Goal: Information Seeking & Learning: Learn about a topic

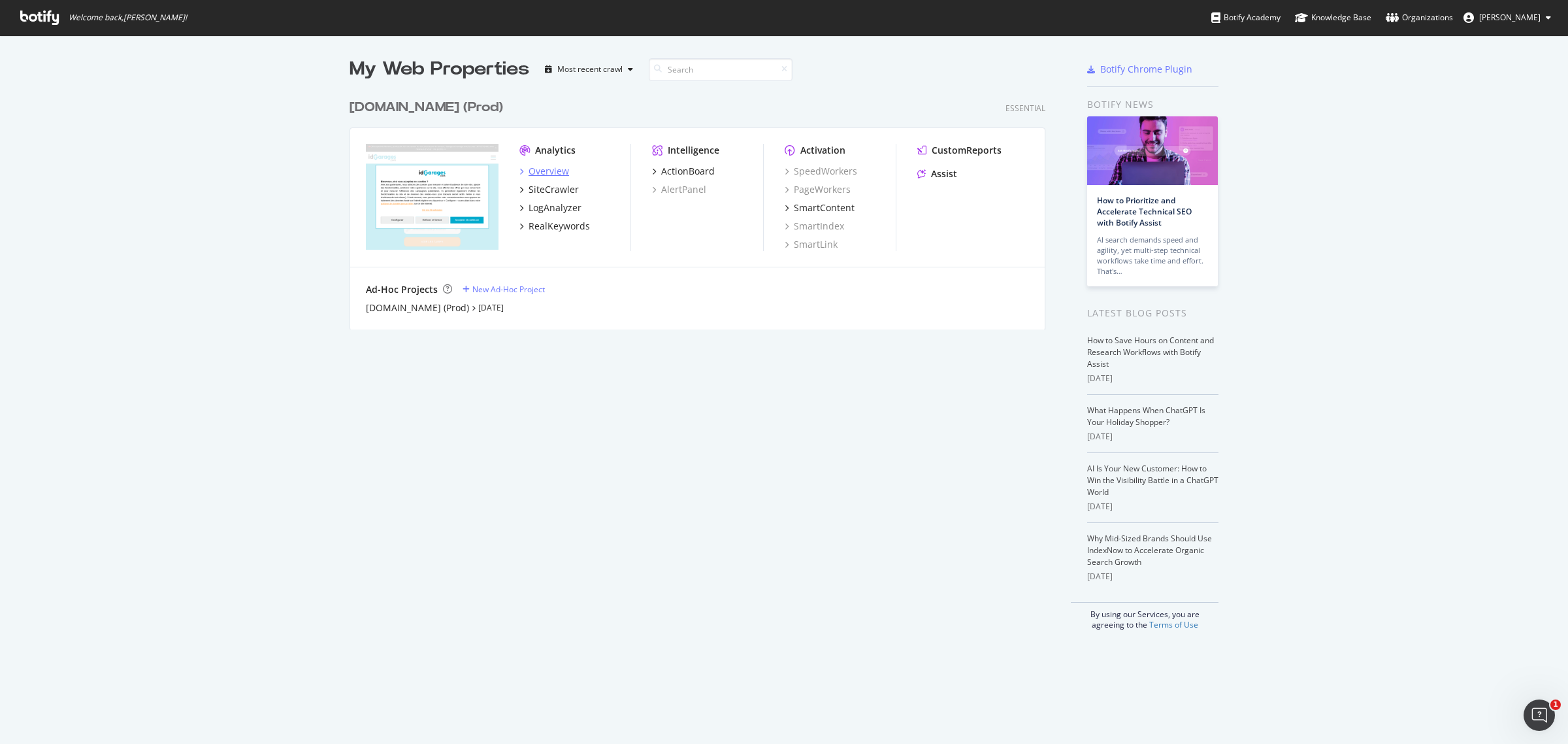
click at [543, 171] on div "Overview" at bounding box center [549, 171] width 40 height 13
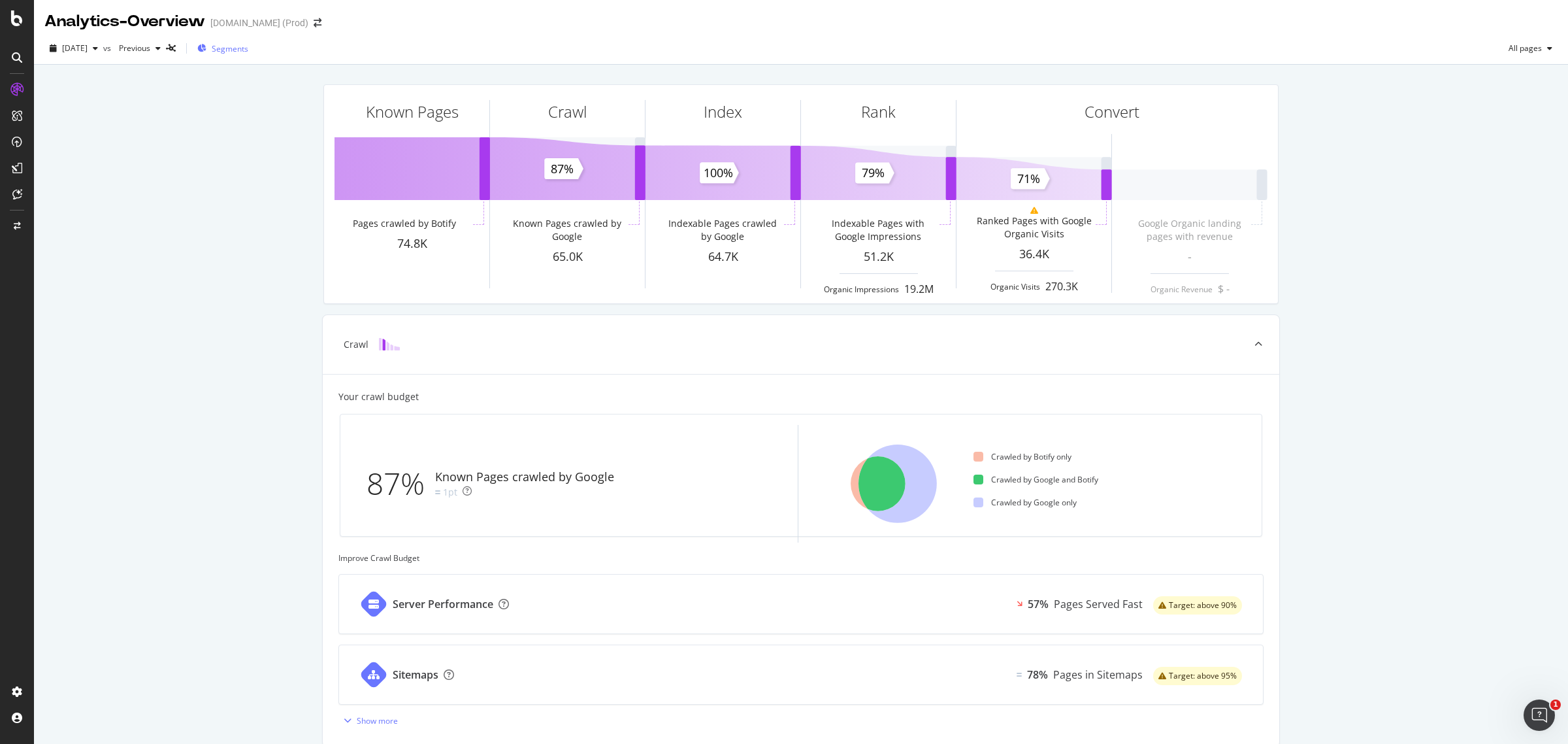
click at [248, 48] on span "Segments" at bounding box center [230, 49] width 37 height 11
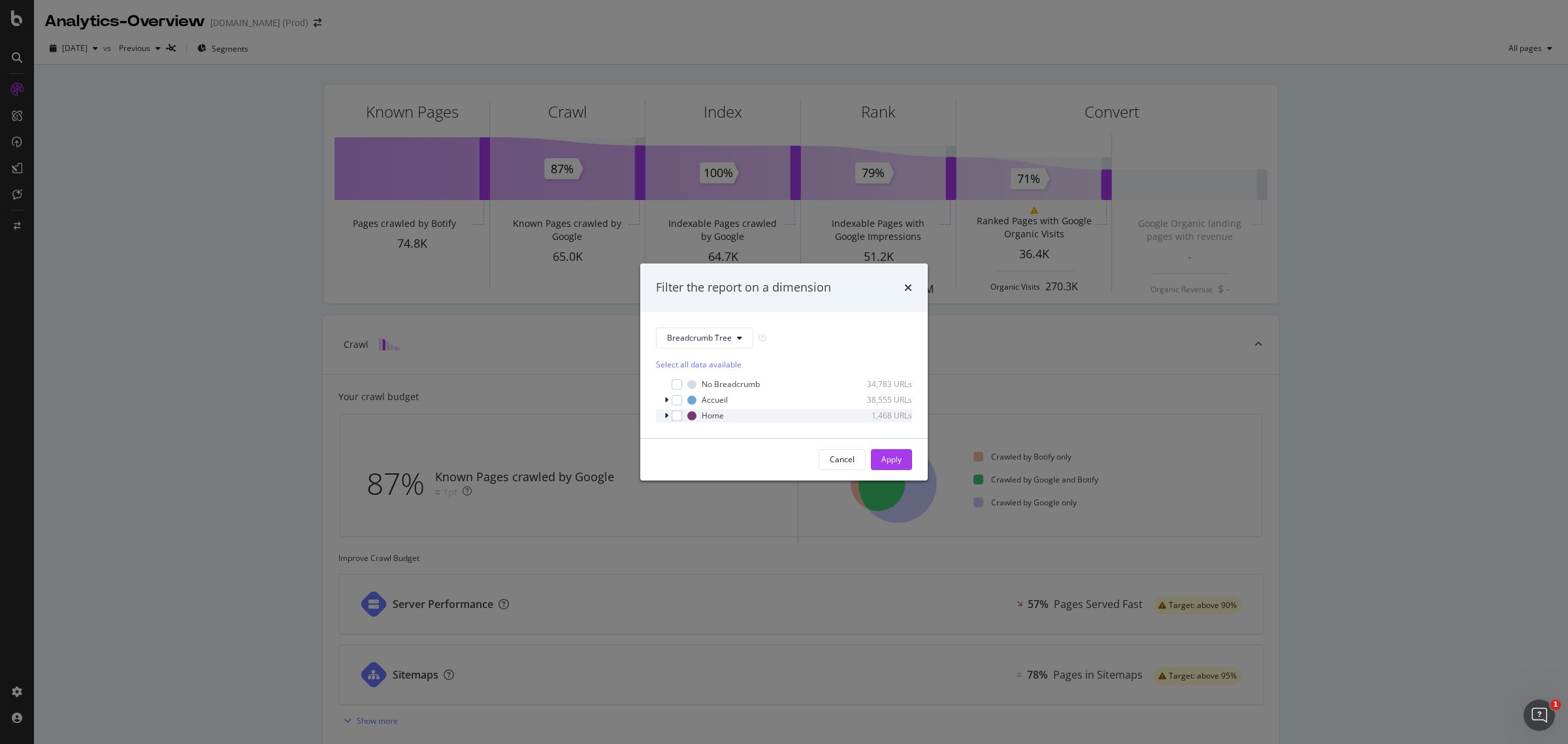
click at [664, 416] on icon "modal" at bounding box center [666, 415] width 4 height 8
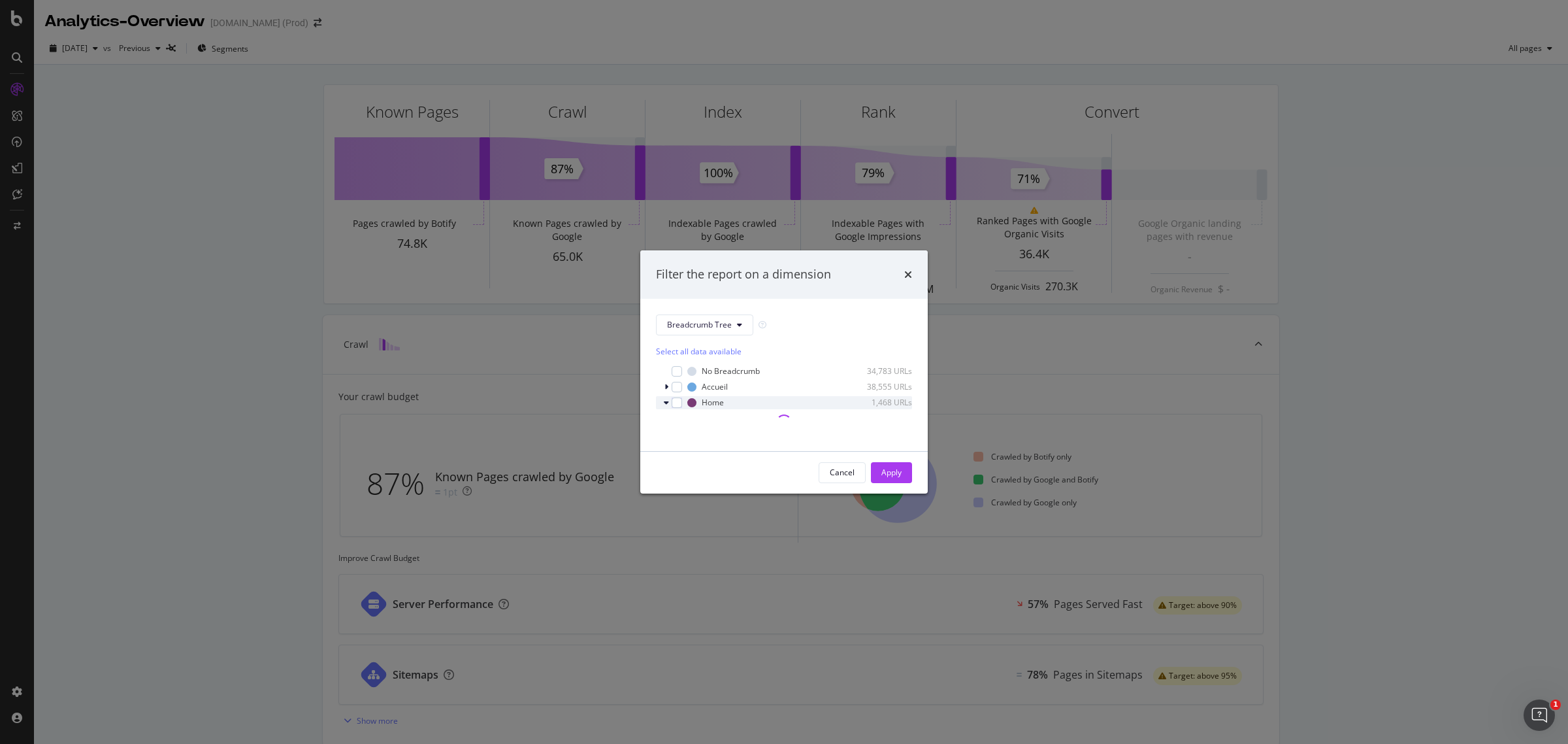
click at [664, 402] on icon "modal" at bounding box center [666, 402] width 6 height 8
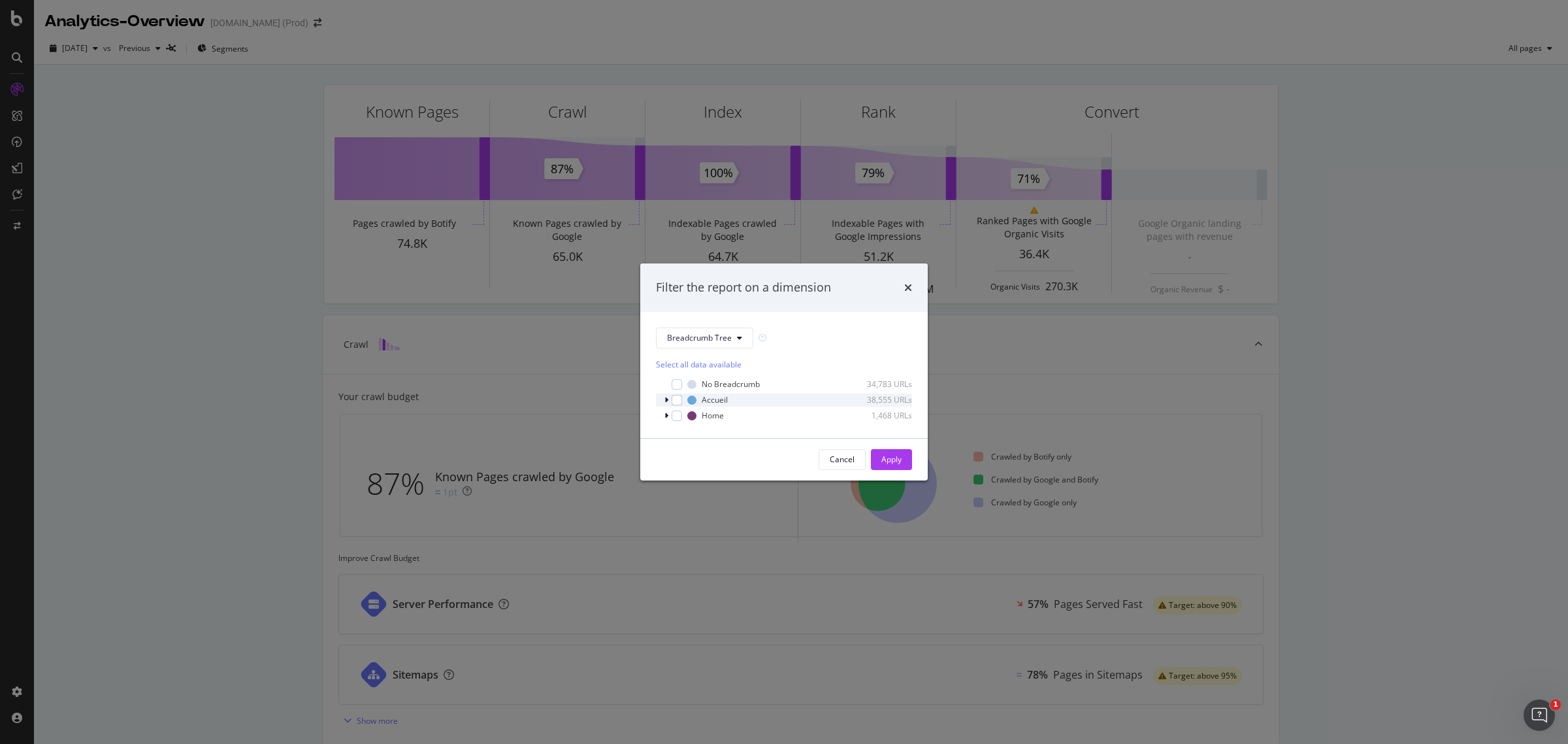
click at [664, 401] on icon "modal" at bounding box center [666, 399] width 4 height 8
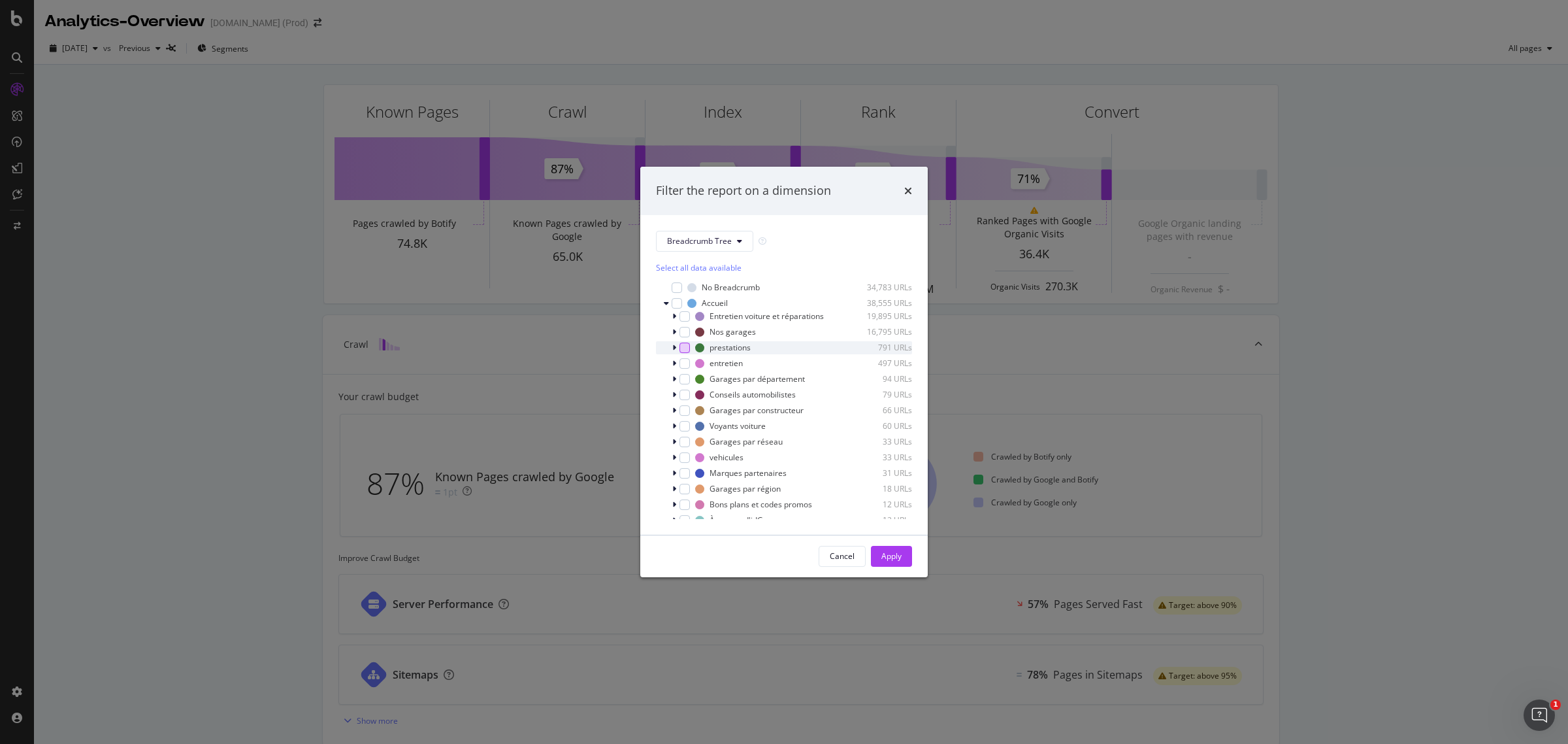
click at [681, 353] on div "modal" at bounding box center [685, 347] width 10 height 10
click at [897, 557] on div "Apply" at bounding box center [891, 556] width 20 height 11
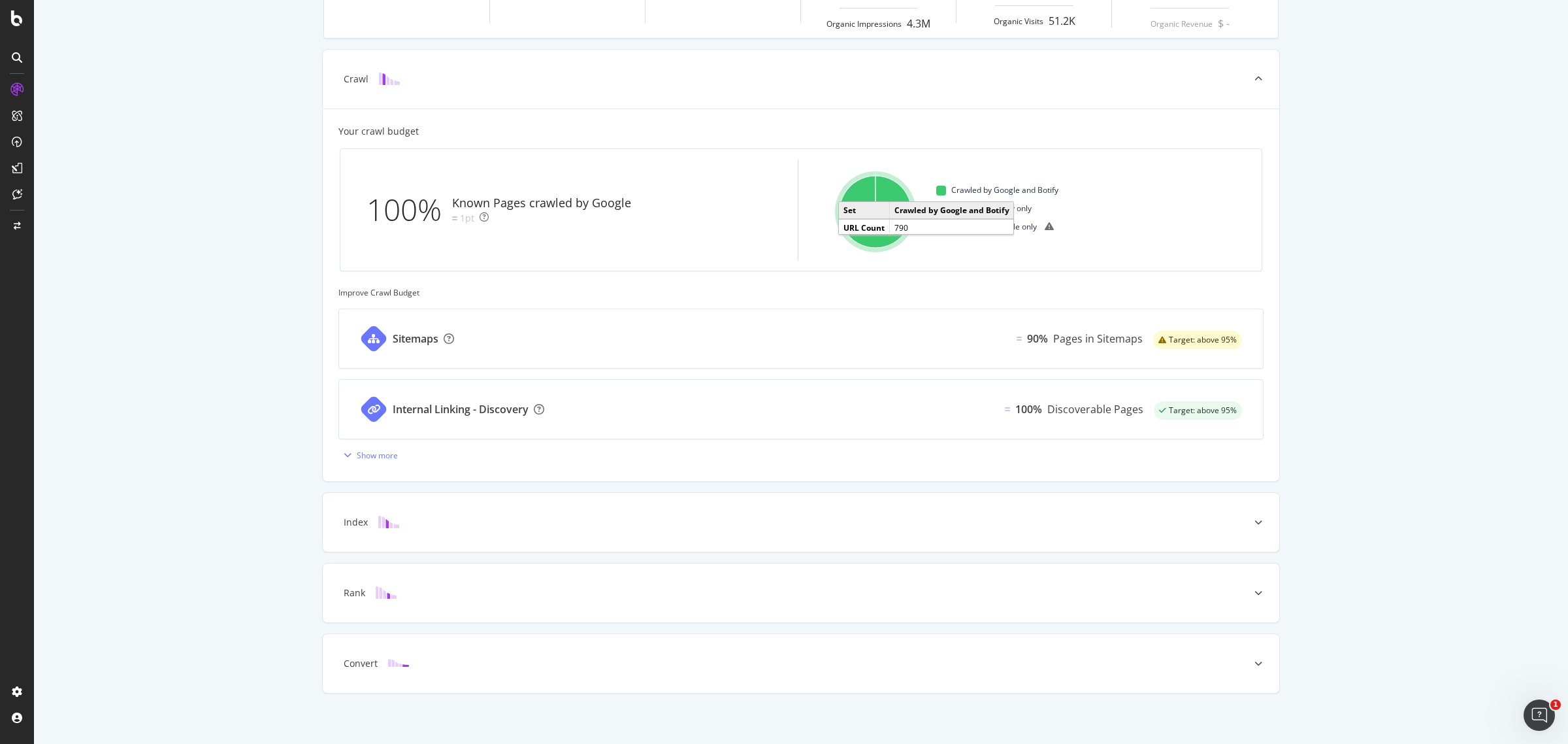
scroll to position [268, 0]
click at [1251, 525] on div at bounding box center [1258, 519] width 42 height 59
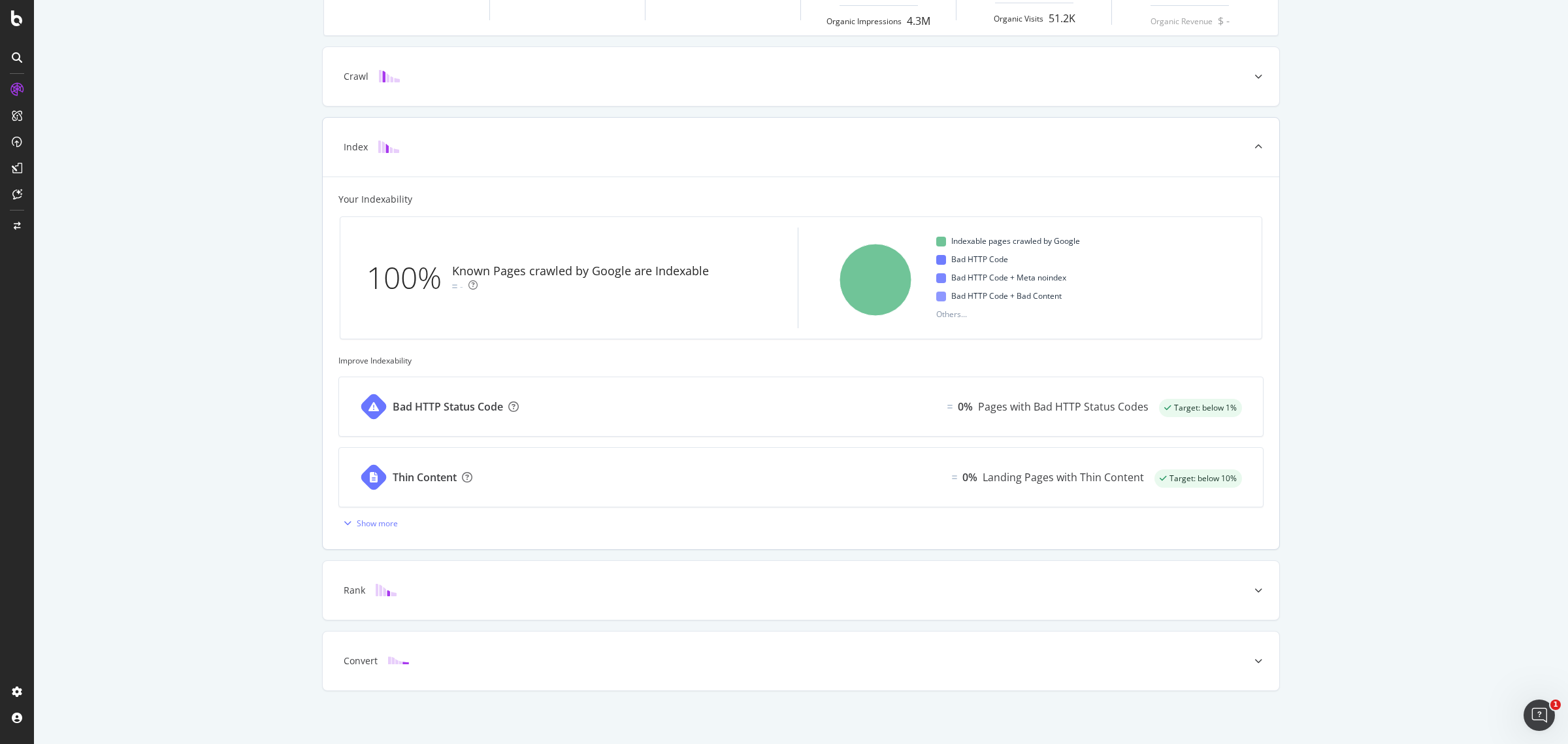
scroll to position [273, 0]
click at [1254, 583] on icon at bounding box center [1258, 587] width 8 height 8
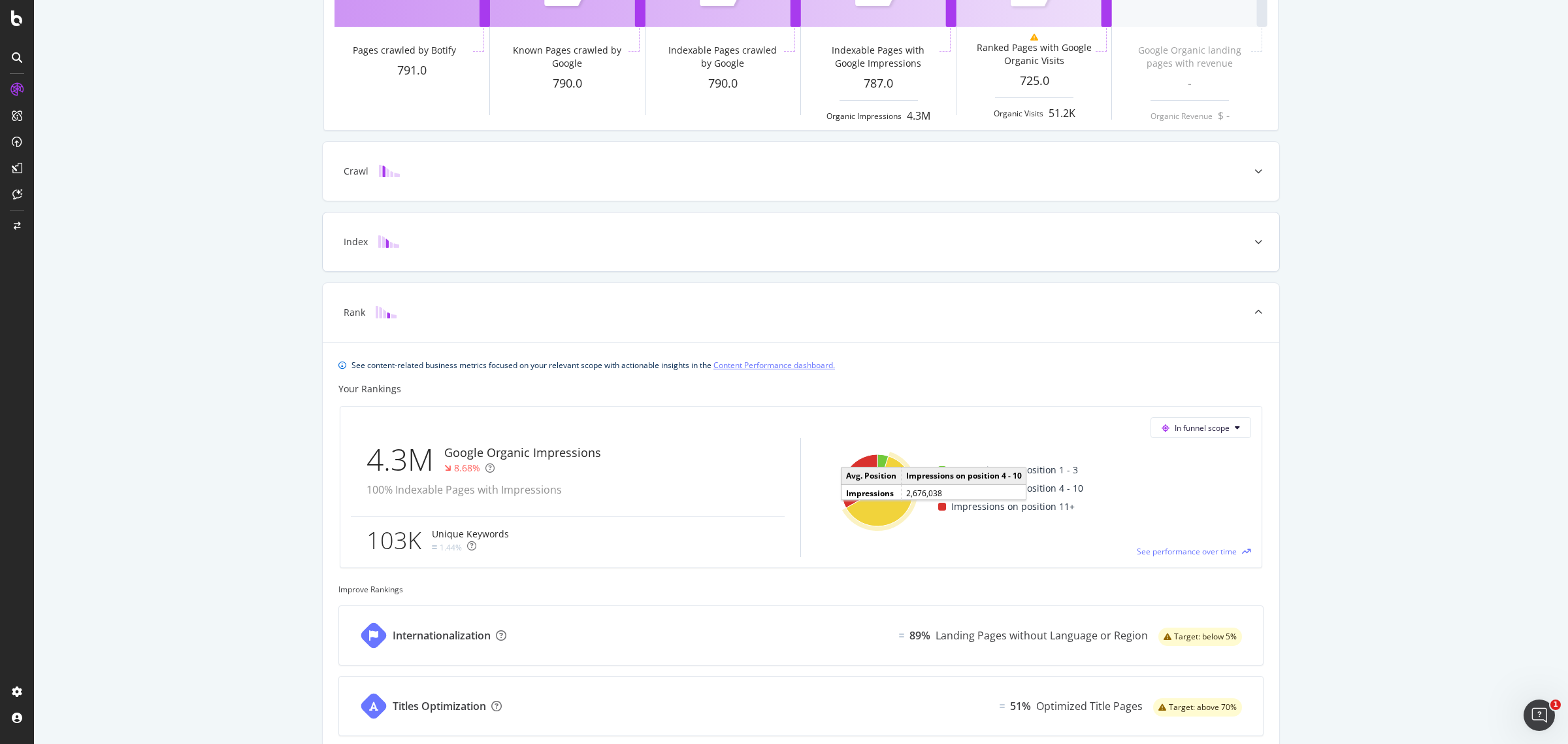
scroll to position [337, 0]
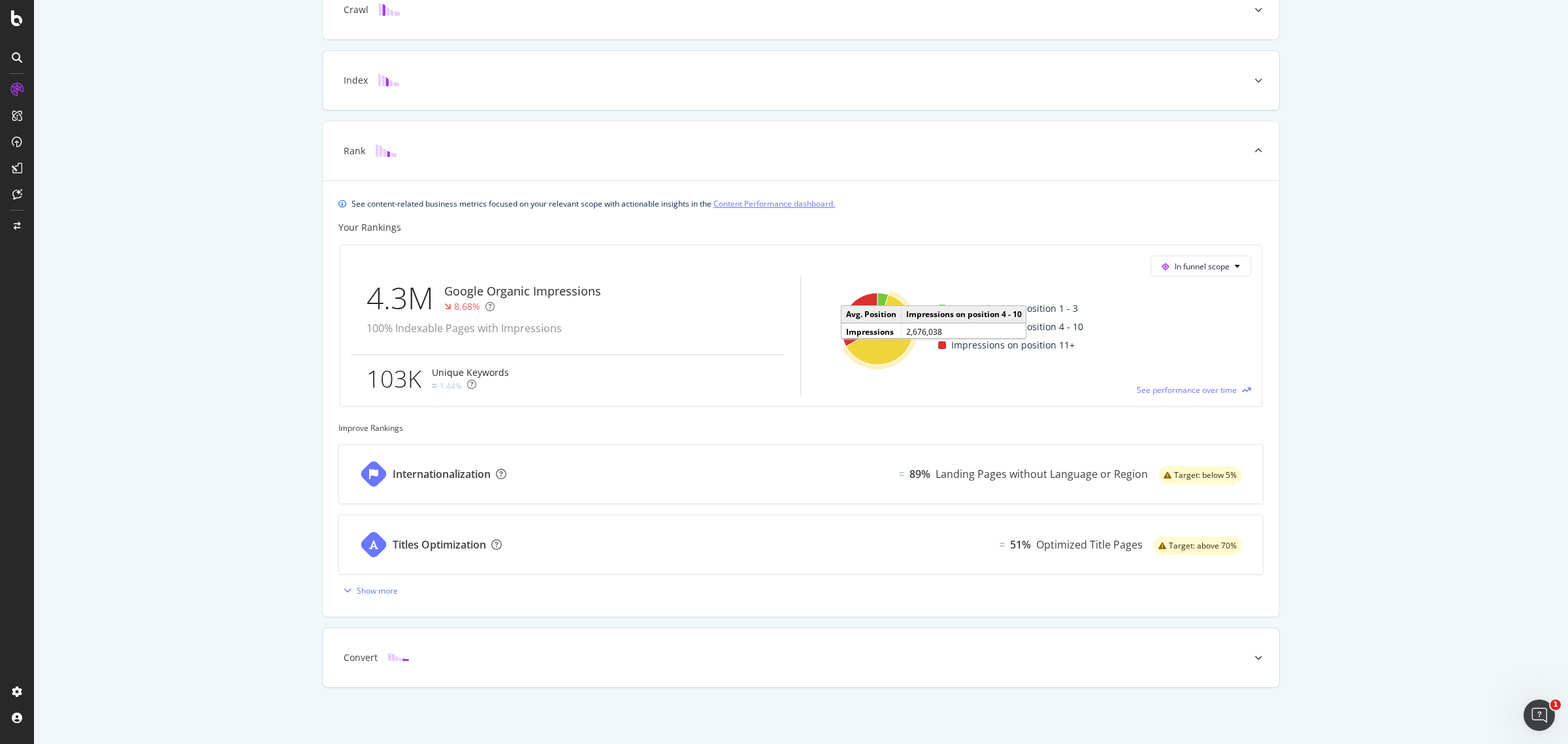
click at [1254, 657] on icon at bounding box center [1258, 657] width 8 height 8
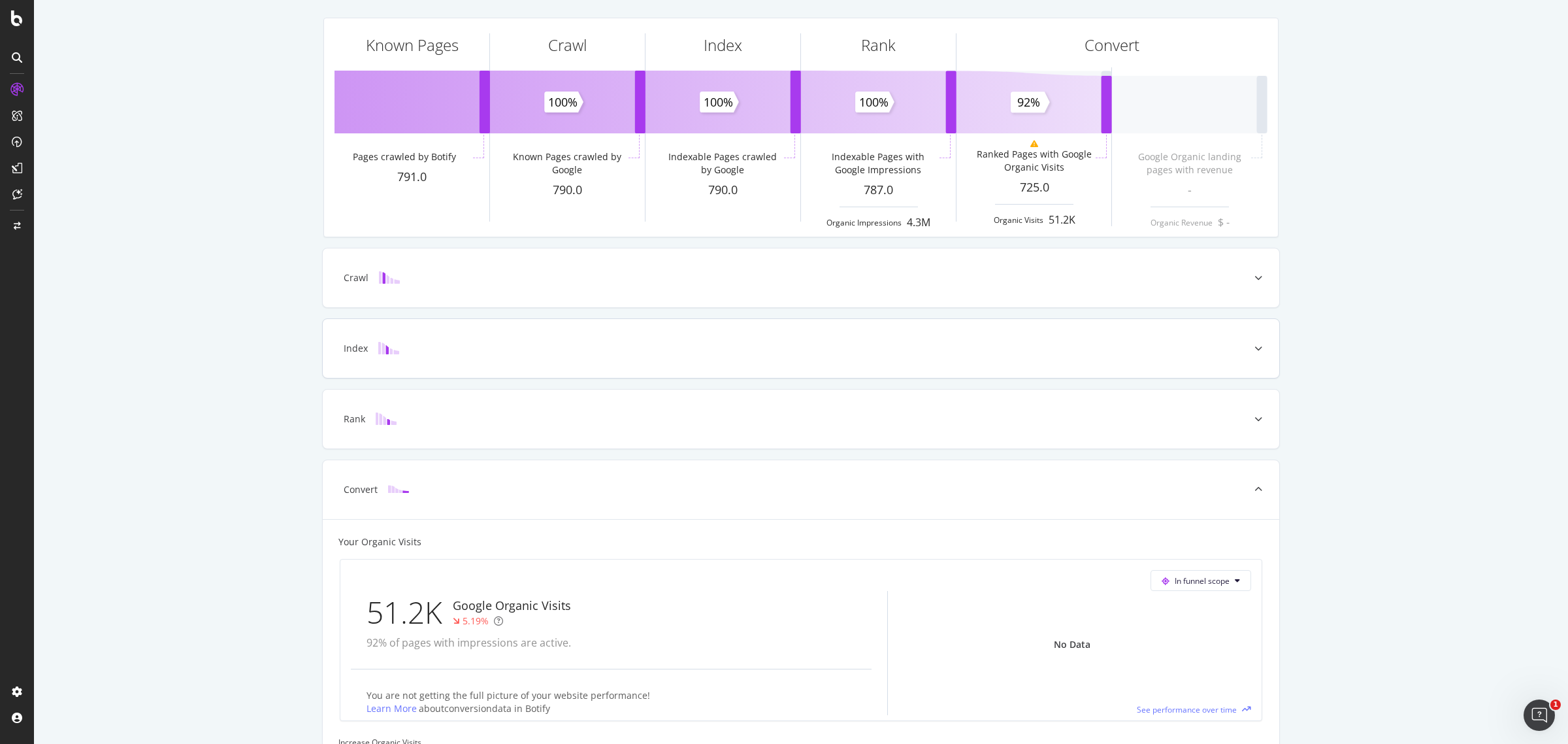
scroll to position [0, 0]
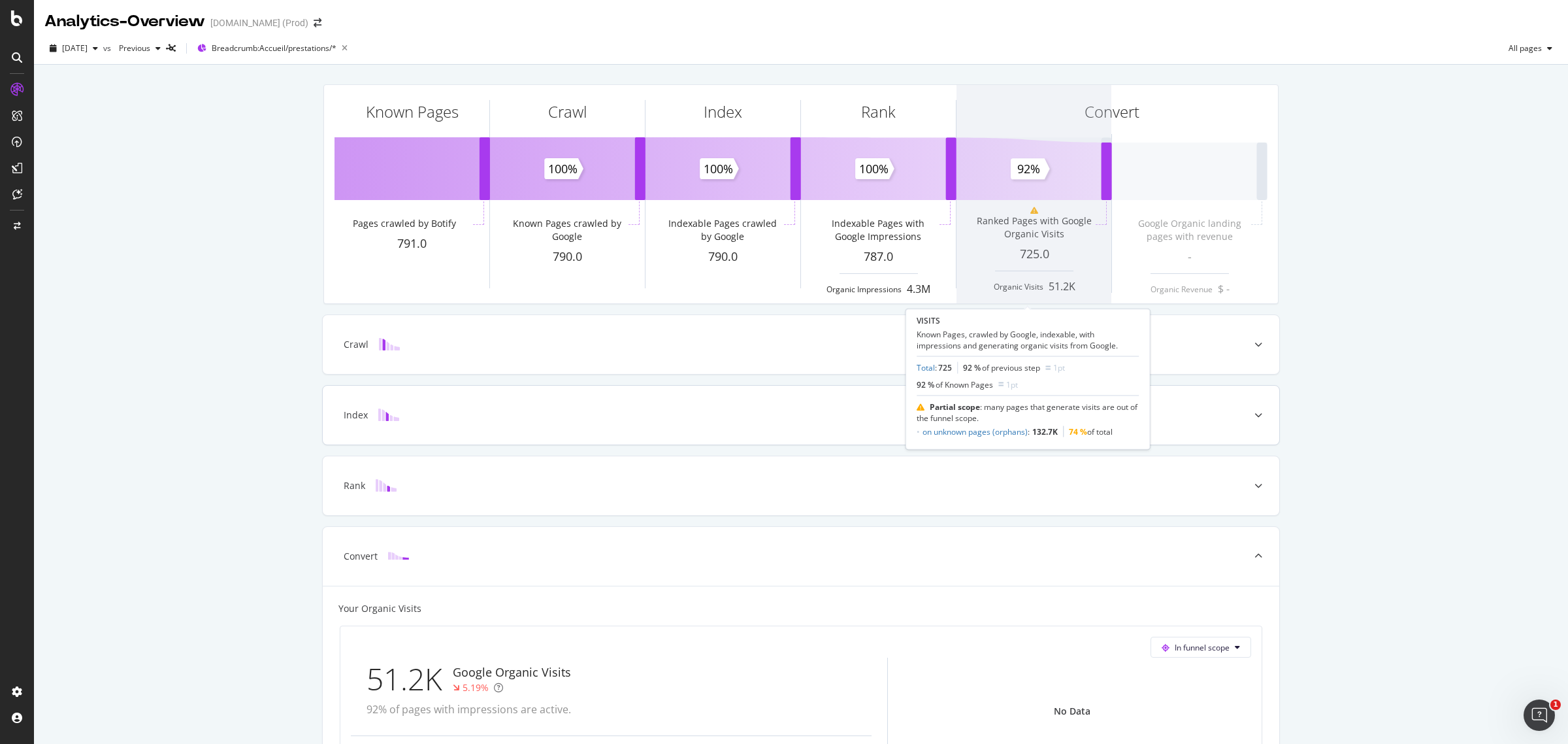
click at [1064, 171] on span at bounding box center [1034, 194] width 155 height 219
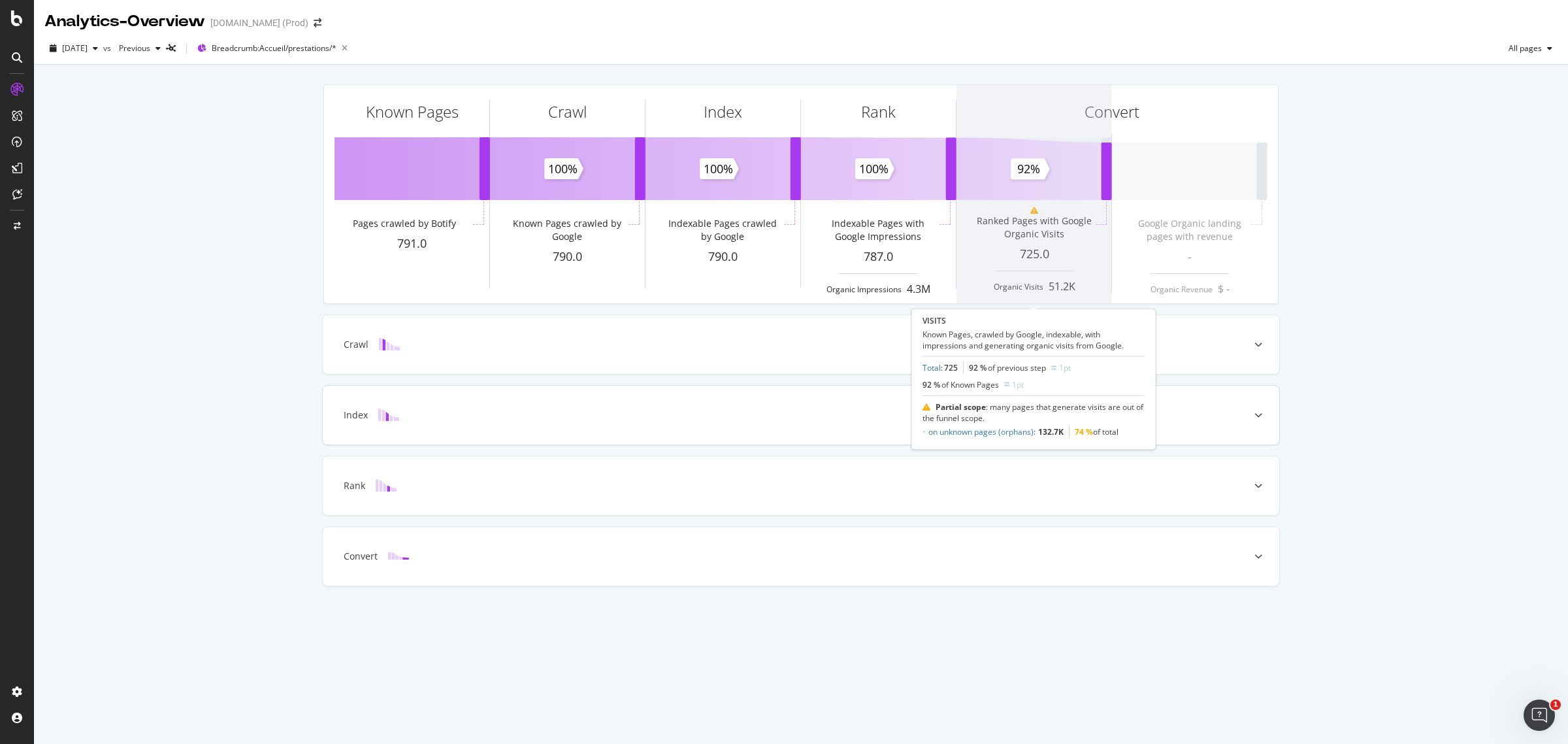
click at [1056, 180] on span at bounding box center [1034, 194] width 155 height 219
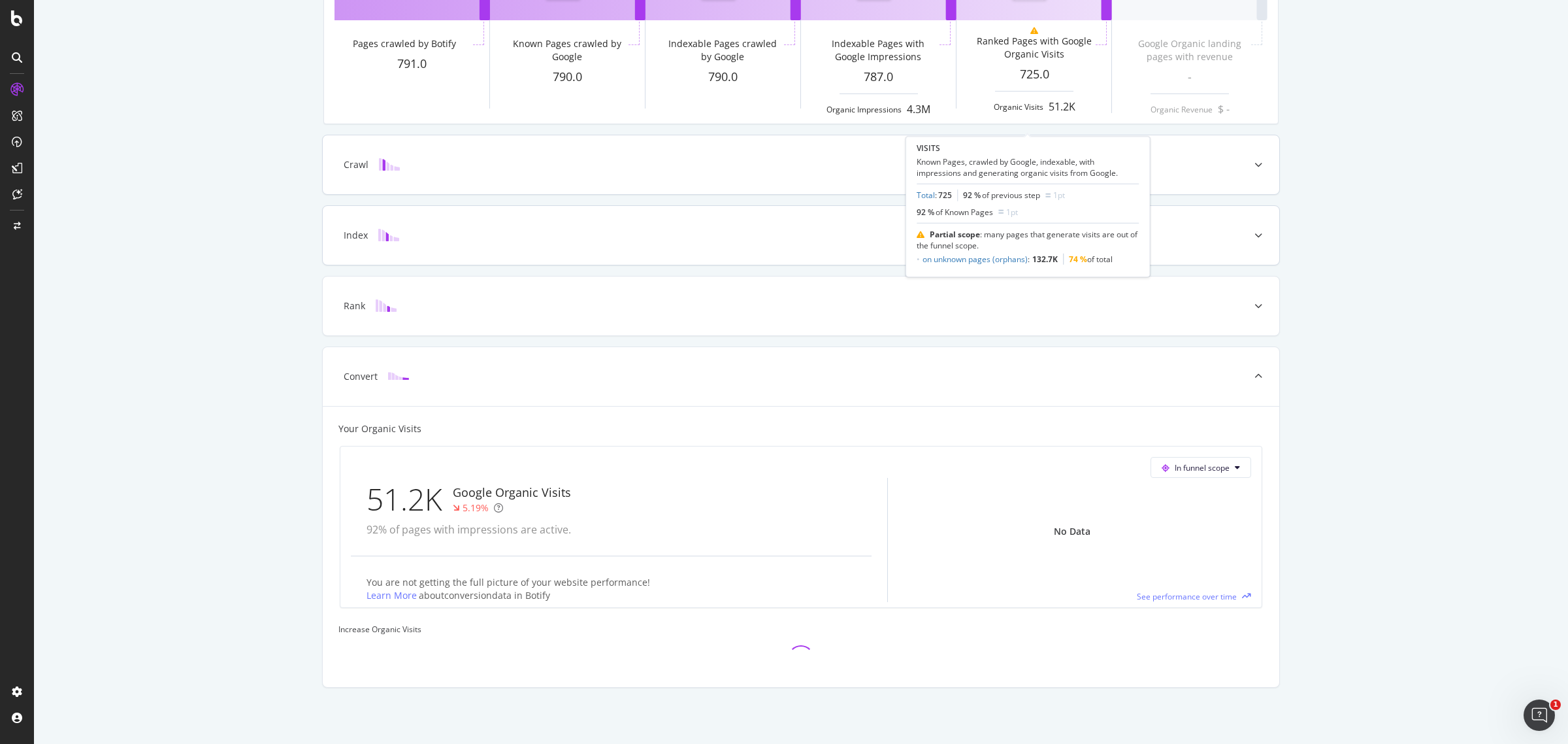
scroll to position [181, 0]
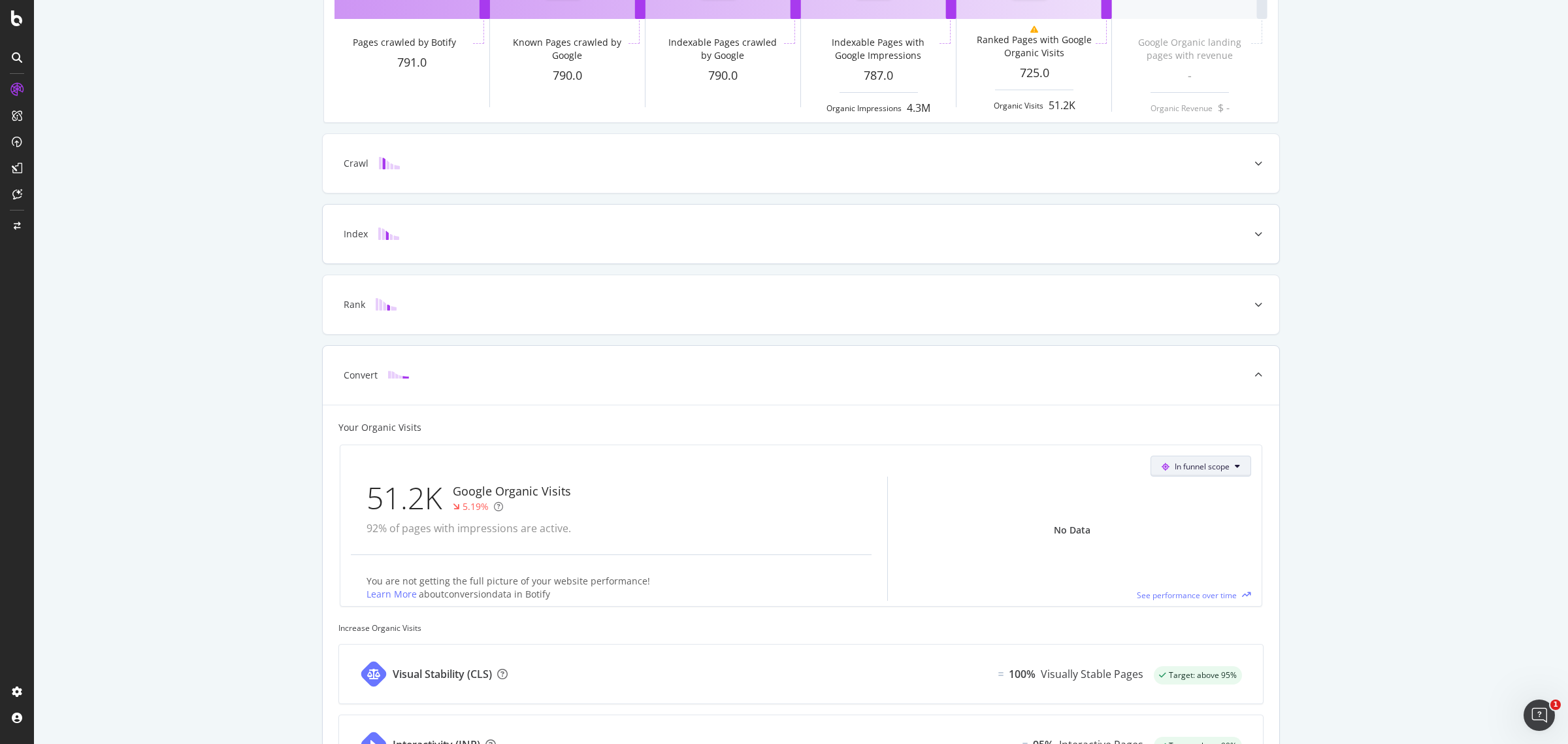
click at [1203, 469] on span "In funnel scope" at bounding box center [1202, 466] width 55 height 11
click at [1214, 466] on span "In funnel scope" at bounding box center [1202, 466] width 55 height 11
click at [1219, 592] on span "See performance over time" at bounding box center [1187, 595] width 100 height 11
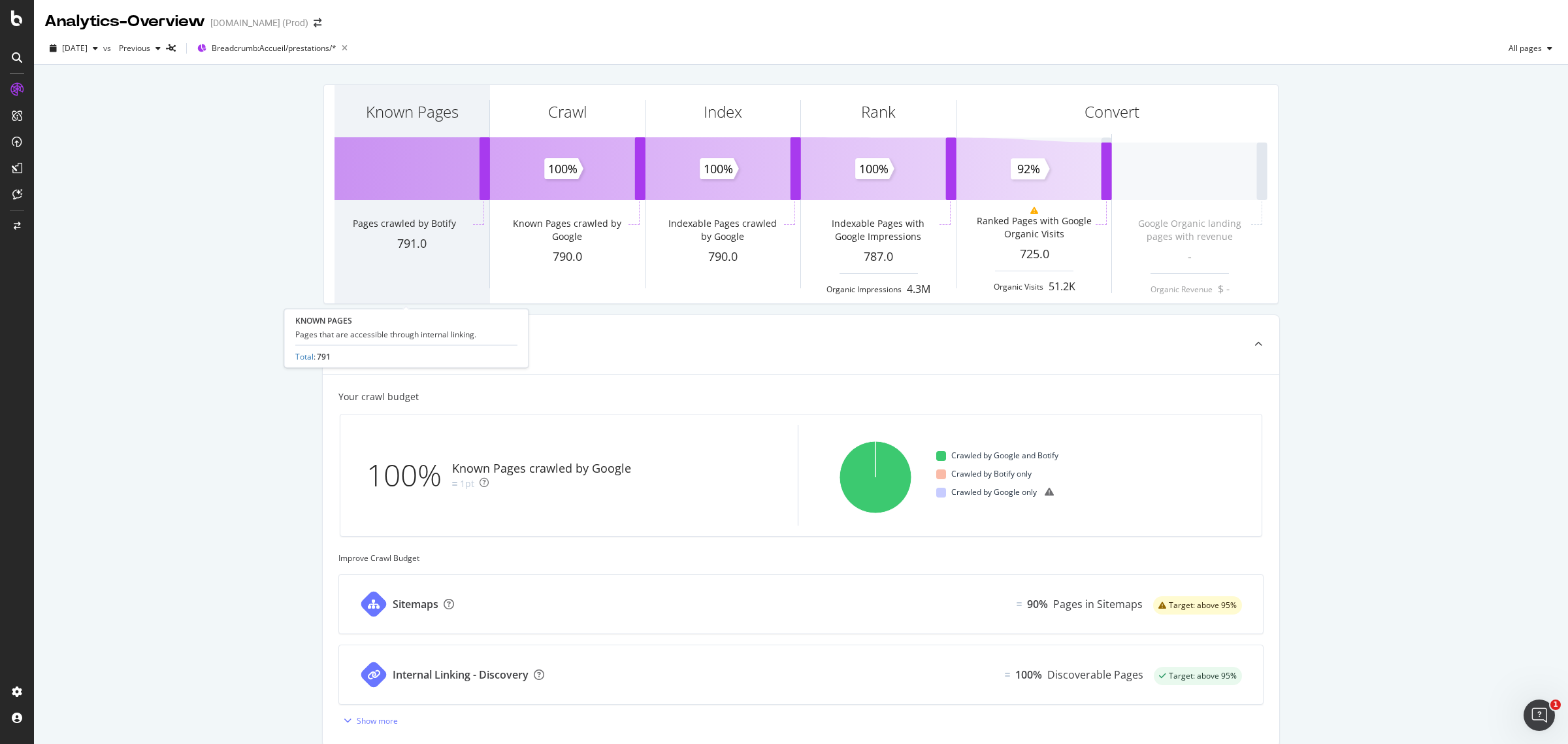
click at [401, 168] on div "Known Pages" at bounding box center [412, 135] width 155 height 101
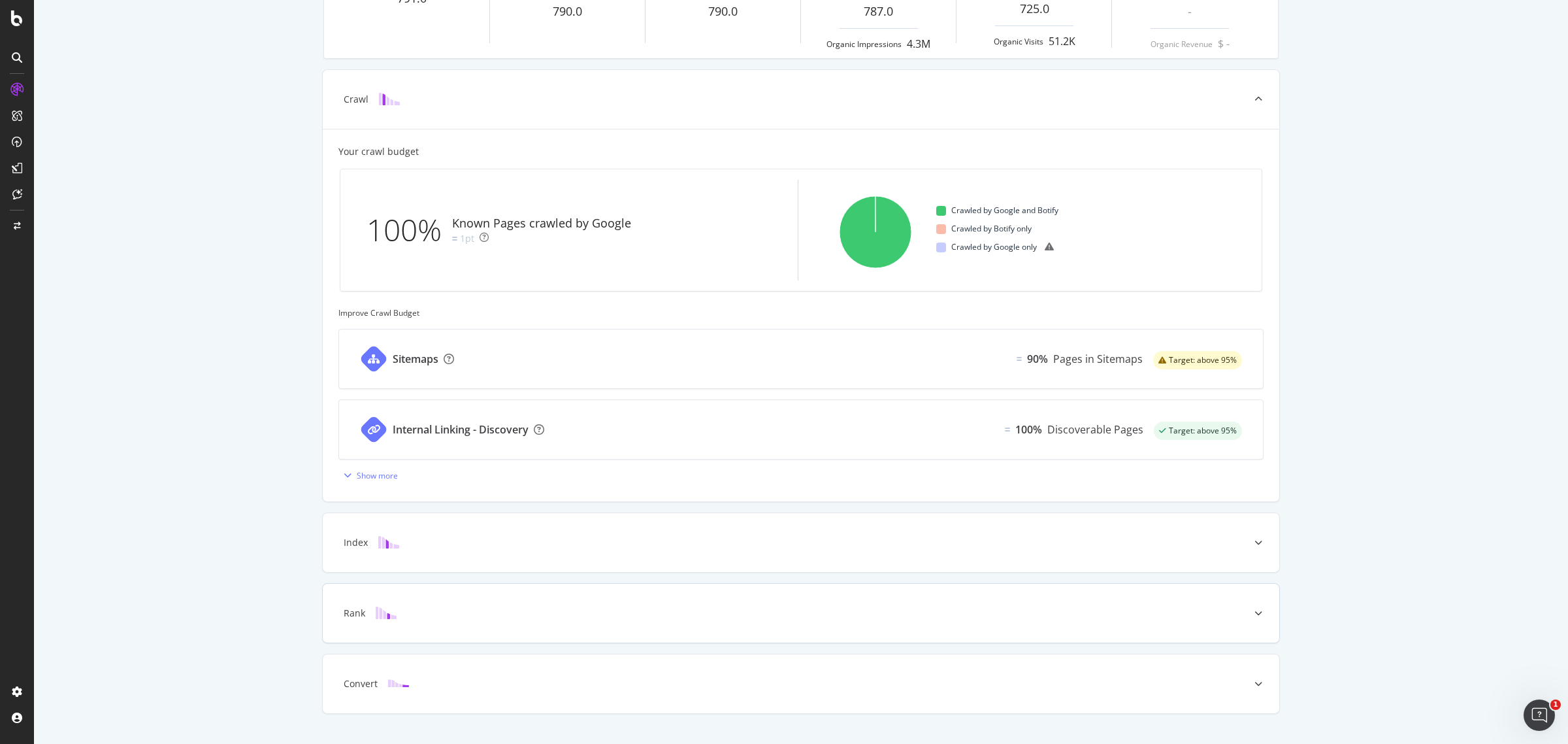
scroll to position [109, 0]
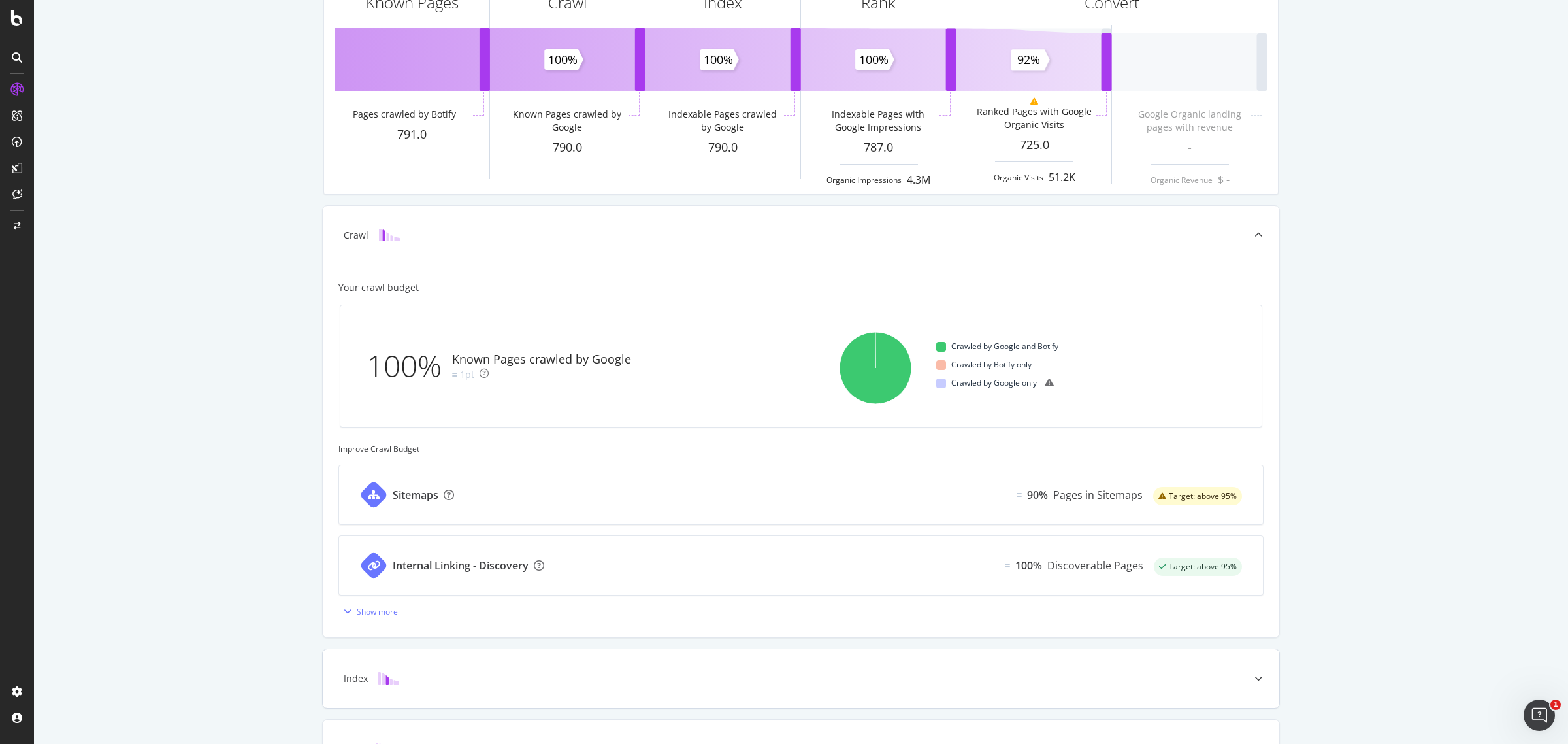
click at [749, 683] on div "Index" at bounding box center [780, 679] width 905 height 13
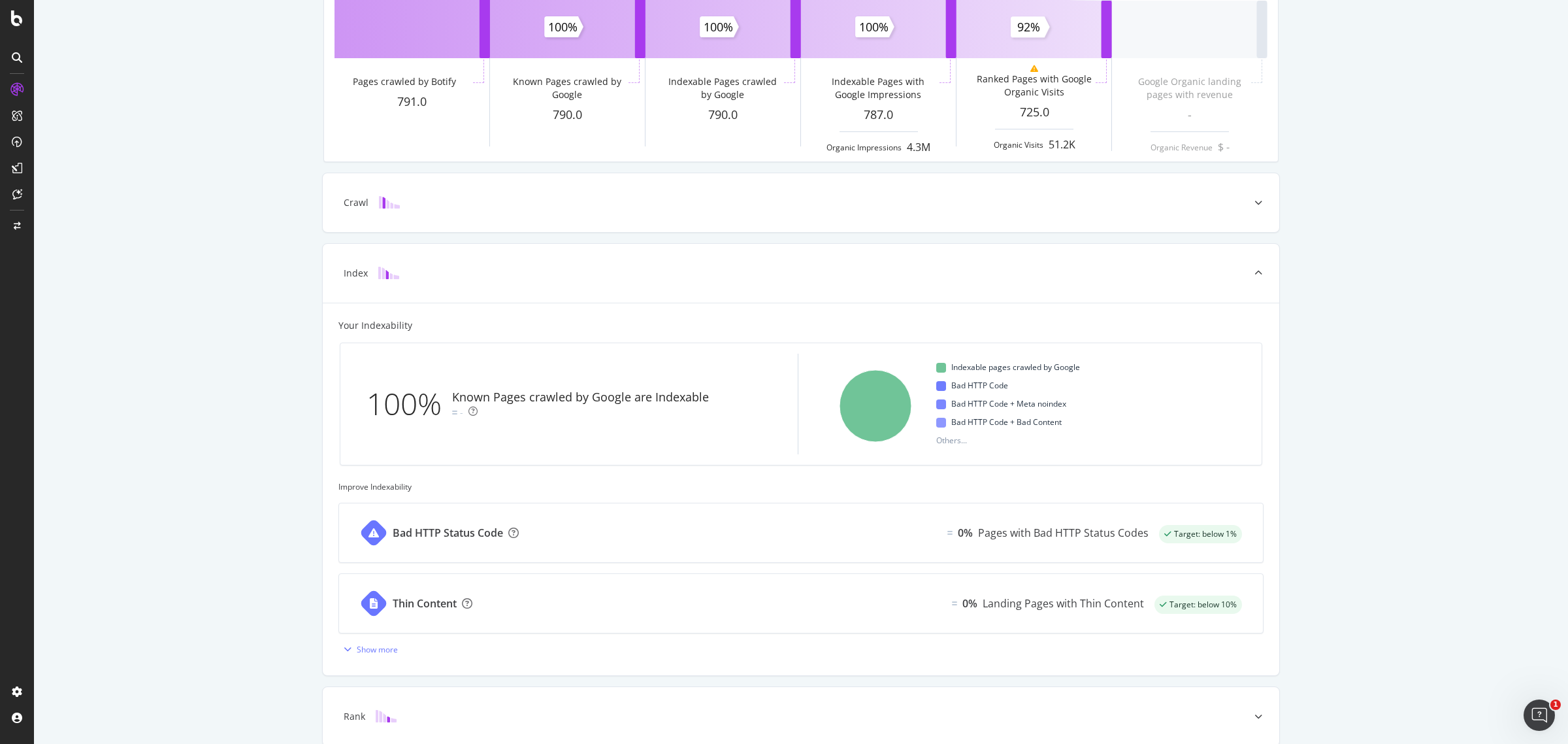
scroll to position [273, 0]
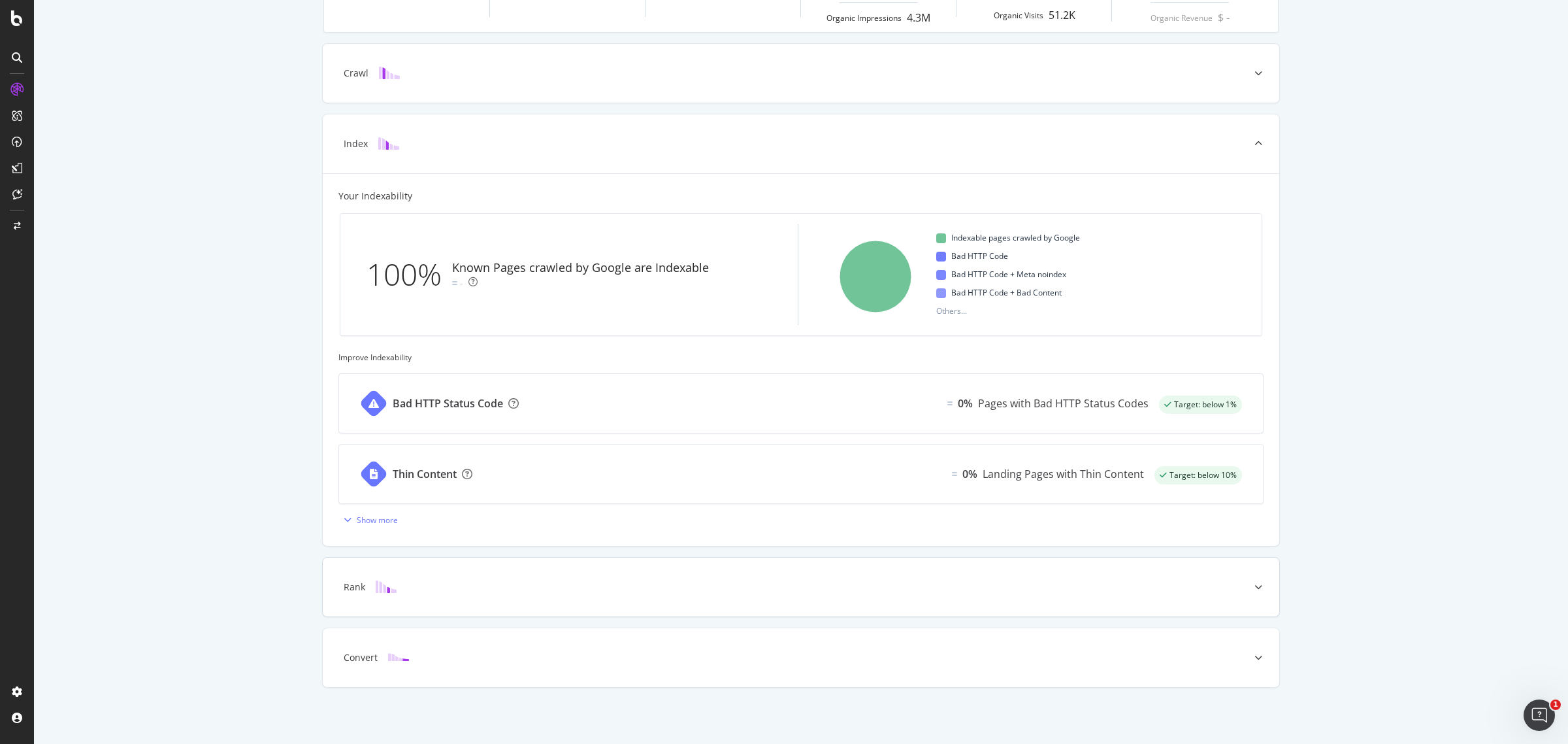
click at [1246, 589] on div at bounding box center [1258, 587] width 42 height 59
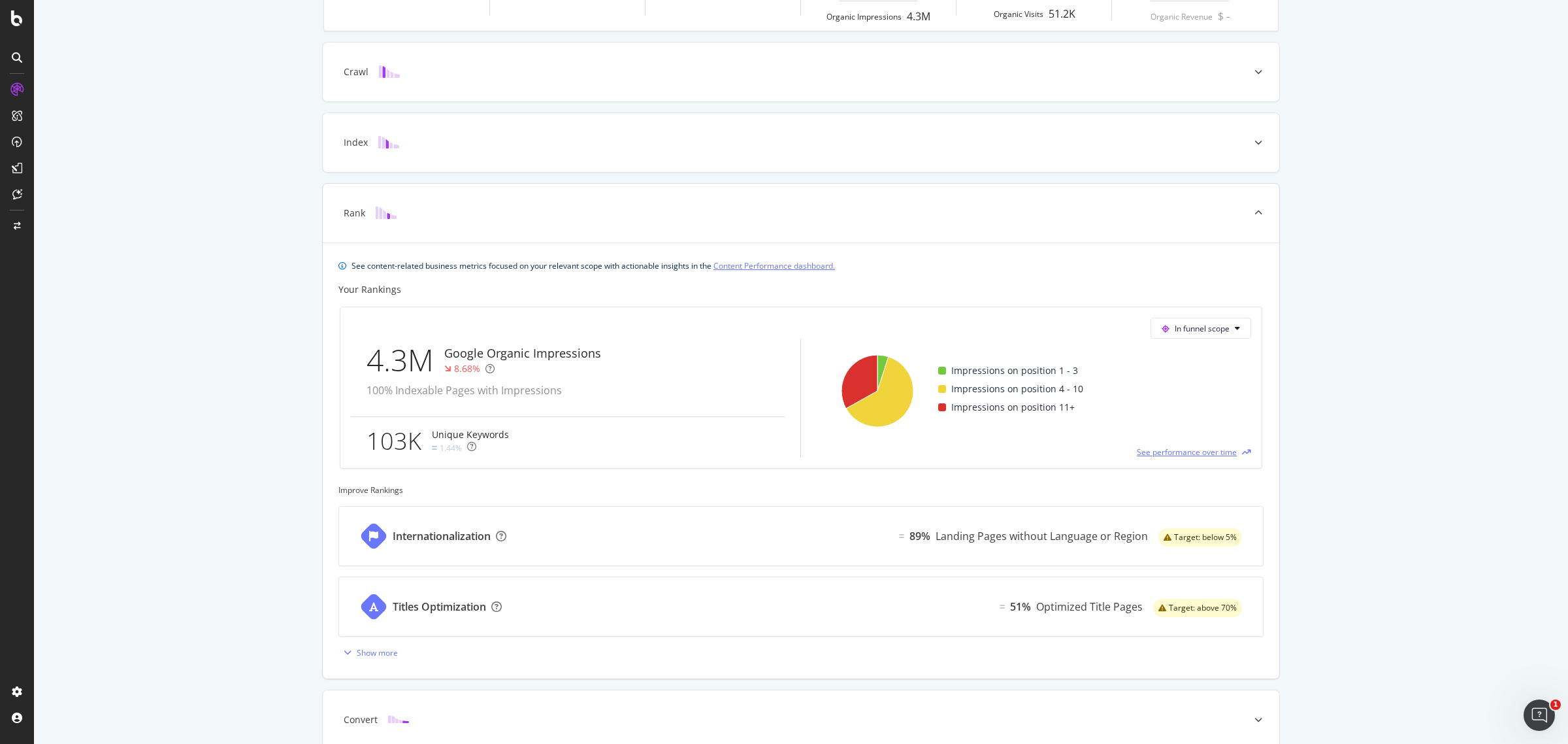
click at [1177, 457] on span "See performance over time" at bounding box center [1187, 452] width 100 height 11
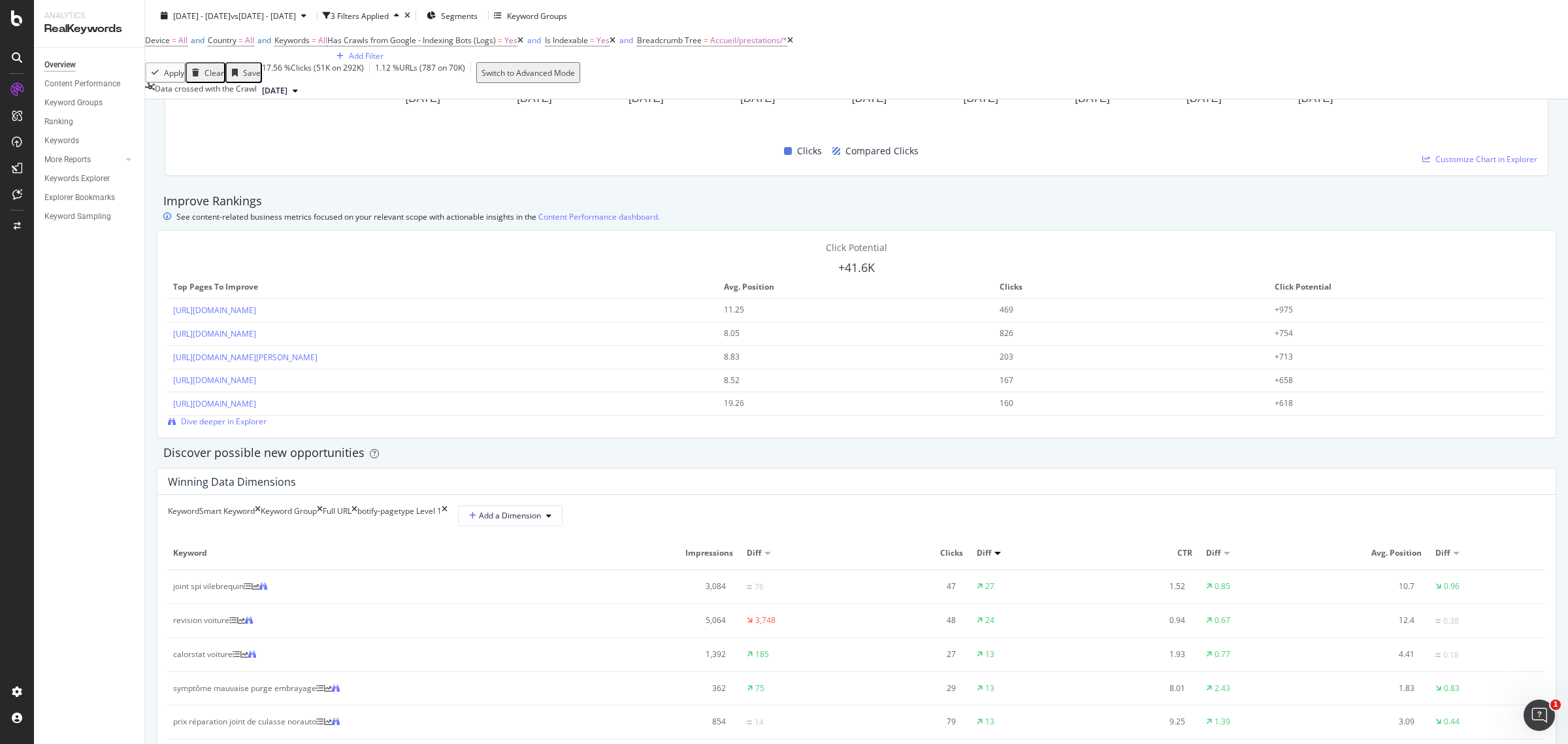
scroll to position [804, 0]
click at [566, 227] on link "Content Performance dashboard." at bounding box center [599, 220] width 122 height 14
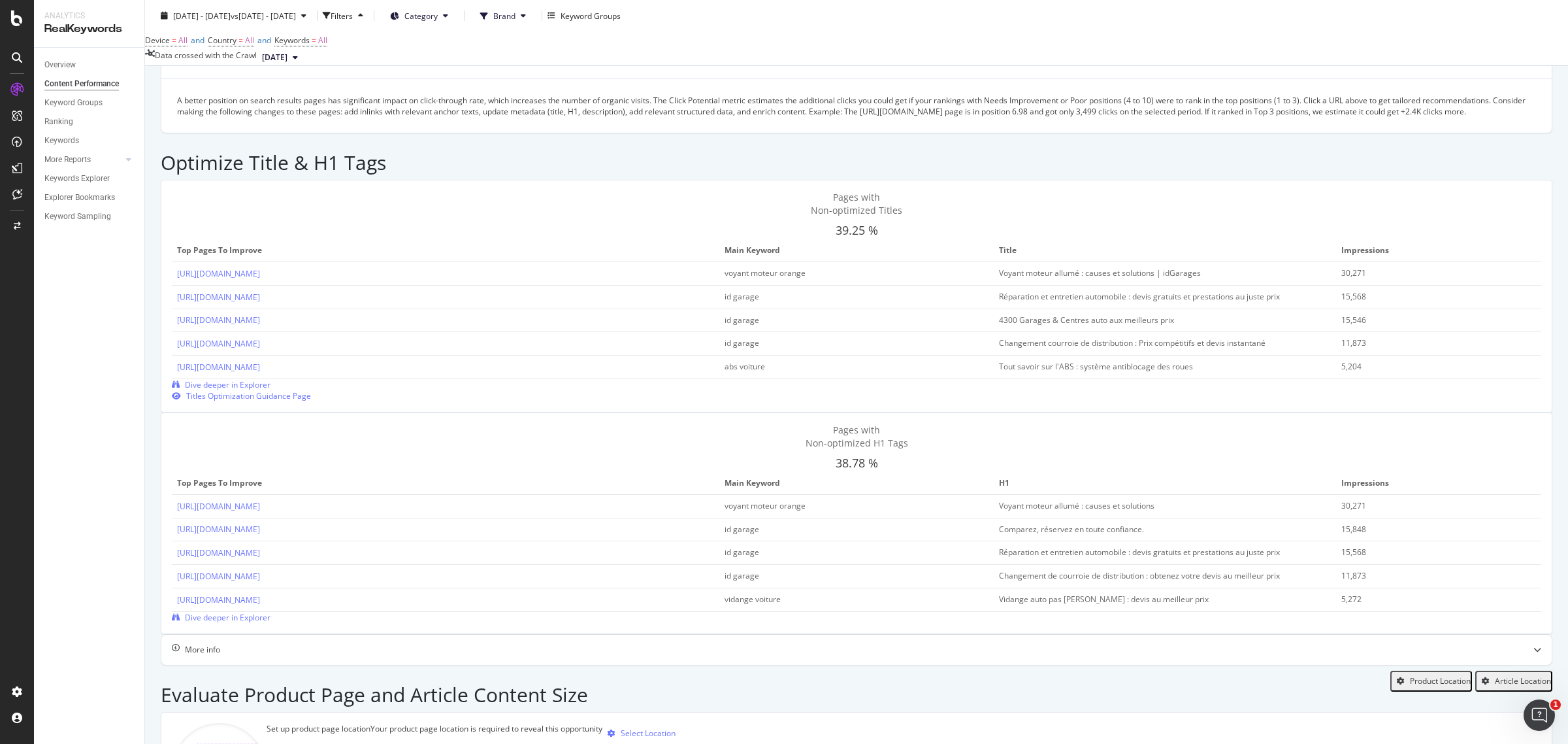
scroll to position [595, 0]
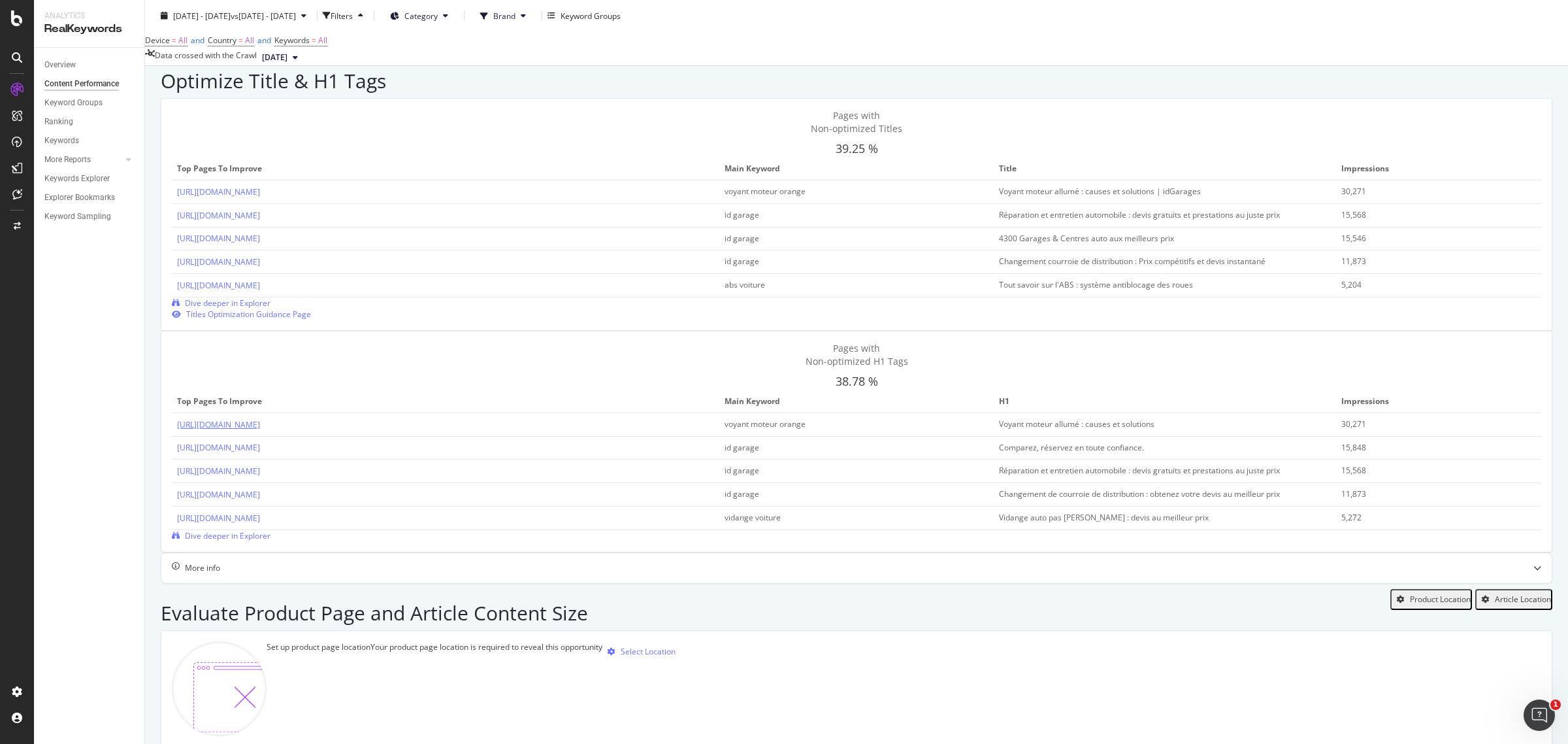
click at [260, 419] on link "[URL][DOMAIN_NAME]" at bounding box center [218, 425] width 83 height 11
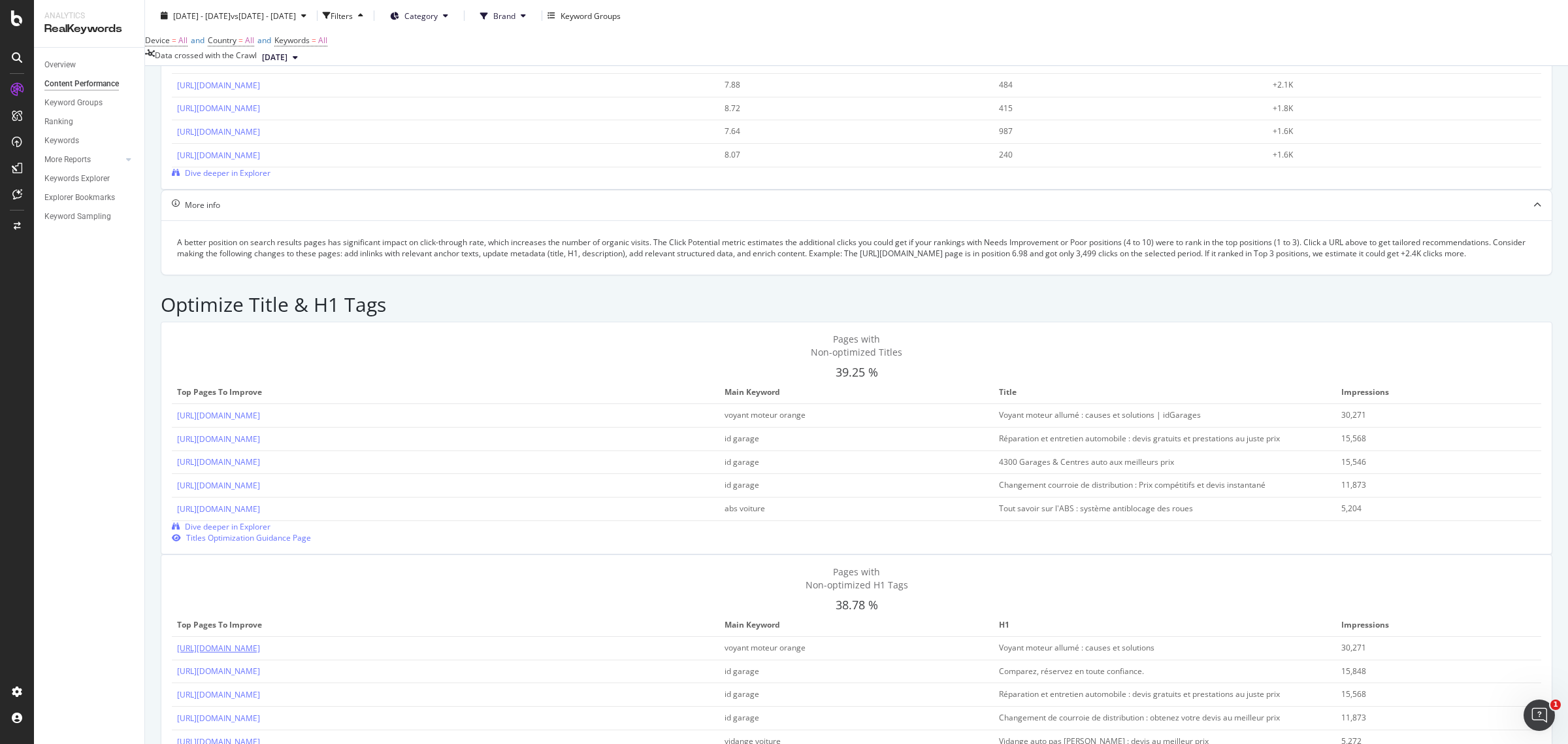
scroll to position [432, 0]
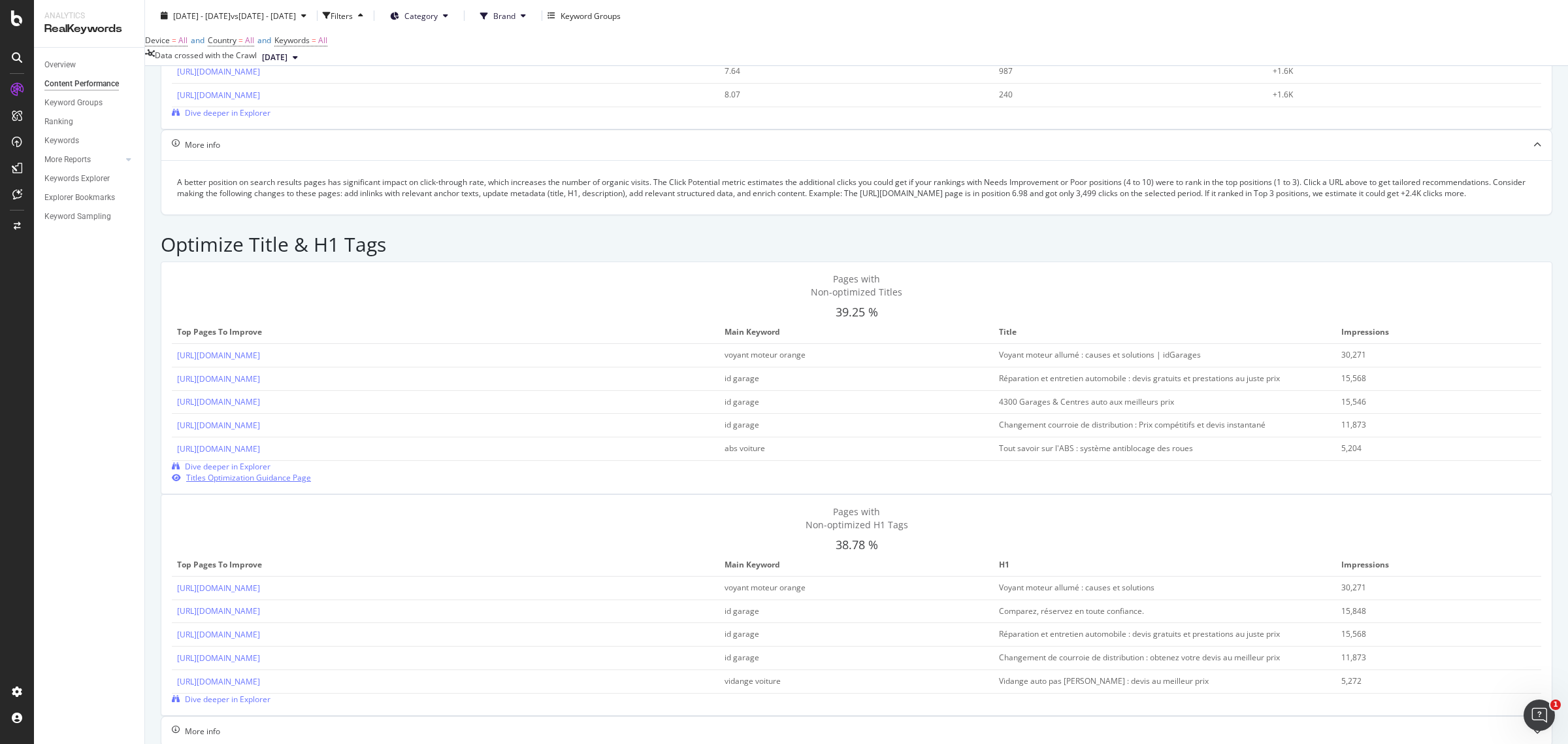
click at [311, 472] on span "Titles Optimization Guidance Page" at bounding box center [248, 477] width 125 height 11
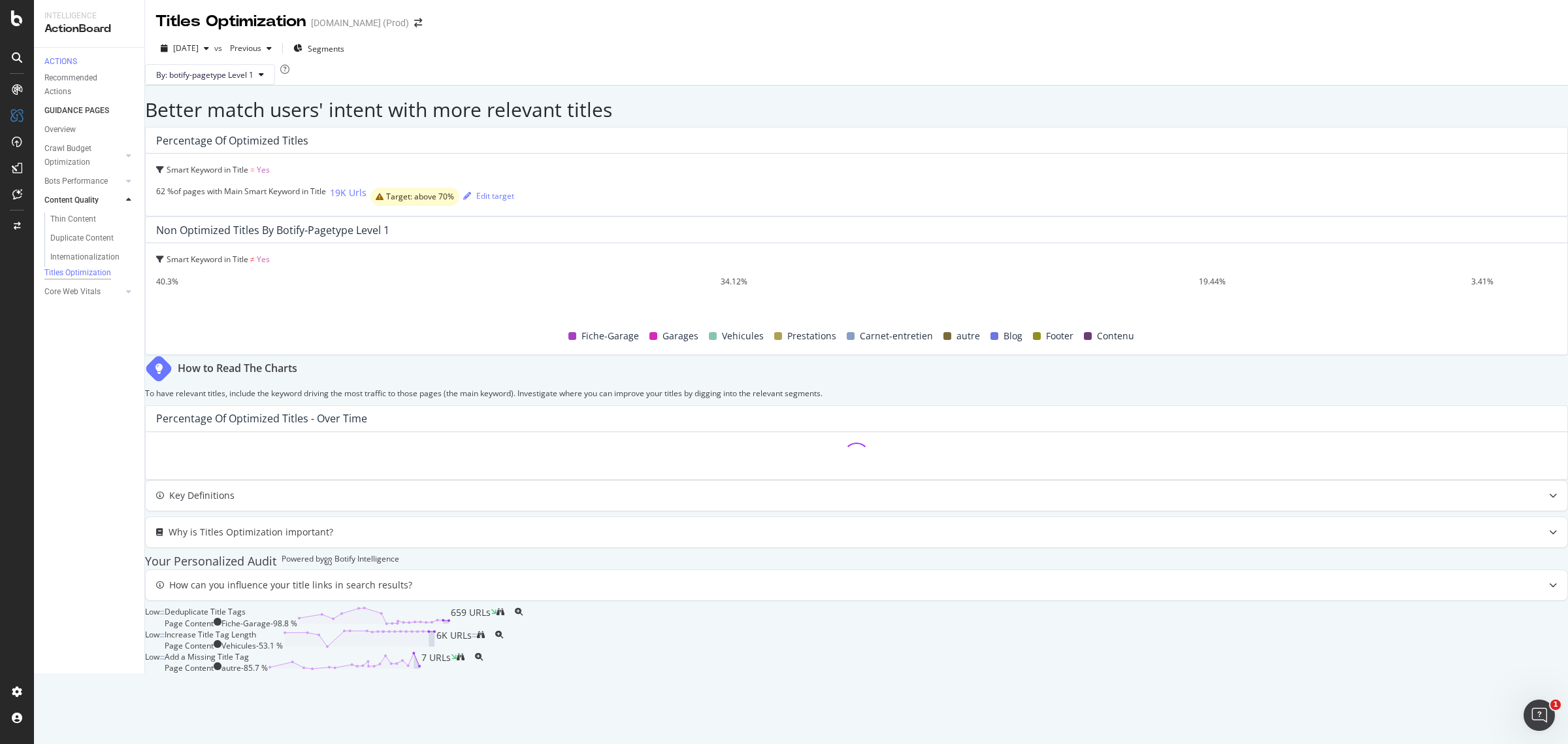
click at [1488, 276] on div "3.41%" at bounding box center [1482, 281] width 22 height 11
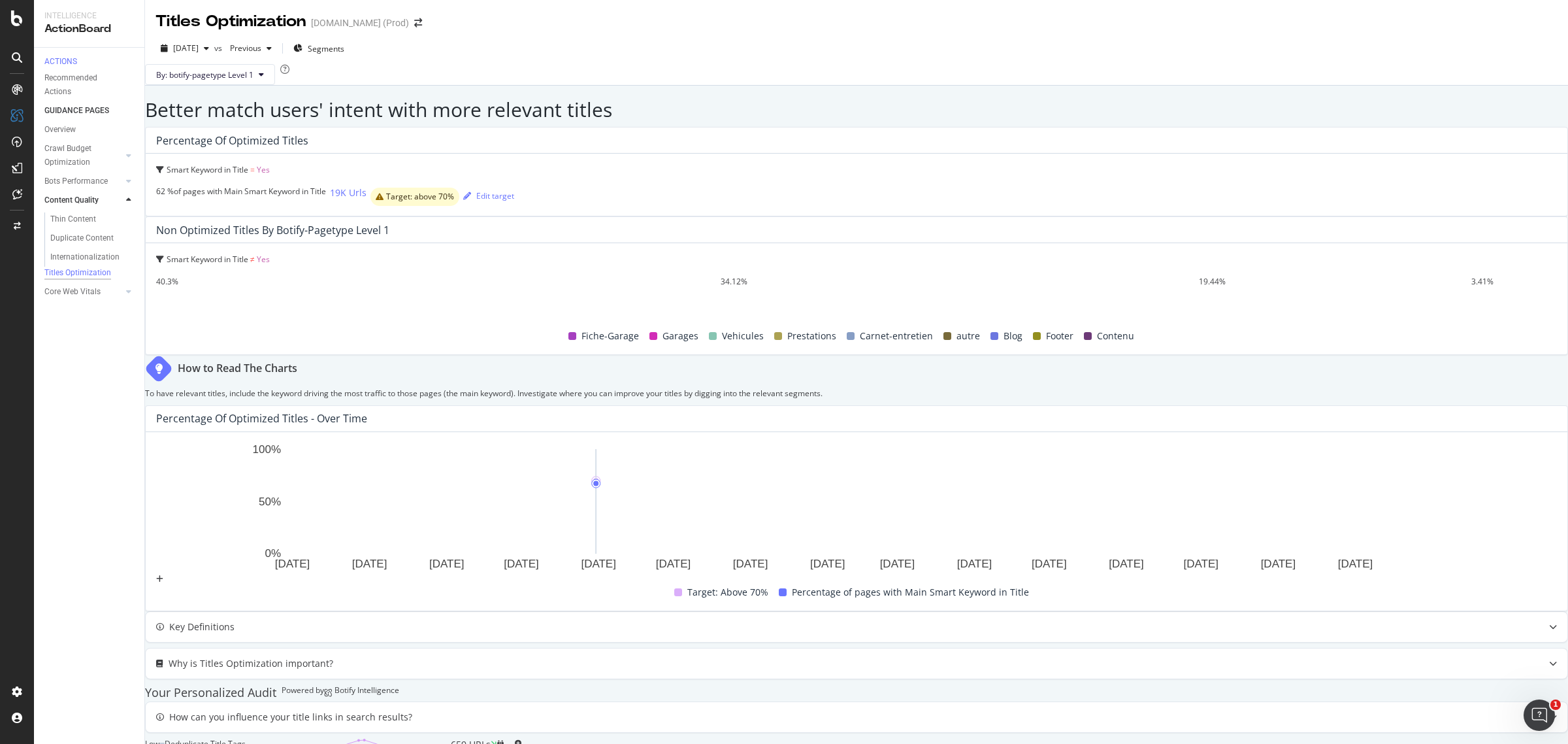
scroll to position [246, 0]
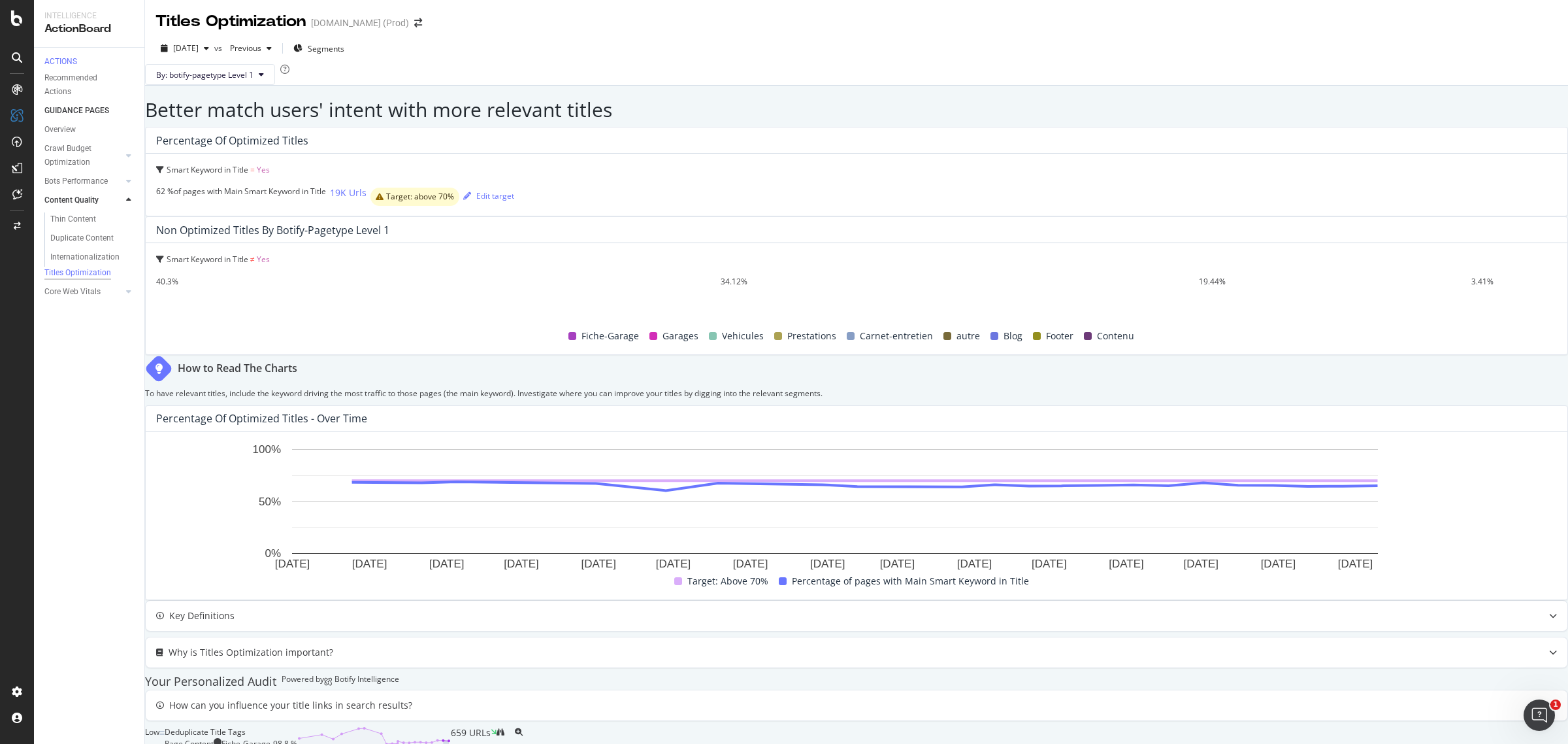
click at [497, 726] on div "Deduplicate Title Tags Page Content Fiche-Garage - 98.8 % 659 URLs" at bounding box center [330, 737] width 332 height 22
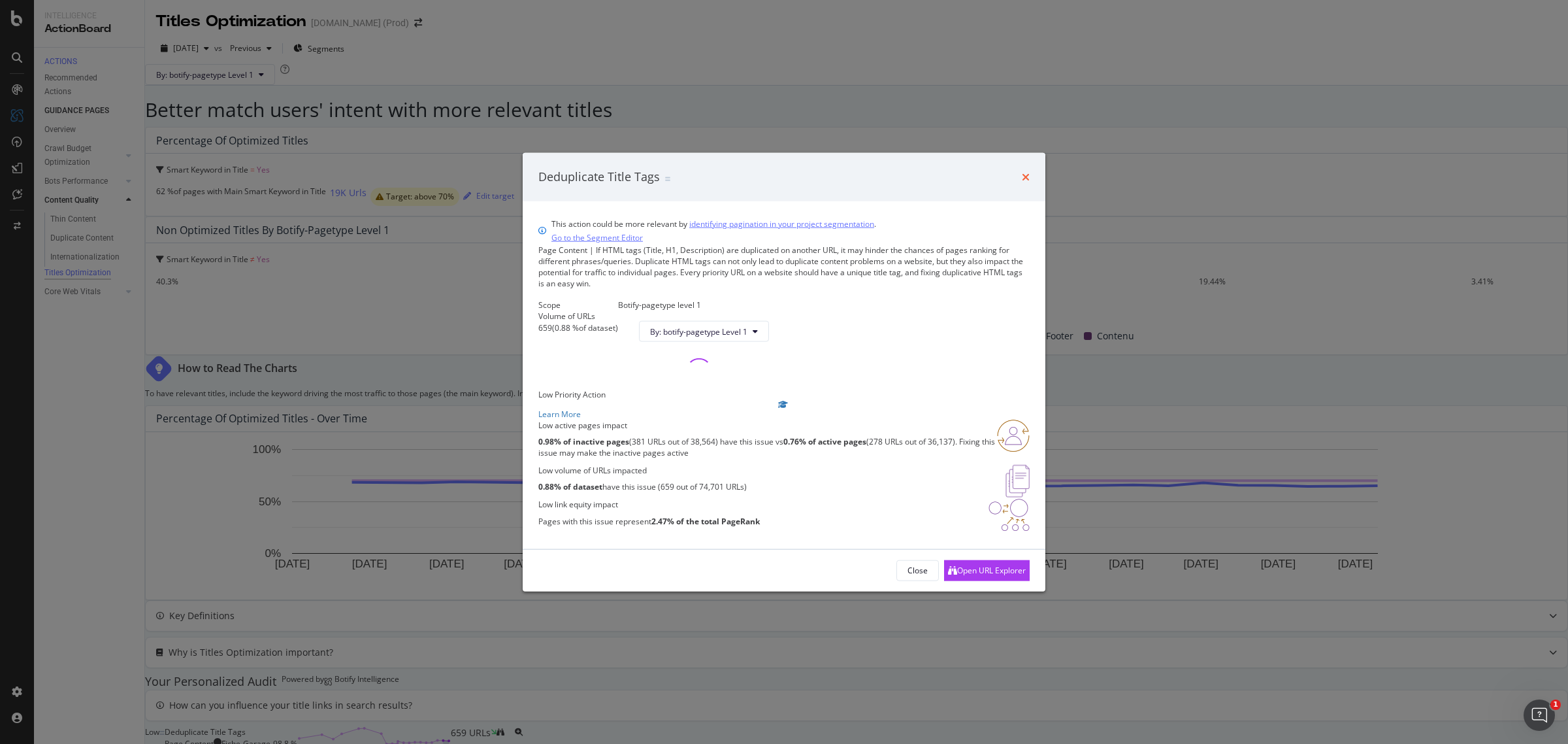
click at [1027, 172] on icon "times" at bounding box center [1025, 177] width 8 height 10
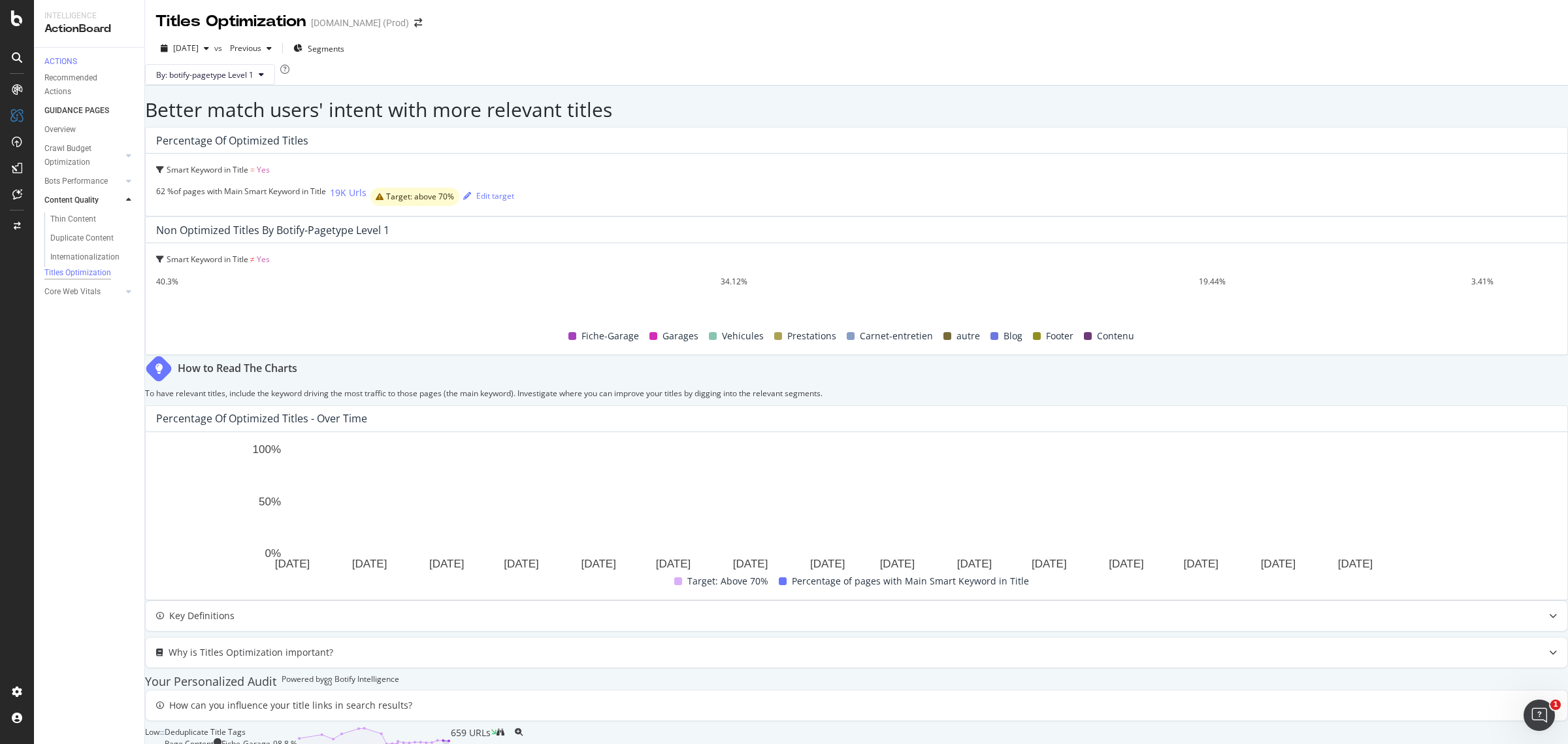
scroll to position [246, 0]
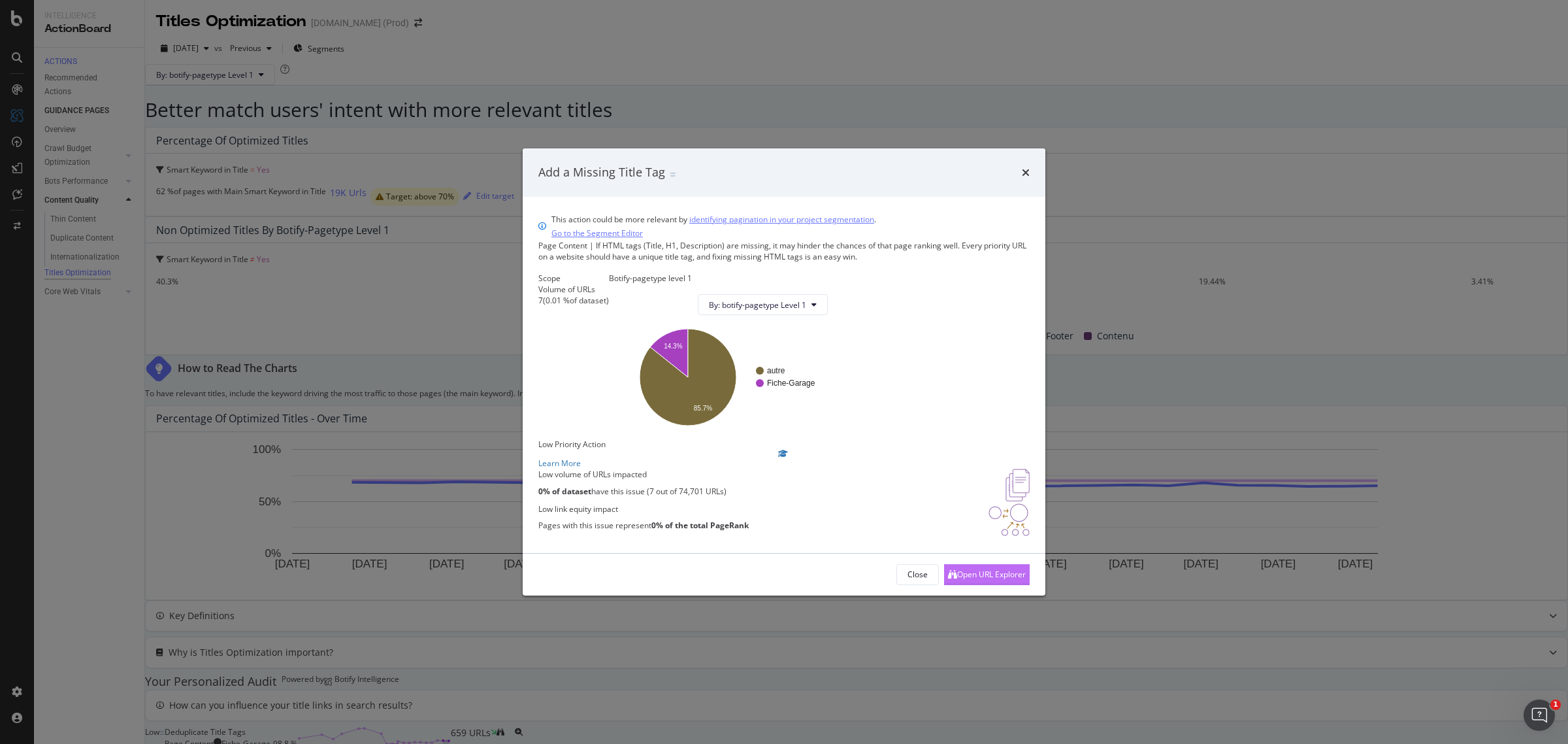
click at [988, 580] on div "Open URL Explorer" at bounding box center [991, 574] width 69 height 11
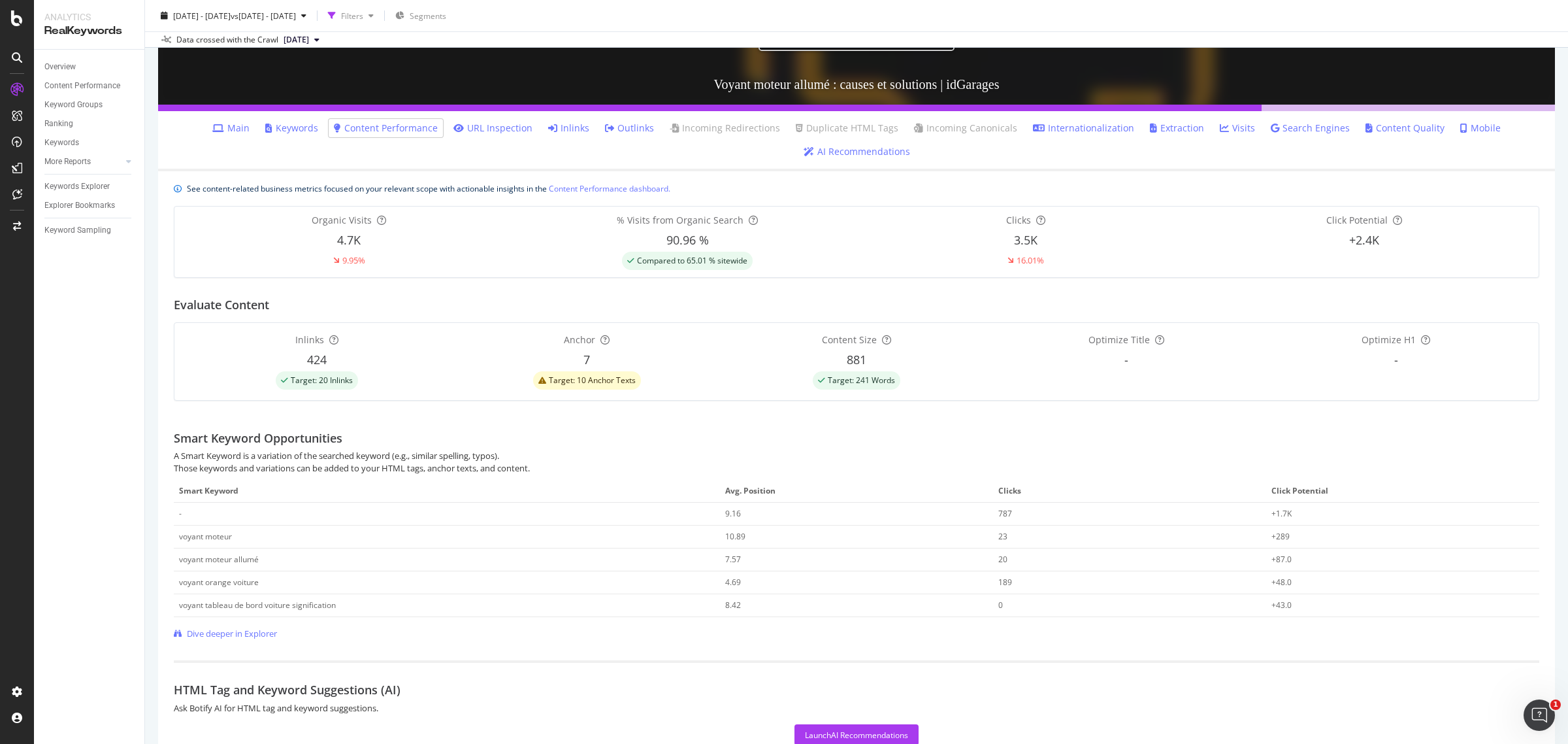
scroll to position [191, 0]
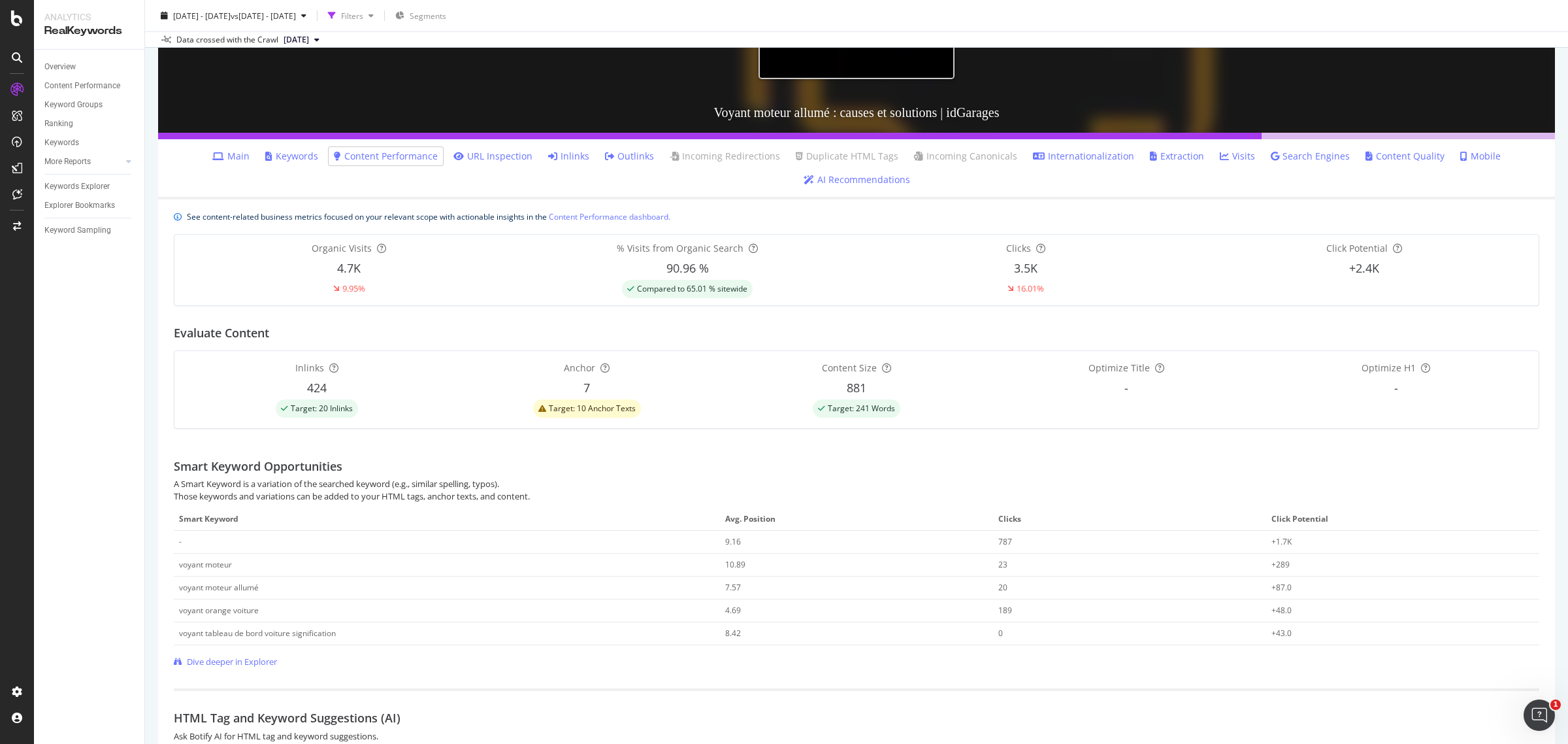
click at [1398, 155] on link "Content Quality" at bounding box center [1405, 156] width 79 height 13
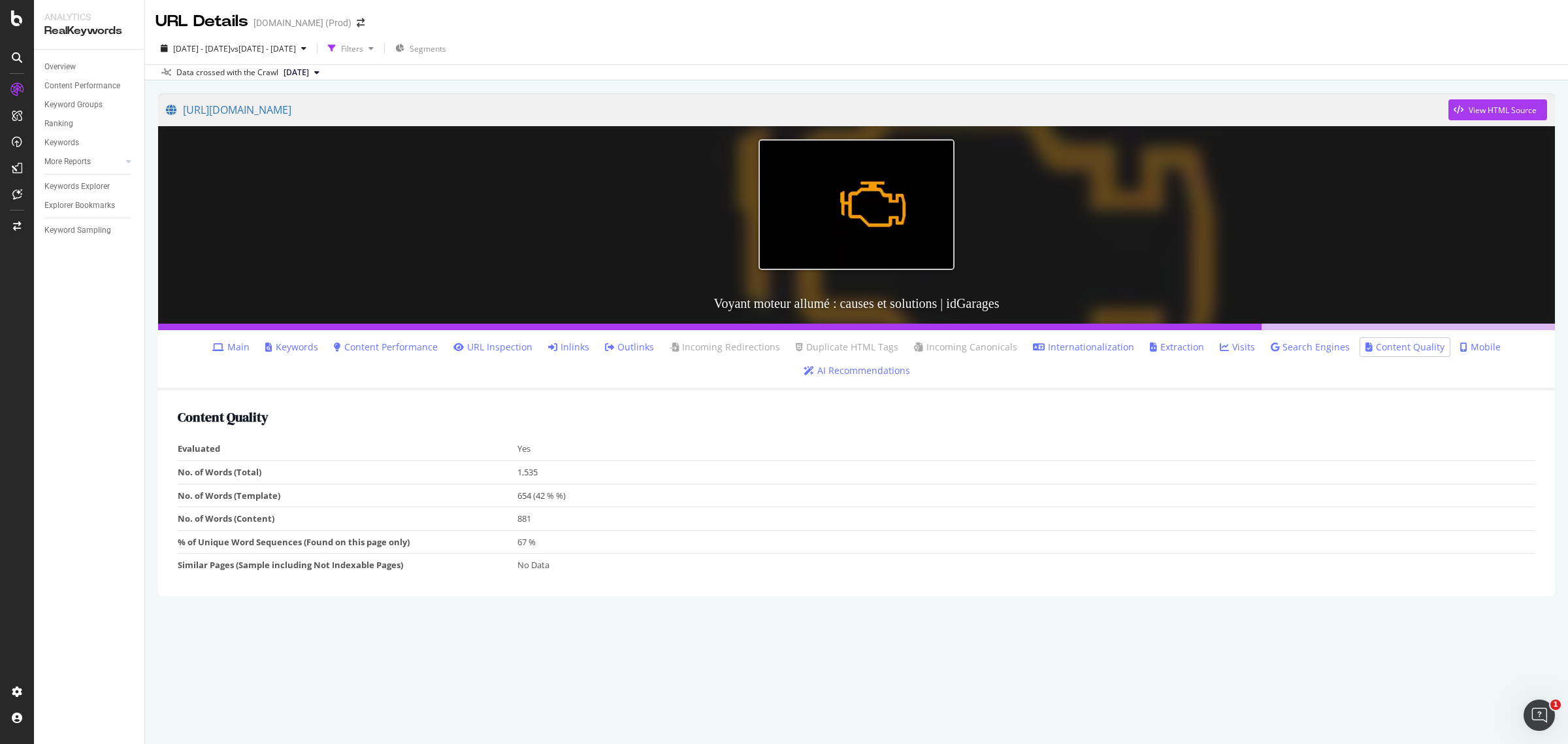
click at [212, 347] on link "Main" at bounding box center [231, 347] width 38 height 13
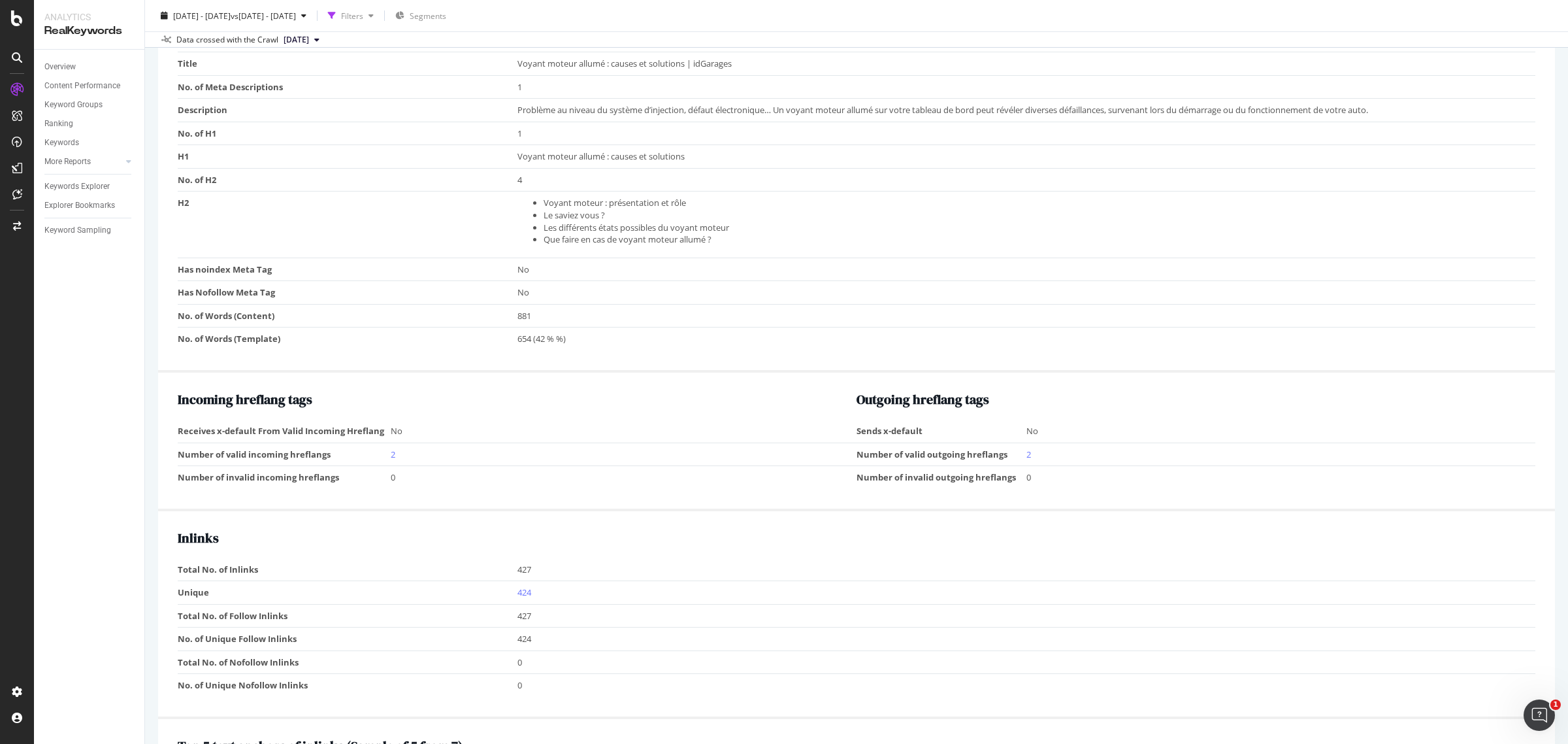
scroll to position [409, 0]
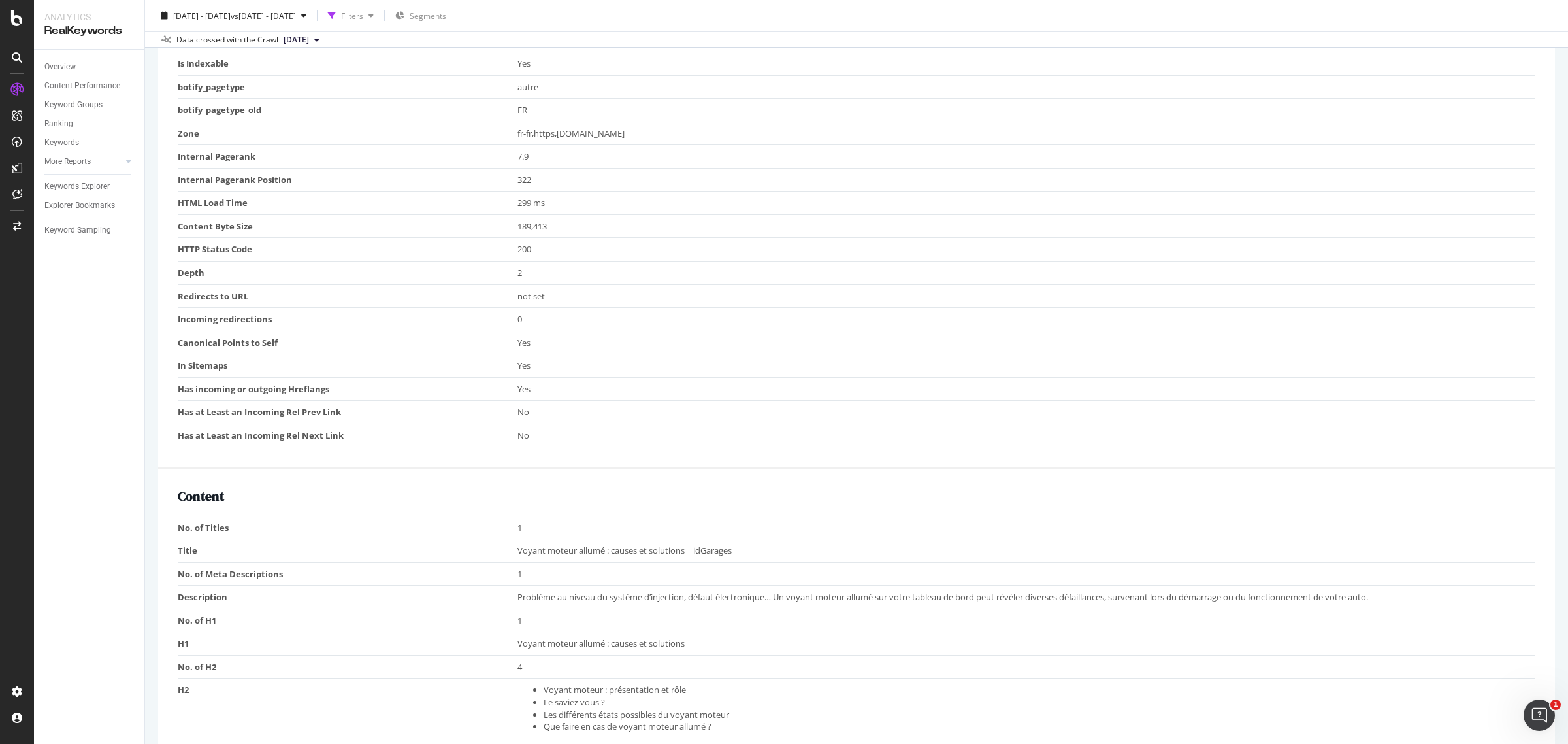
drag, startPoint x: 1557, startPoint y: 249, endPoint x: 1558, endPoint y: 234, distance: 15.0
click at [1558, 237] on div "URL Details idgarages.com (Prod) 2025 Aug. 12th - Sep. 10th vs 2025 Jul. 29th -…" at bounding box center [857, 372] width 1423 height 744
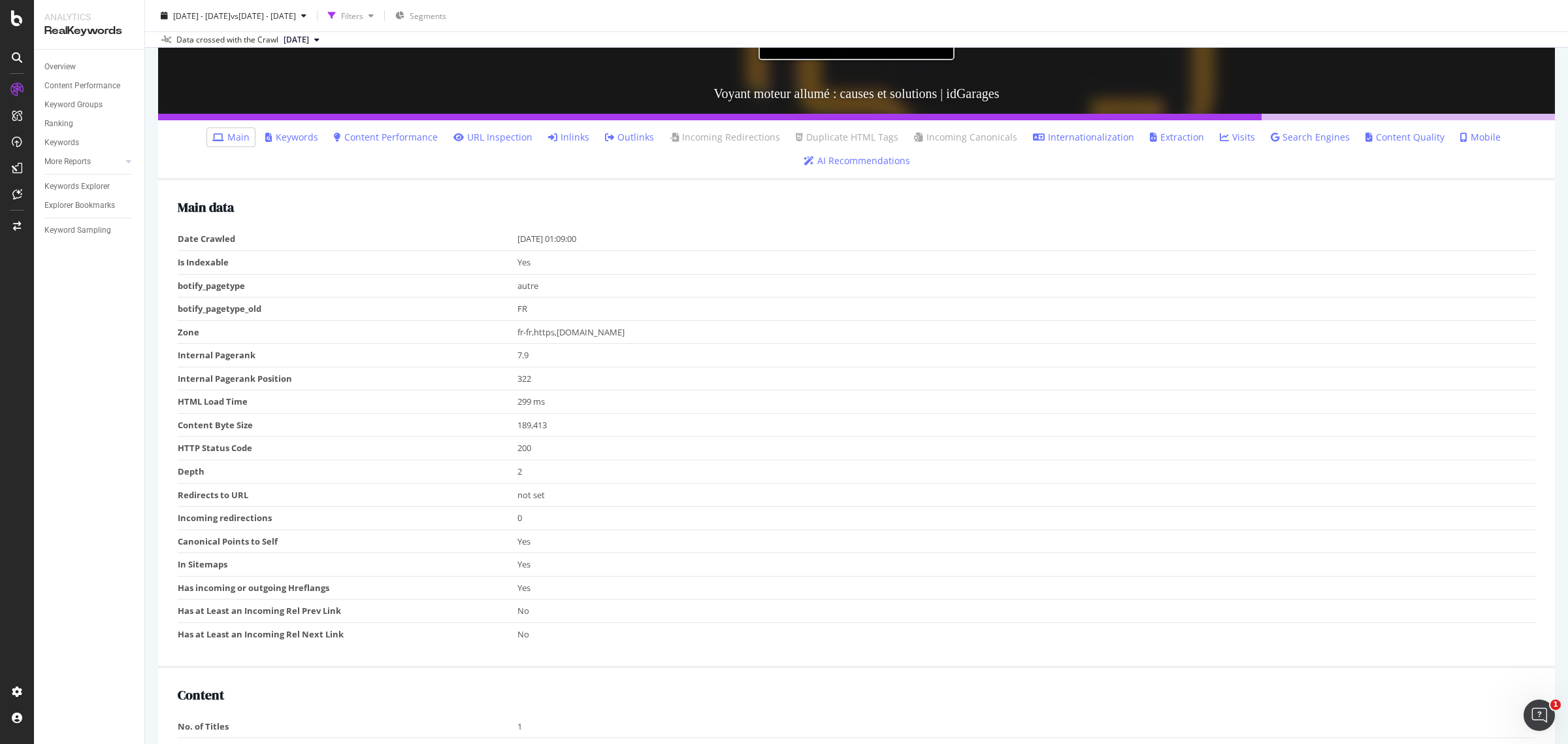
scroll to position [0, 0]
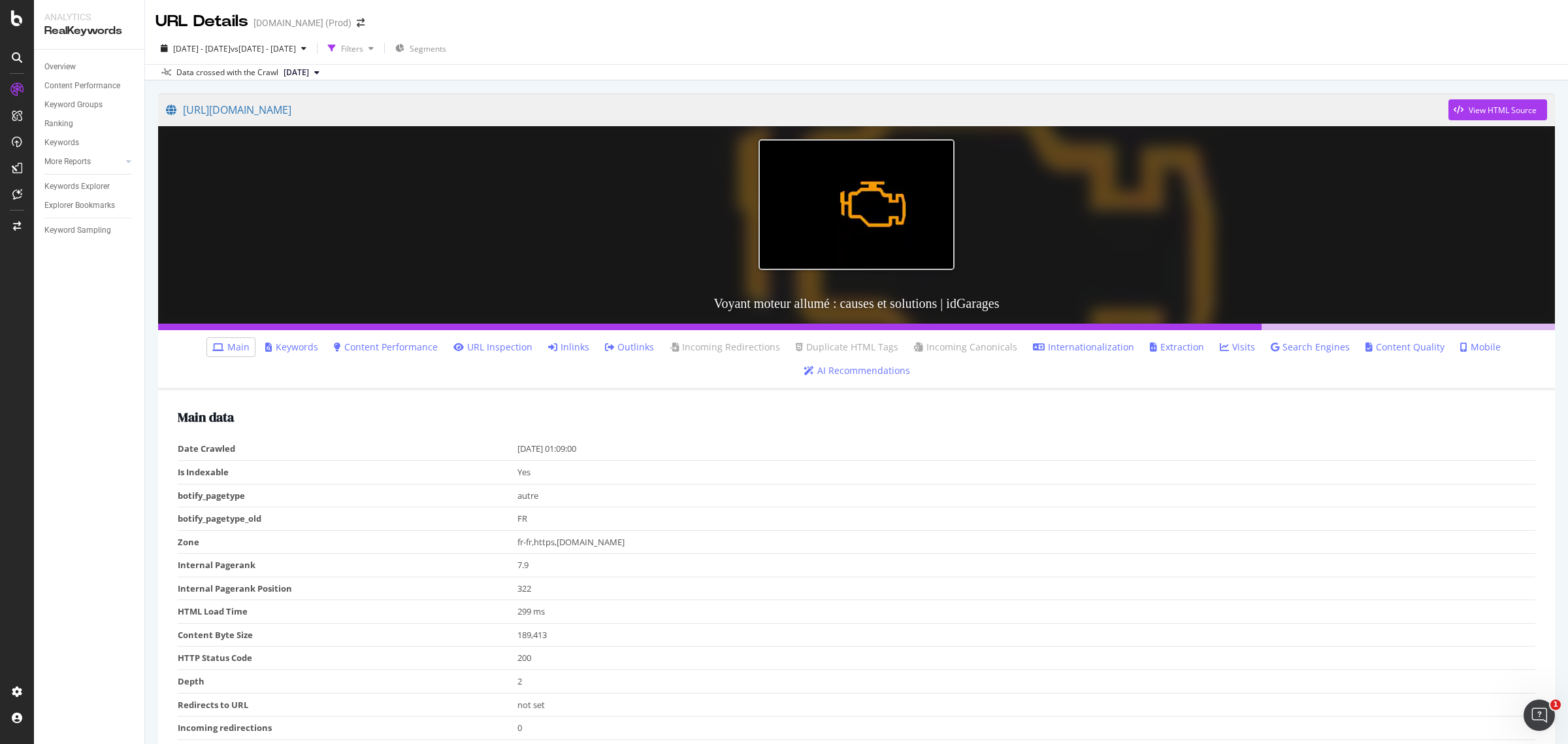
click at [851, 367] on link "AI Recommendations" at bounding box center [856, 370] width 106 height 13
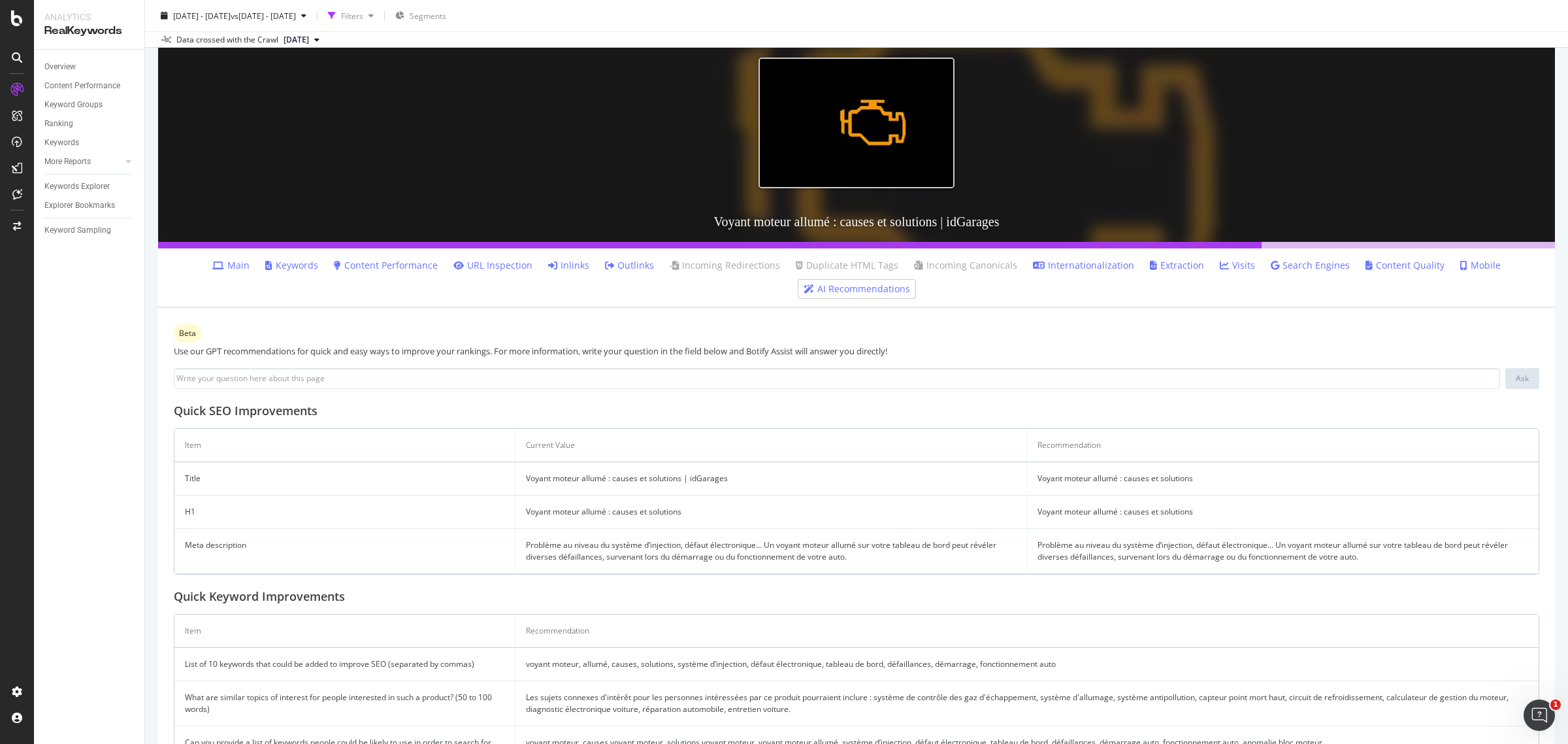
scroll to position [164, 0]
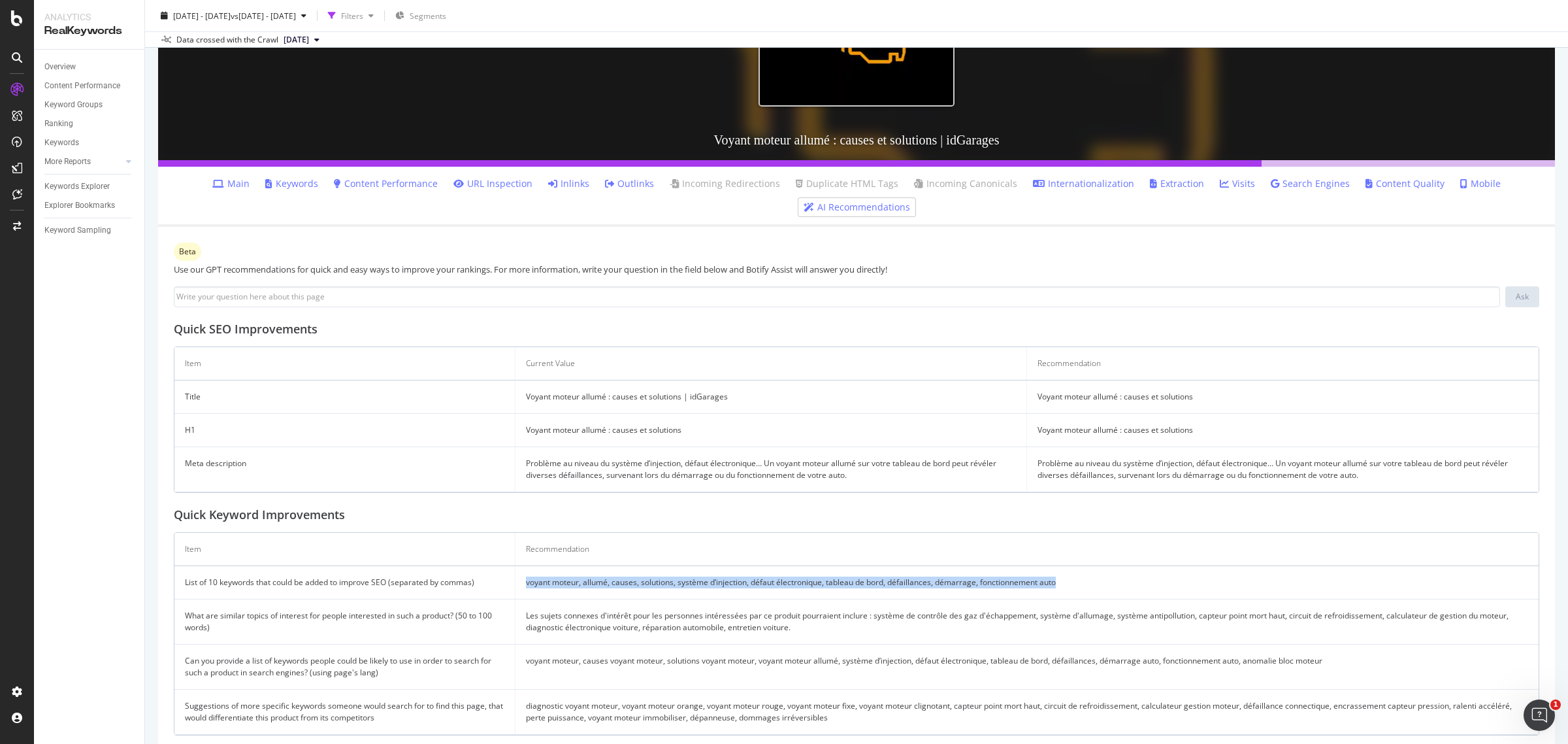
drag, startPoint x: 518, startPoint y: 583, endPoint x: 1169, endPoint y: 595, distance: 651.1
click at [1169, 595] on td "voyant moteur, allumé, causes, solutions, système d’injection, défaut électroni…" at bounding box center [1027, 583] width 1023 height 33
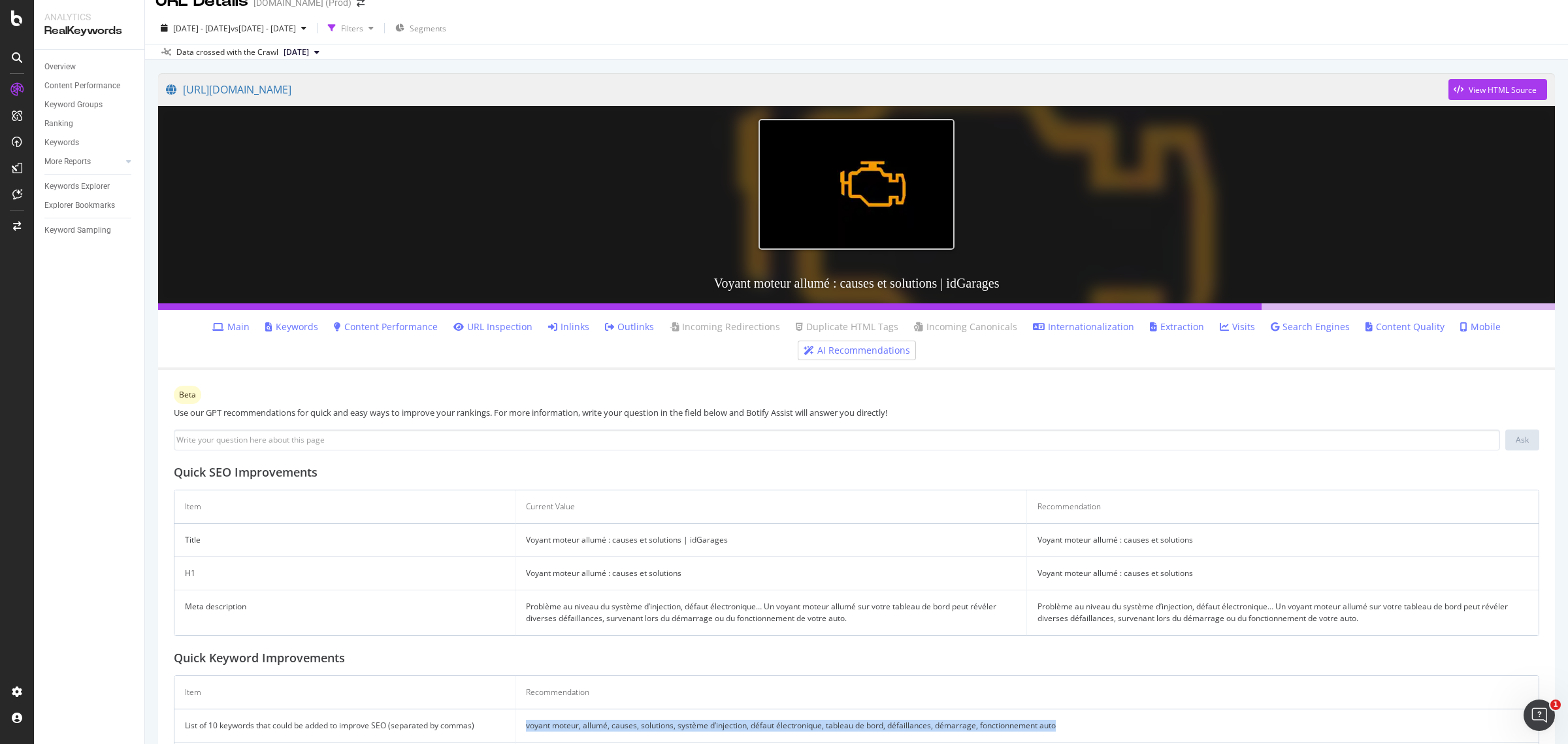
scroll to position [0, 0]
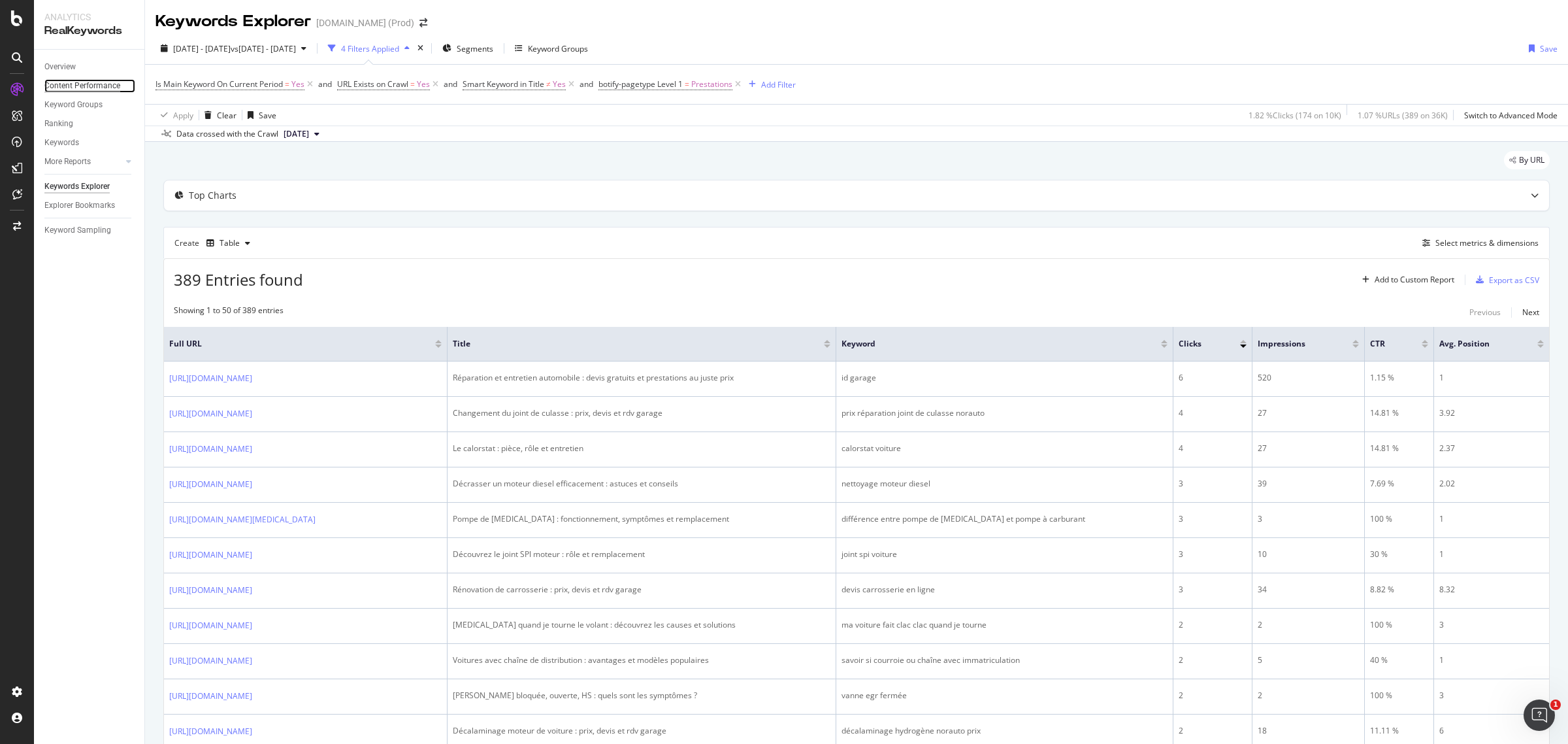
click at [77, 81] on div "Content Performance" at bounding box center [82, 86] width 76 height 14
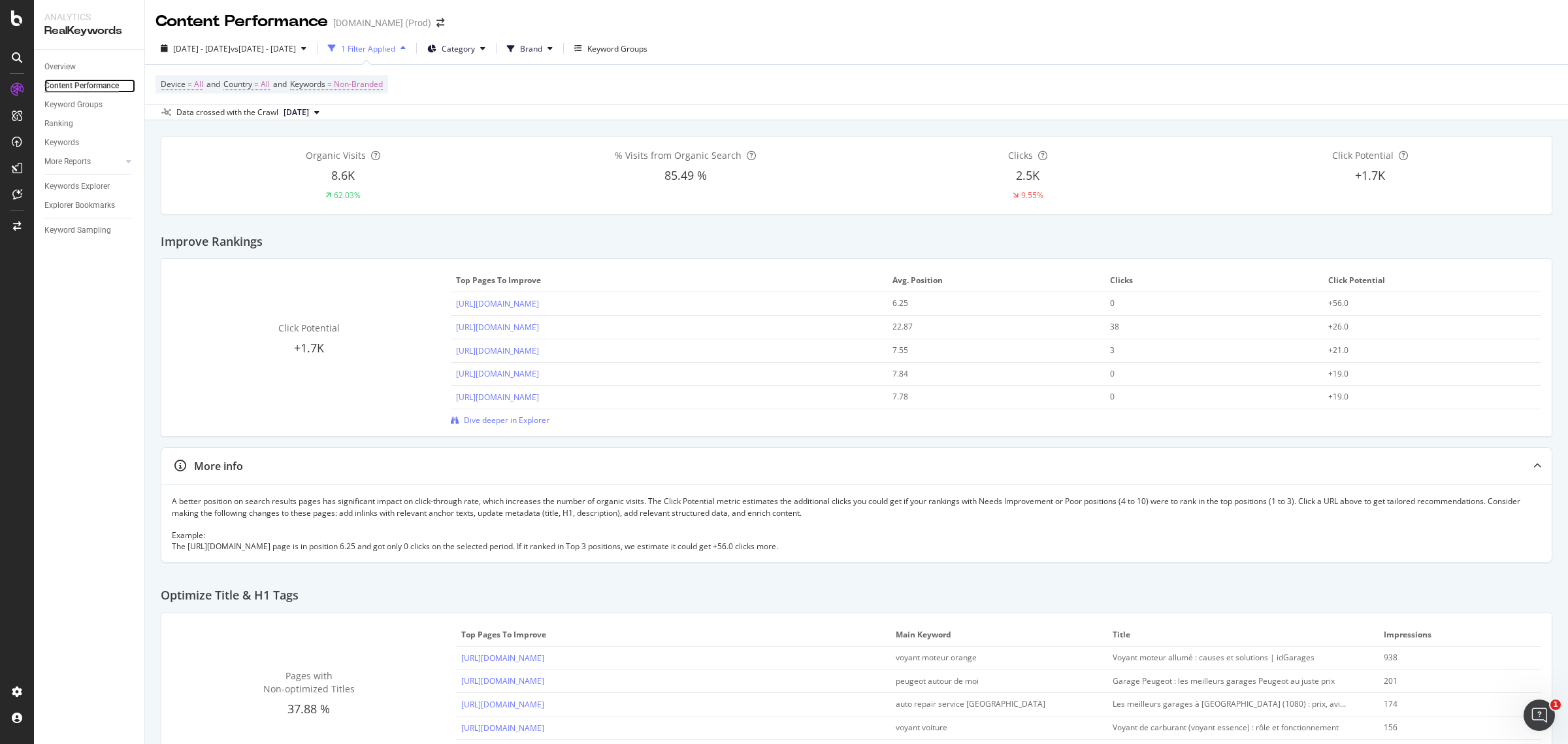
scroll to position [327, 0]
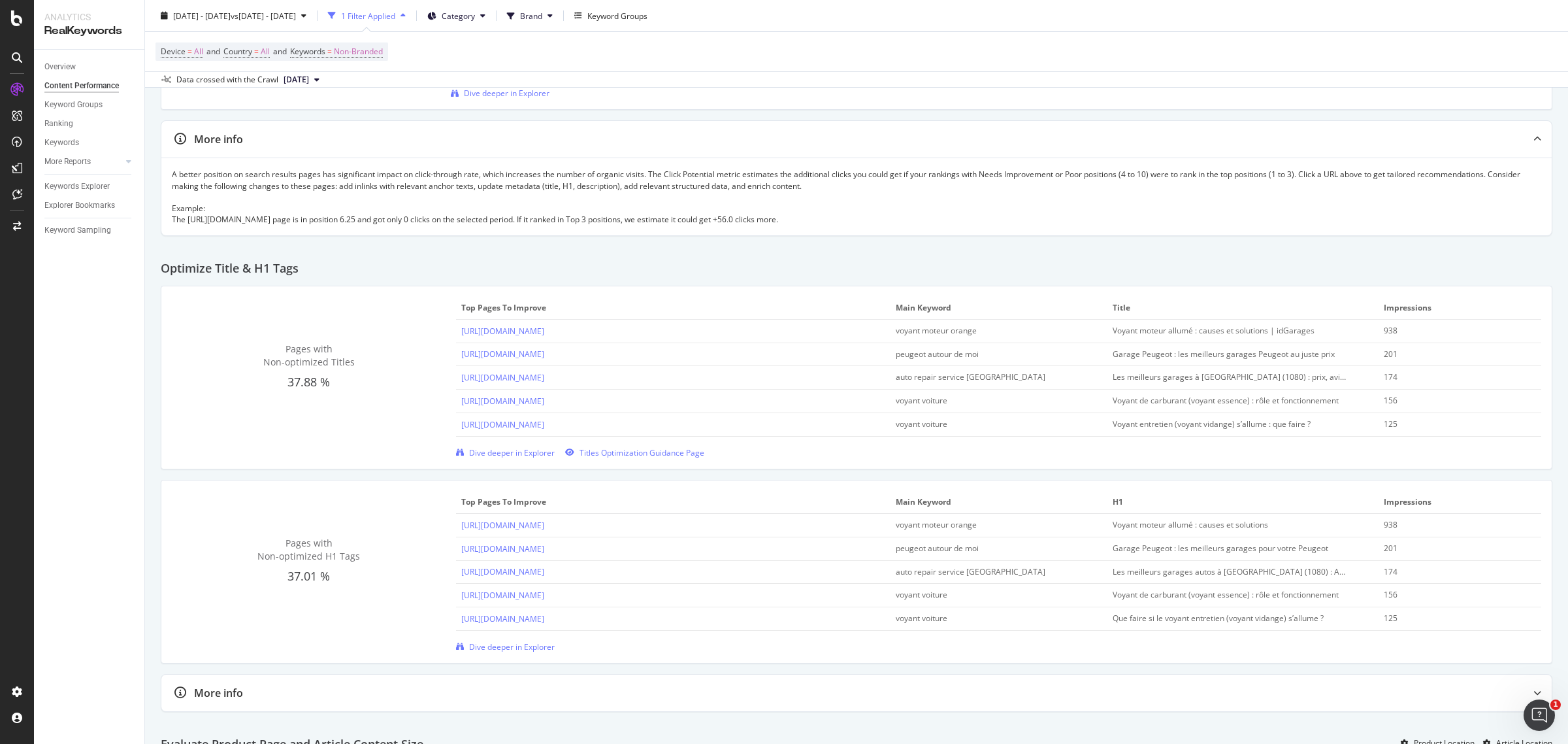
drag, startPoint x: 982, startPoint y: 351, endPoint x: 881, endPoint y: 353, distance: 101.0
click at [881, 353] on tr "https://www.idgarages.com/fr-fr/constructeur/garage-peugeot peugeot autour de m…" at bounding box center [999, 355] width 1085 height 24
drag, startPoint x: 1325, startPoint y: 355, endPoint x: 1281, endPoint y: 351, distance: 44.2
click at [1281, 351] on div "Garage Peugeot : les meilleurs garages Peugeot au juste prix" at bounding box center [1229, 354] width 234 height 12
click at [544, 353] on link "https://www.idgarages.com/fr-fr/constructeur/garage-peugeot" at bounding box center [502, 354] width 83 height 11
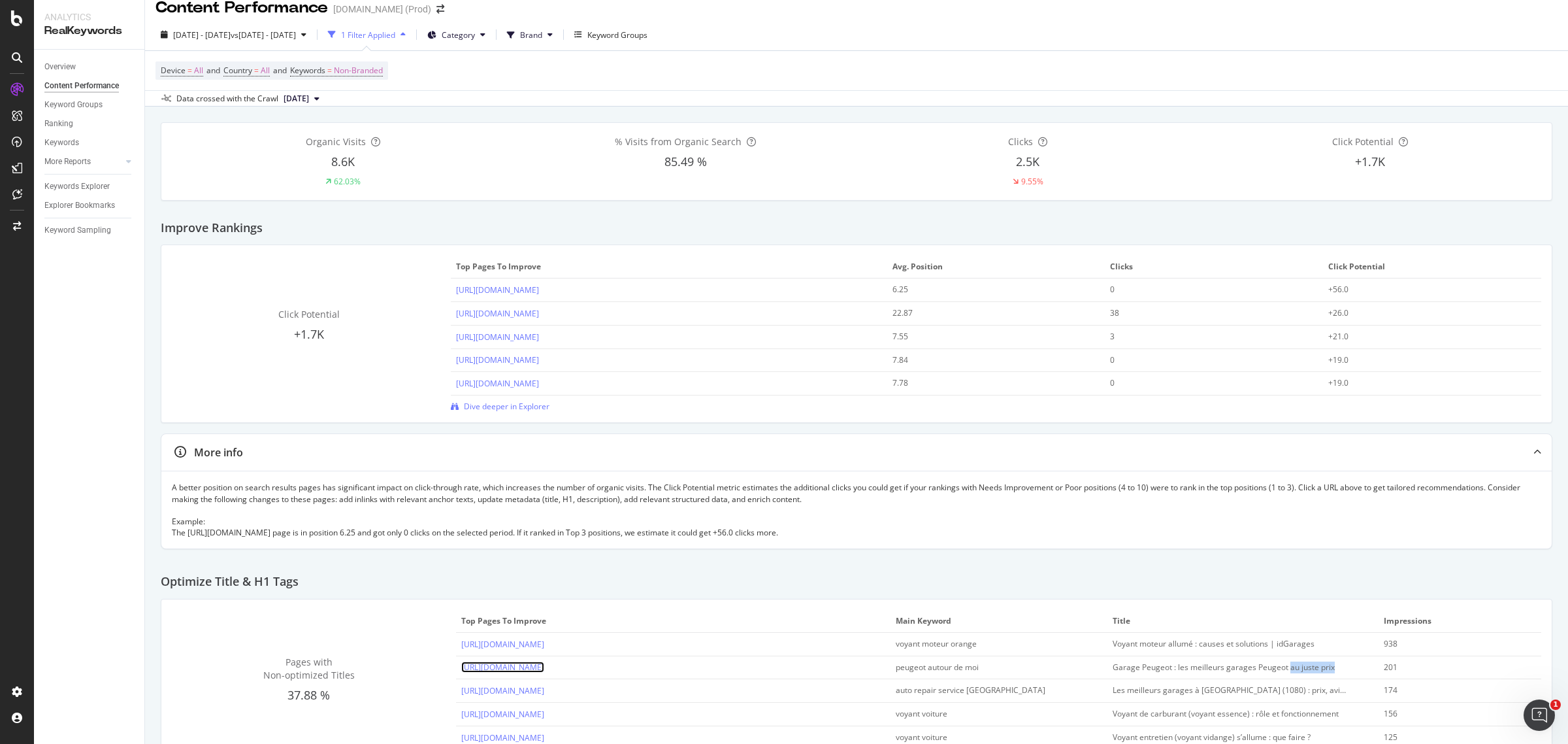
scroll to position [0, 0]
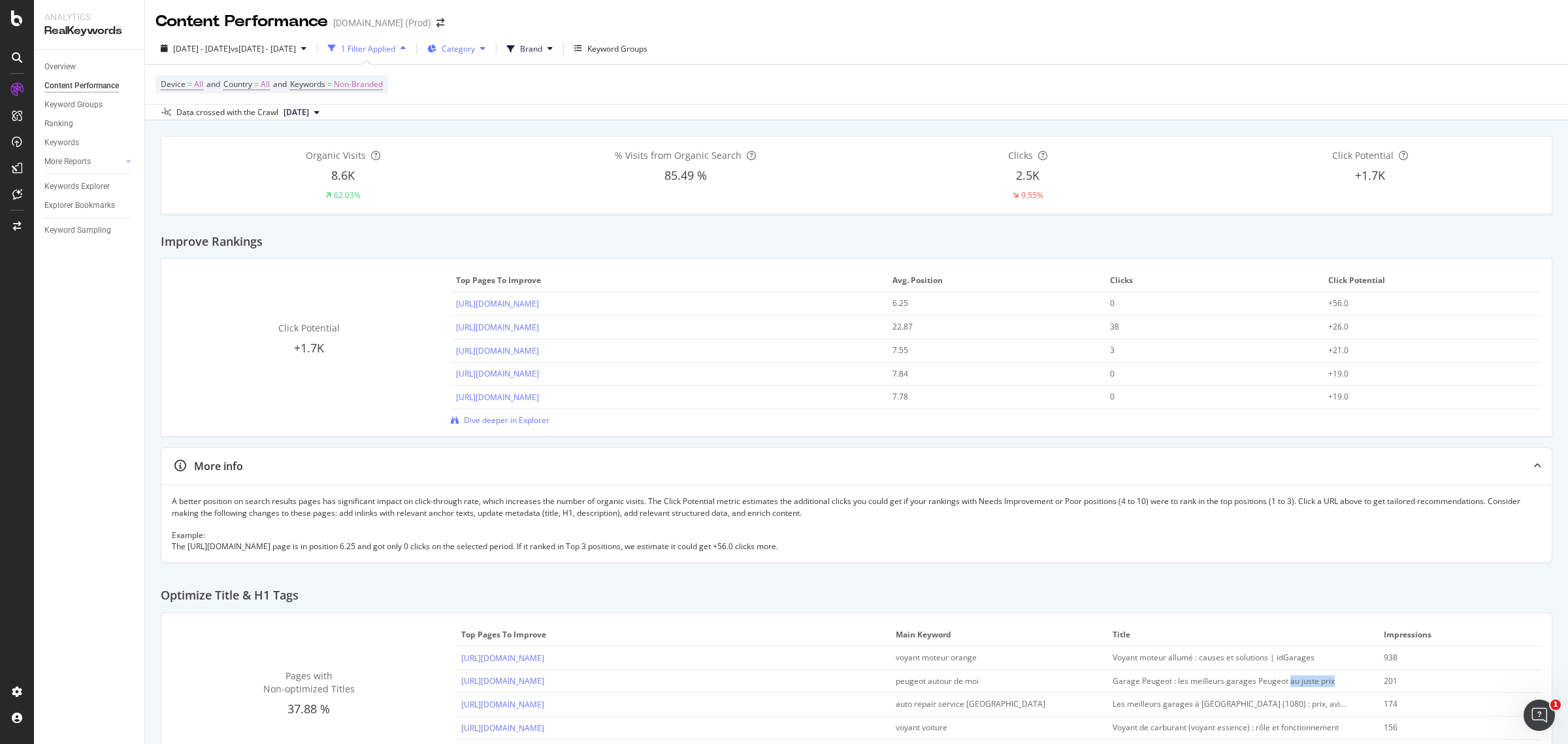
click at [486, 47] on icon at bounding box center [483, 48] width 6 height 8
click at [625, 95] on span "Accueil" at bounding box center [591, 98] width 115 height 12
click at [694, 150] on div at bounding box center [694, 152] width 10 height 10
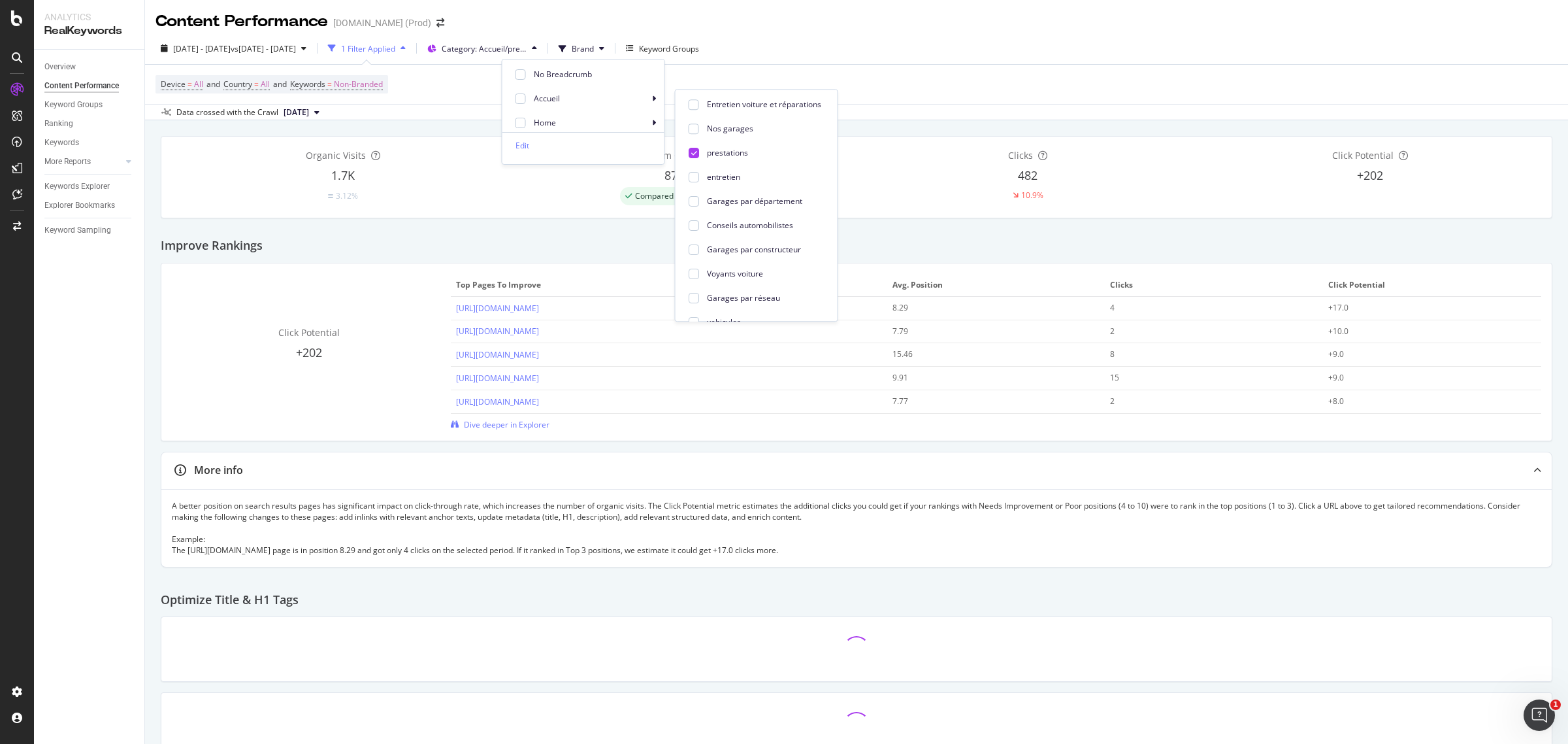
click at [1112, 35] on div "2025 Sep. 11th - Sep. 11th vs 2025 Aug. 28th - Aug. 28th 1 Filter Applied Categ…" at bounding box center [857, 77] width 1423 height 88
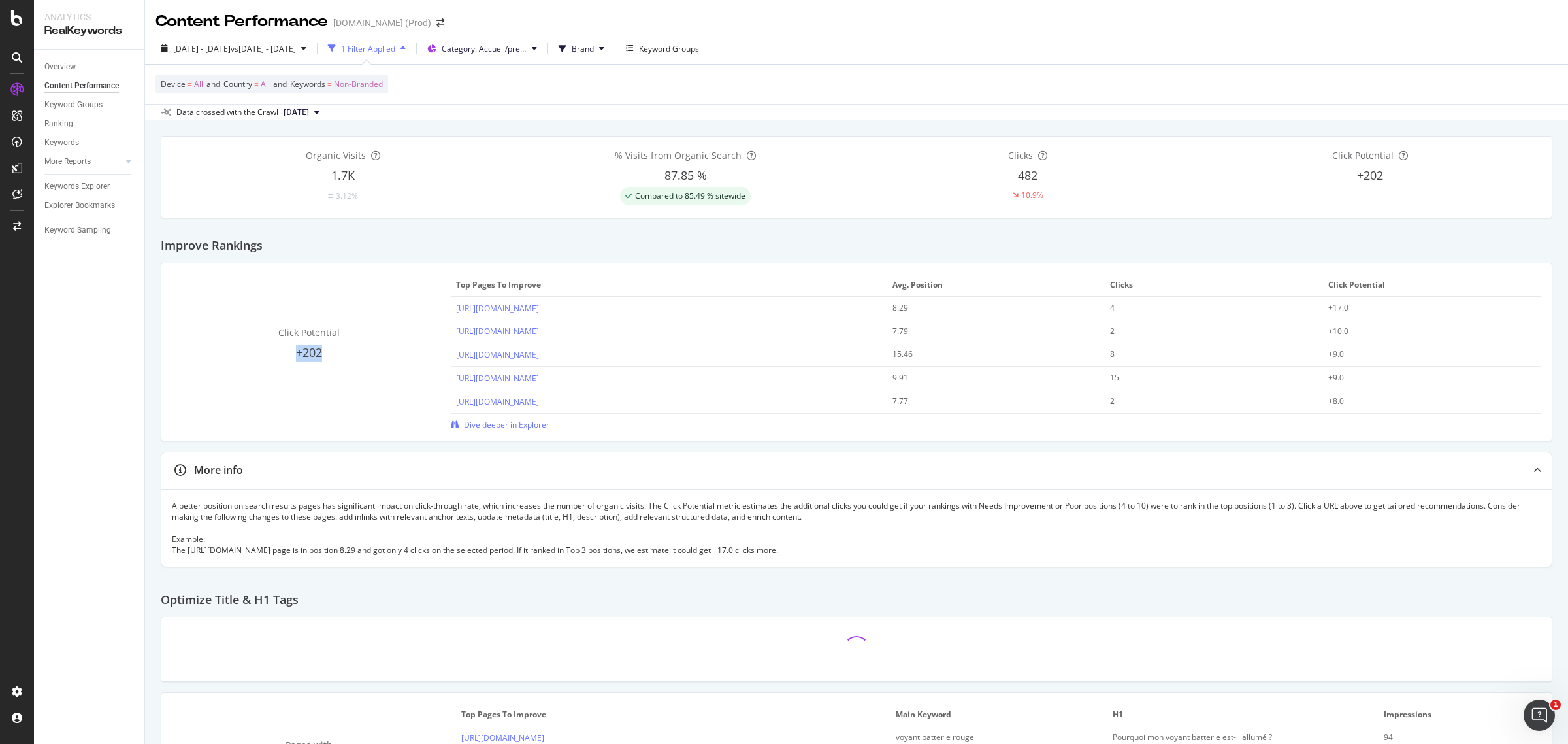
drag, startPoint x: 348, startPoint y: 353, endPoint x: 273, endPoint y: 354, distance: 75.0
click at [273, 354] on div "+202" at bounding box center [309, 353] width 274 height 17
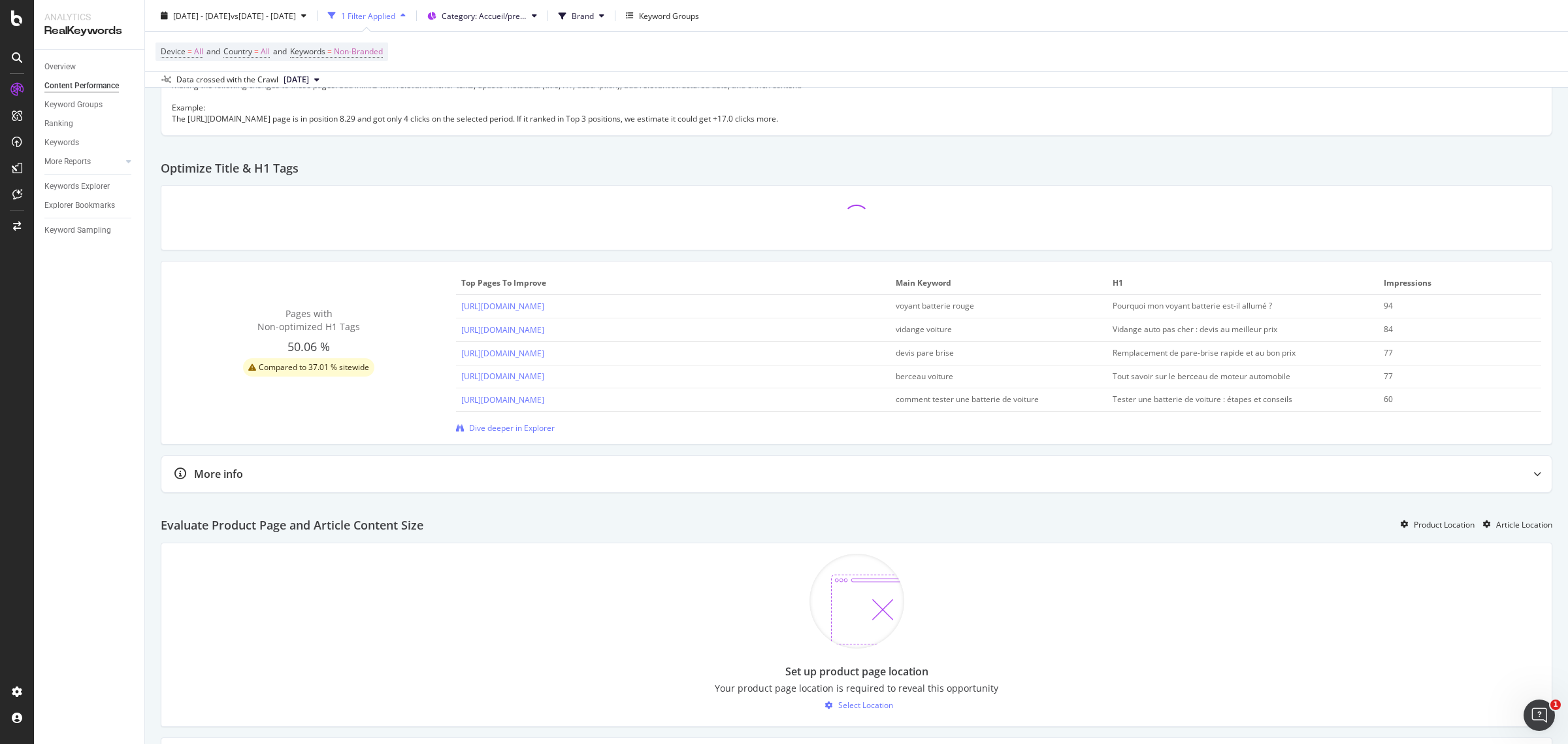
scroll to position [466, 0]
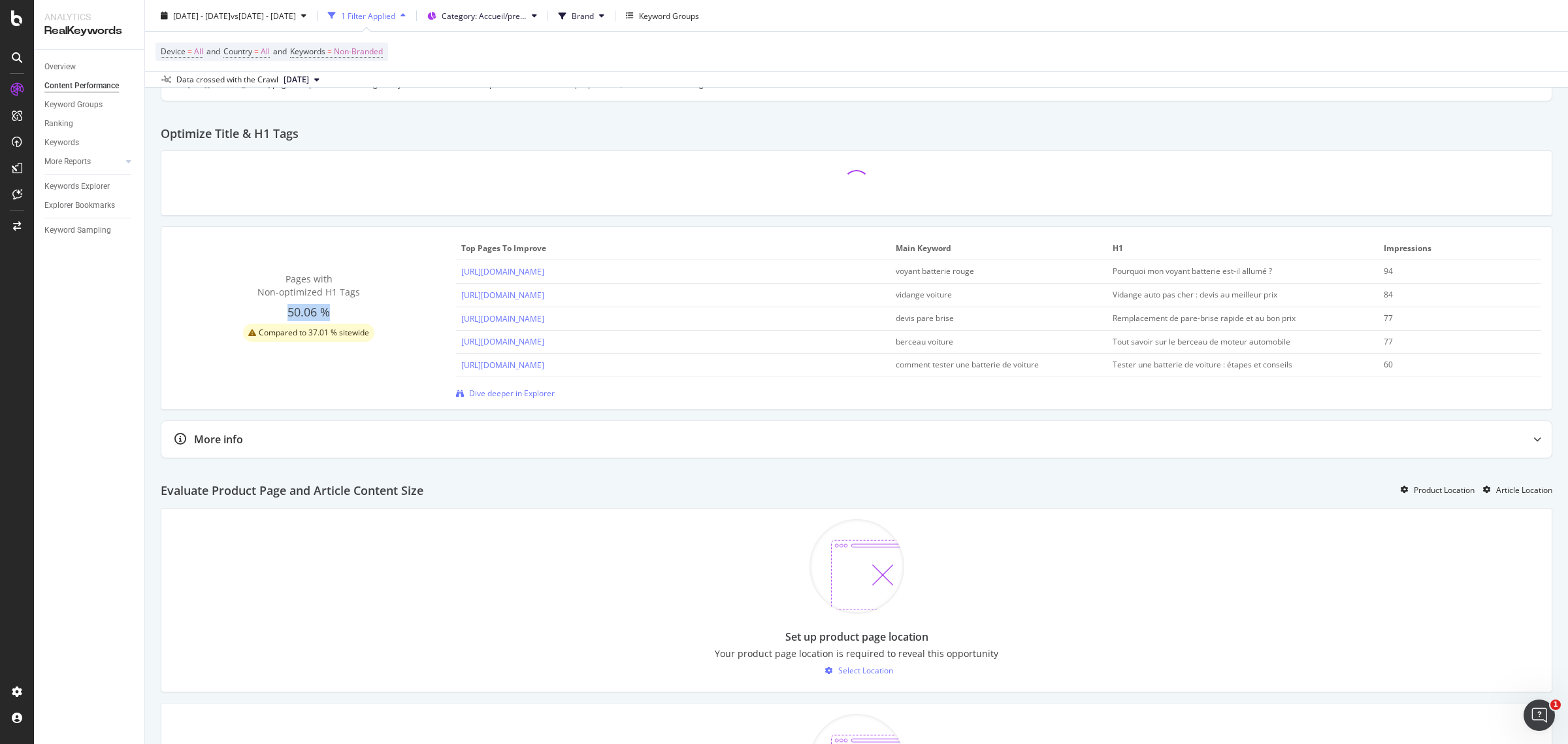
drag, startPoint x: 286, startPoint y: 312, endPoint x: 354, endPoint y: 312, distance: 68.0
click at [354, 312] on div "50.06 %" at bounding box center [309, 312] width 274 height 17
click at [544, 296] on link "https://www.idgarages.com/fr-fr/prestations/vidange" at bounding box center [502, 295] width 83 height 11
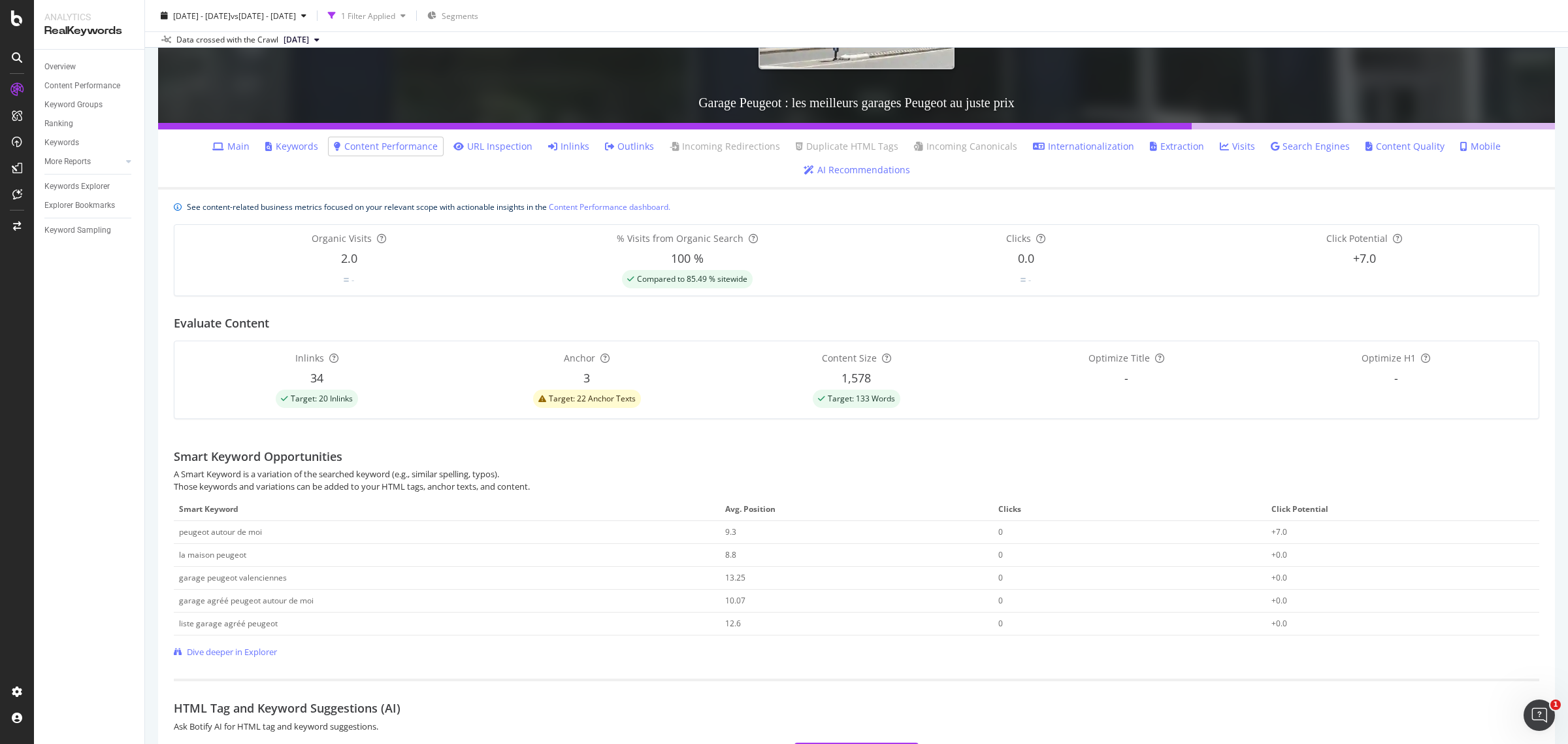
scroll to position [273, 0]
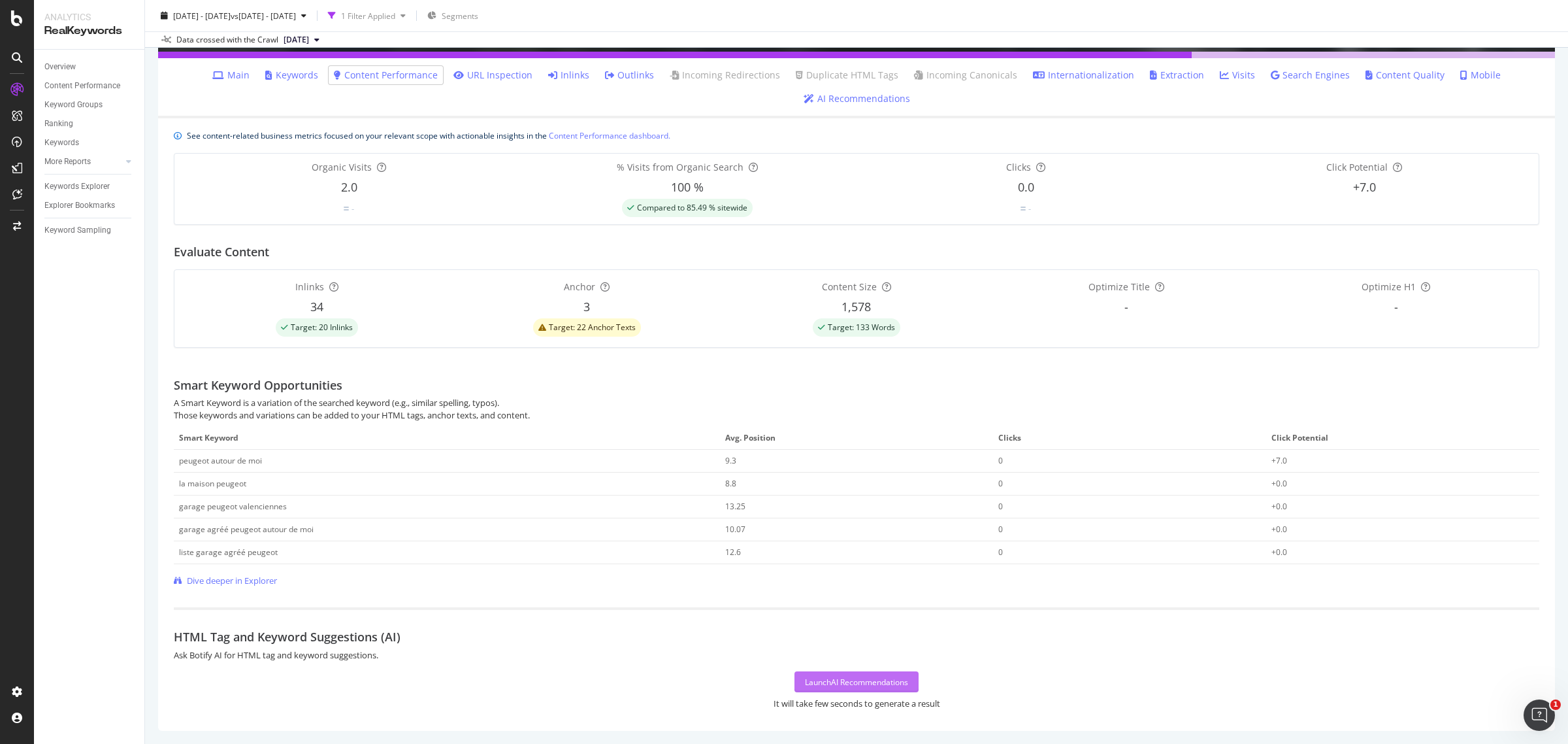
click at [826, 682] on div "Launch AI Recommendations" at bounding box center [856, 682] width 103 height 11
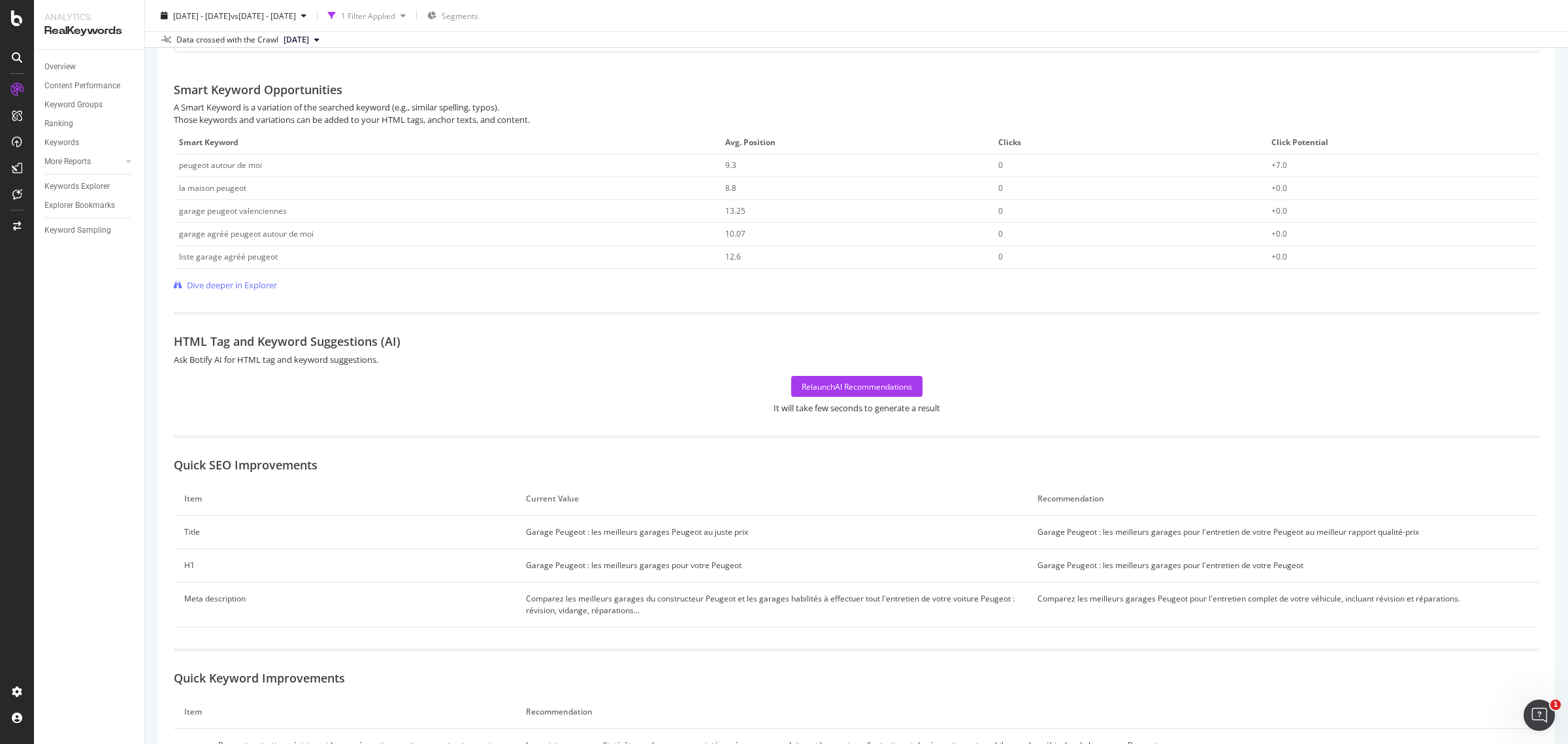
scroll to position [723, 0]
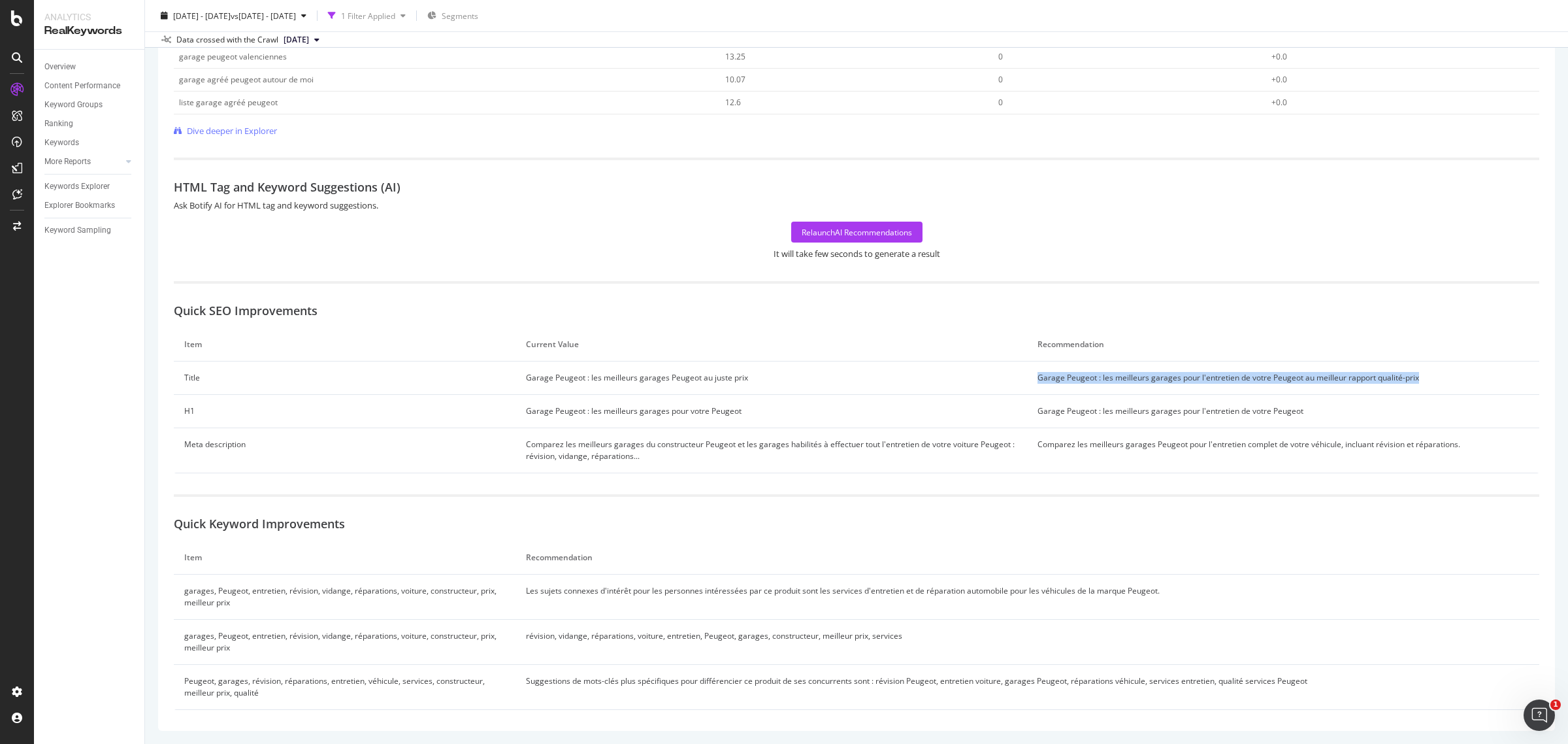
drag, startPoint x: 1027, startPoint y: 377, endPoint x: 1450, endPoint y: 387, distance: 423.1
click at [1450, 387] on td "Garage Peugeot : les meilleurs garages pour l'entretien de votre Peugeot au mei…" at bounding box center [1283, 378] width 512 height 33
copy td "Garage Peugeot : les meilleurs garages pour l'entretien de votre Peugeot au mei…"
click at [1443, 377] on td "Garage Peugeot : les meilleurs garages pour l'entretien de votre Peugeot au mei…" at bounding box center [1283, 378] width 512 height 33
drag, startPoint x: 1443, startPoint y: 376, endPoint x: 987, endPoint y: 373, distance: 456.0
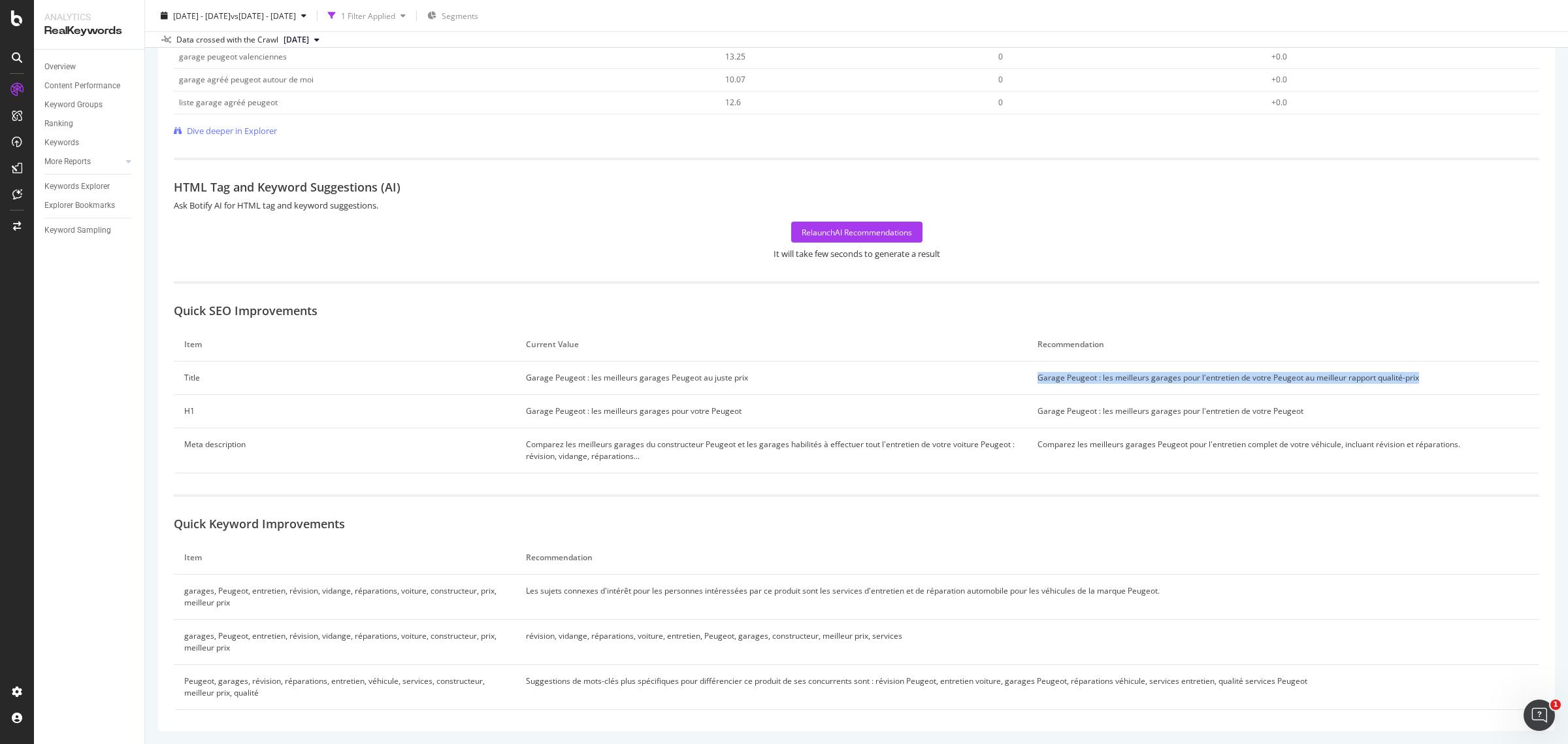
click at [987, 373] on tr "Title Garage Peugeot : les meilleurs garages Peugeot au juste prix Garage Peuge…" at bounding box center [856, 378] width 1366 height 33
copy tr "Garage Peugeot : les meilleurs garages pour l'entretien de votre Peugeot au mei…"
click at [1297, 417] on td "Garage Peugeot : les meilleurs garages pour l'entretien de votre Peugeot" at bounding box center [1283, 411] width 512 height 33
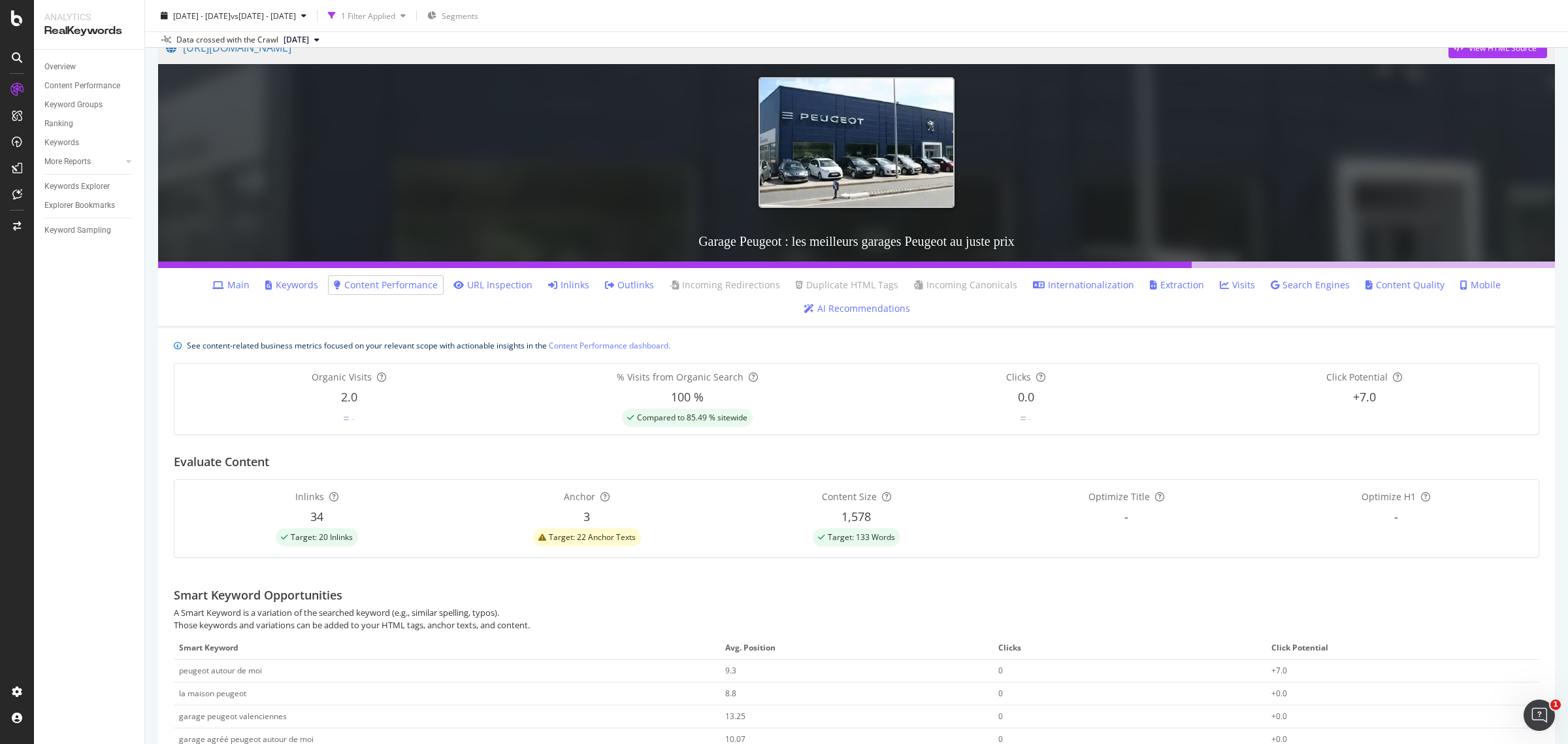
scroll to position [0, 0]
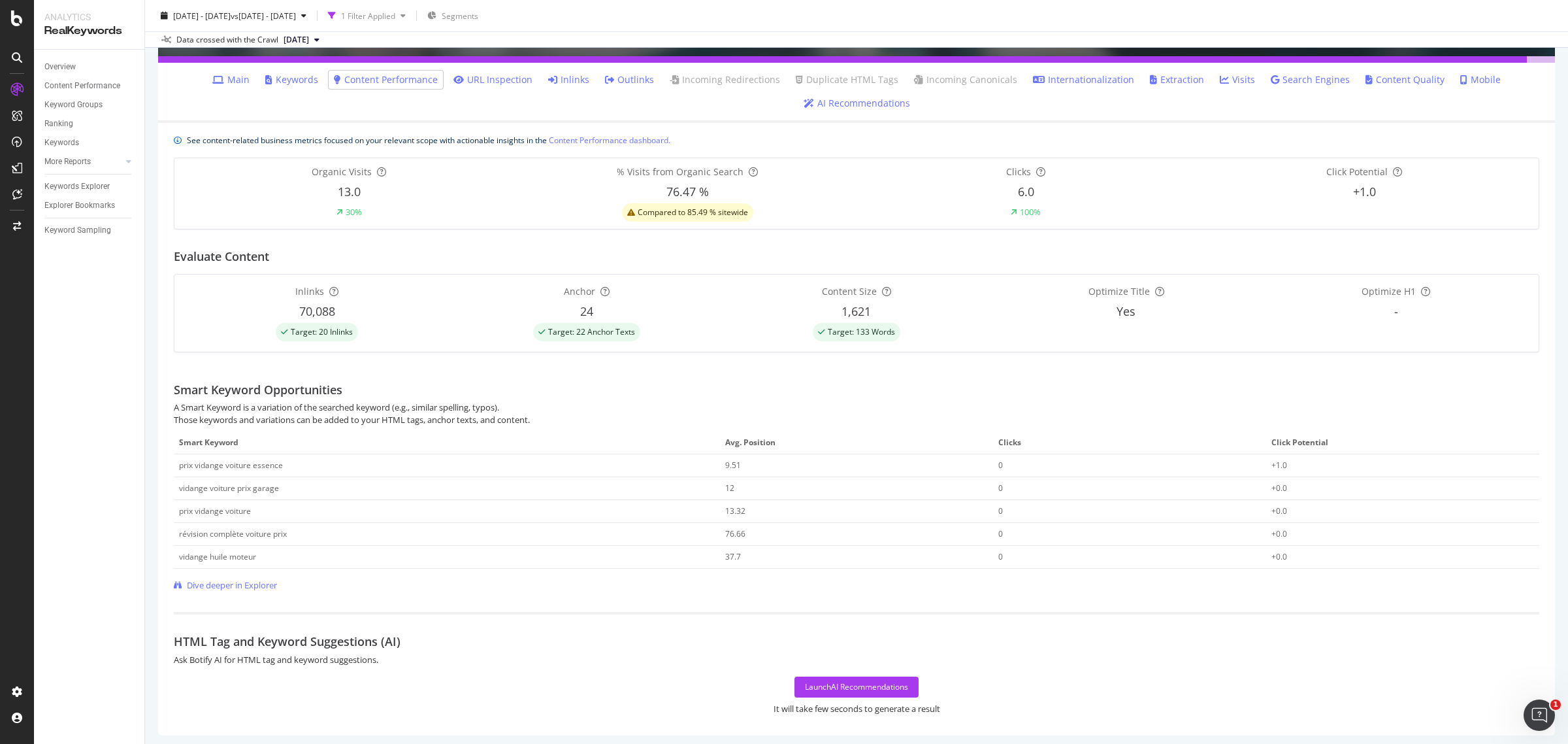
scroll to position [243, 0]
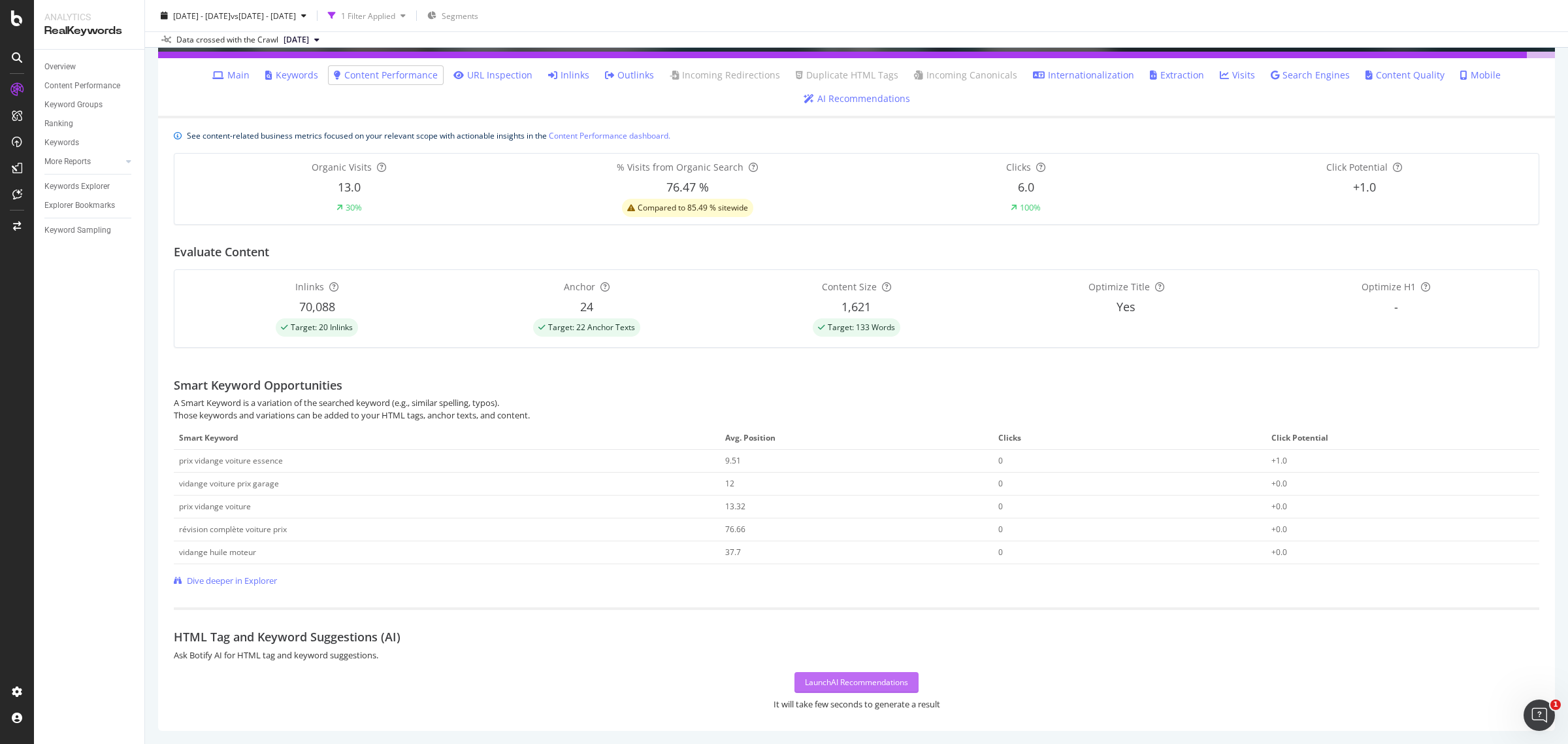
click at [841, 681] on div "Launch AI Recommendations" at bounding box center [856, 682] width 103 height 11
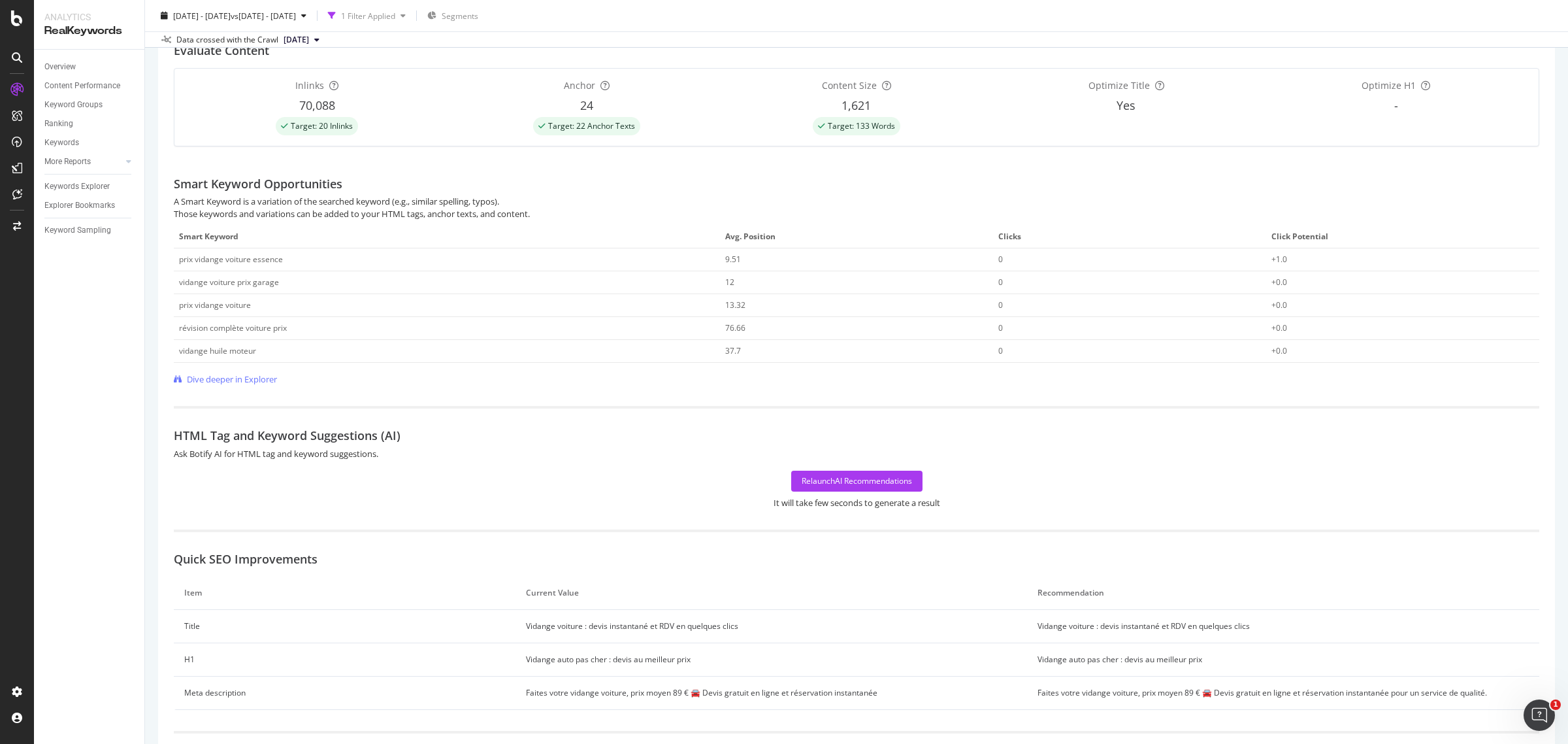
scroll to position [640, 0]
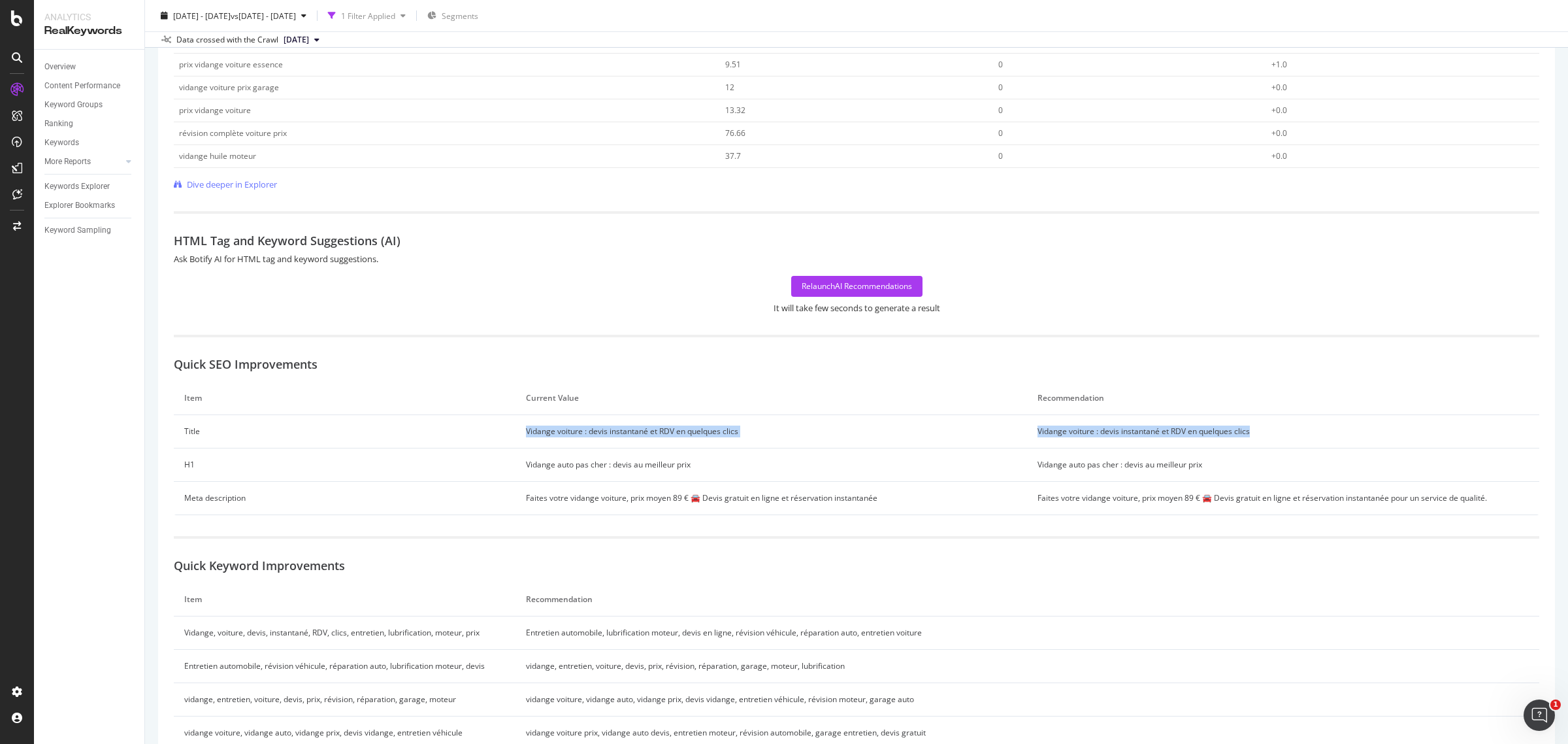
drag, startPoint x: 1272, startPoint y: 427, endPoint x: 504, endPoint y: 429, distance: 768.0
click at [504, 429] on tr "Title Vidange voiture : devis instantané et RDV en quelques clics Vidange voitu…" at bounding box center [856, 432] width 1366 height 33
click at [1240, 463] on td "Vidange auto pas cher : devis au meilleur prix" at bounding box center [1283, 465] width 512 height 33
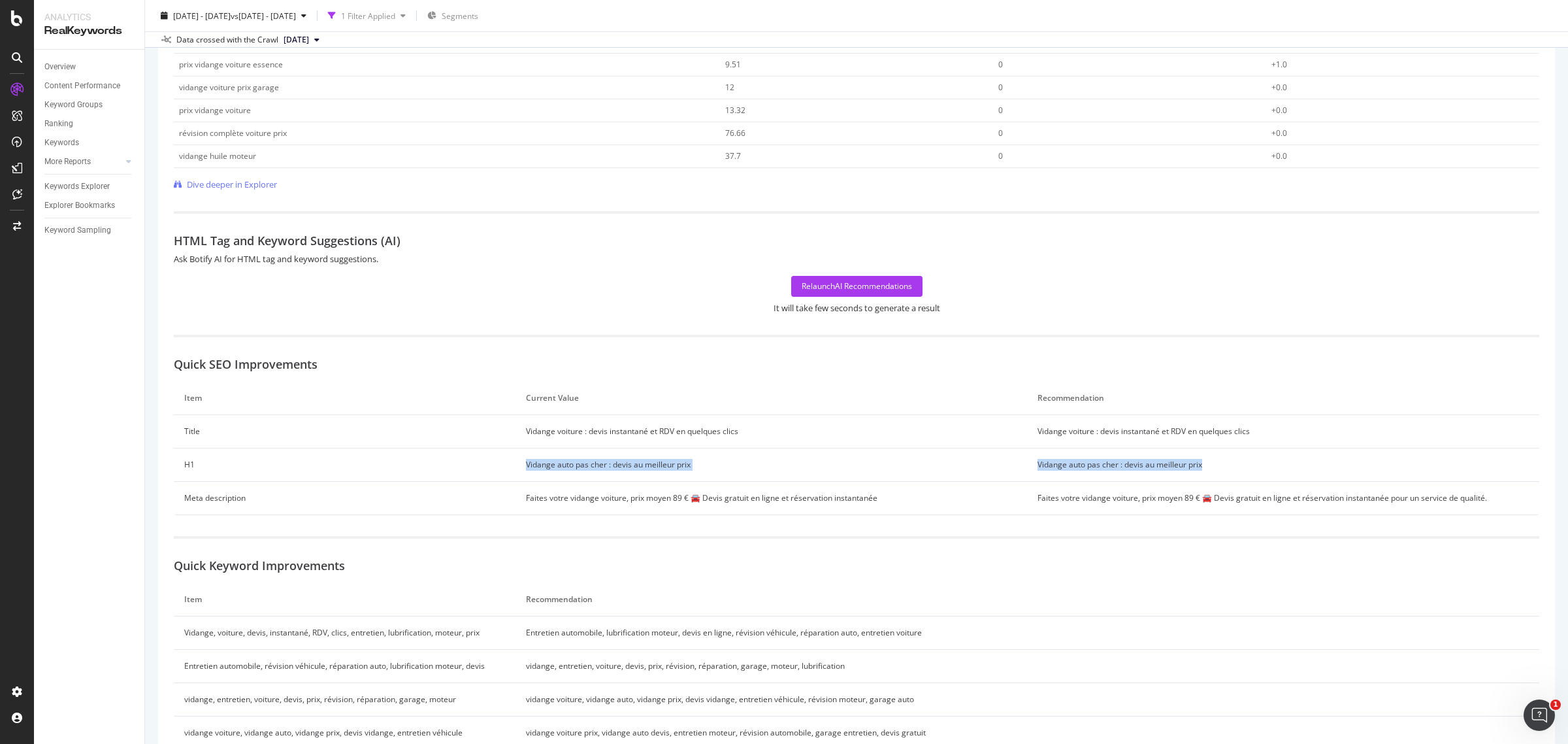
drag, startPoint x: 1252, startPoint y: 468, endPoint x: 517, endPoint y: 474, distance: 735.0
click at [517, 474] on tr "H1 Vidange auto pas cher : devis au meilleur prix Vidange auto pas cher : devis…" at bounding box center [856, 465] width 1366 height 33
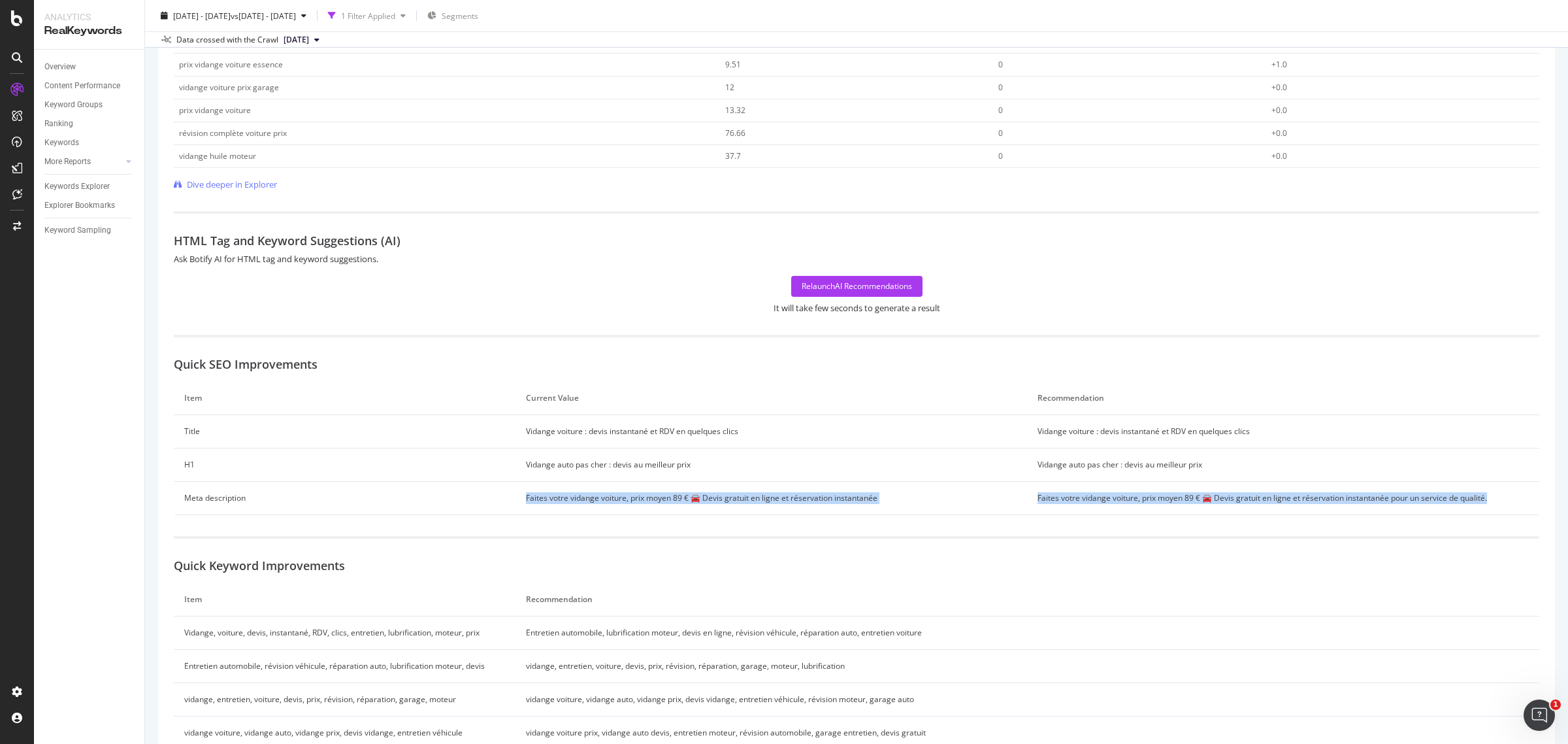
drag, startPoint x: 1495, startPoint y: 498, endPoint x: 518, endPoint y: 492, distance: 977.0
click at [518, 492] on tr "Meta description Faites votre vidange voiture, prix moyen 89 € 🚘 Devis gratuit …" at bounding box center [856, 498] width 1366 height 33
click at [673, 500] on td "Faites votre vidange voiture, prix moyen 89 € 🚘 Devis gratuit en ligne et réser…" at bounding box center [771, 498] width 512 height 33
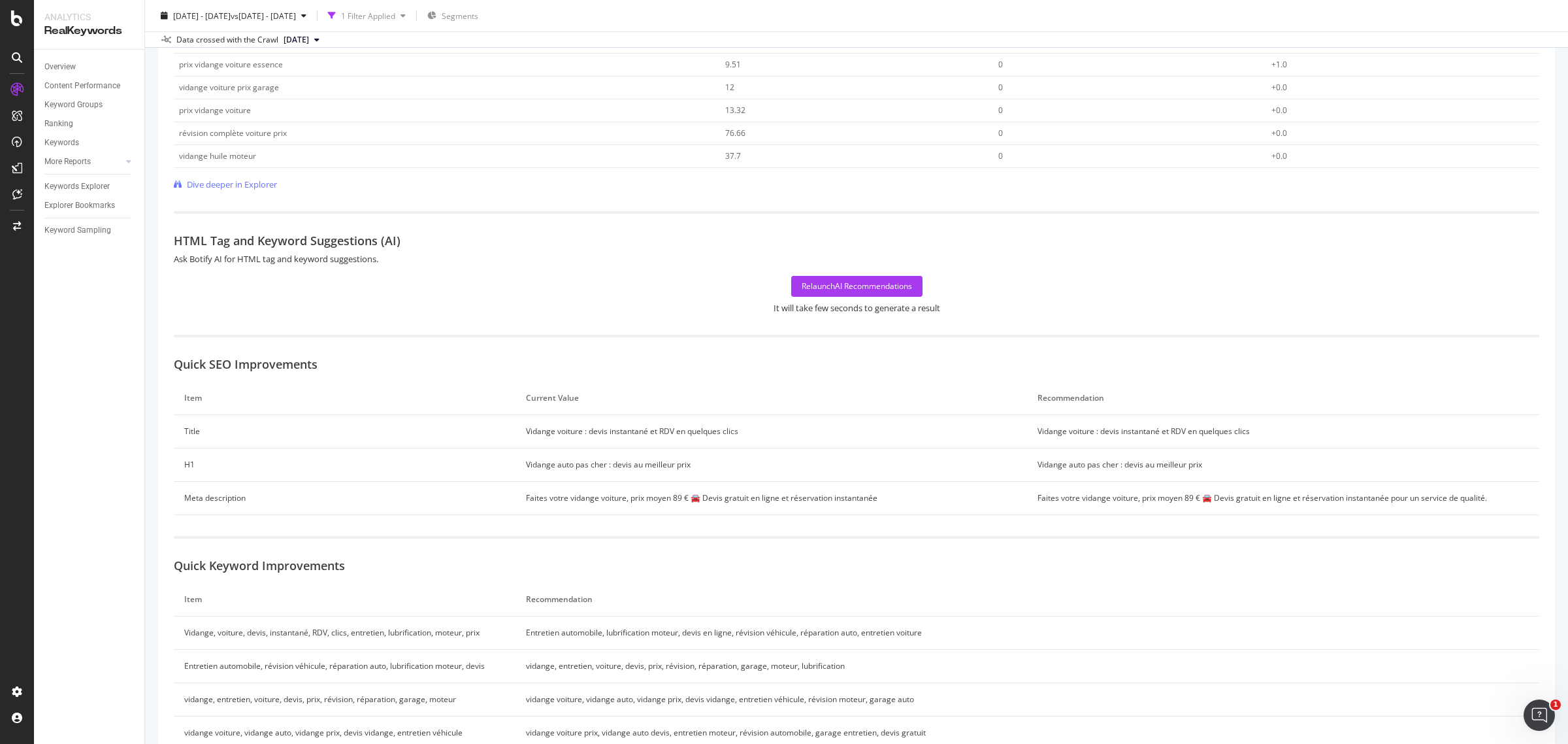
scroll to position [681, 0]
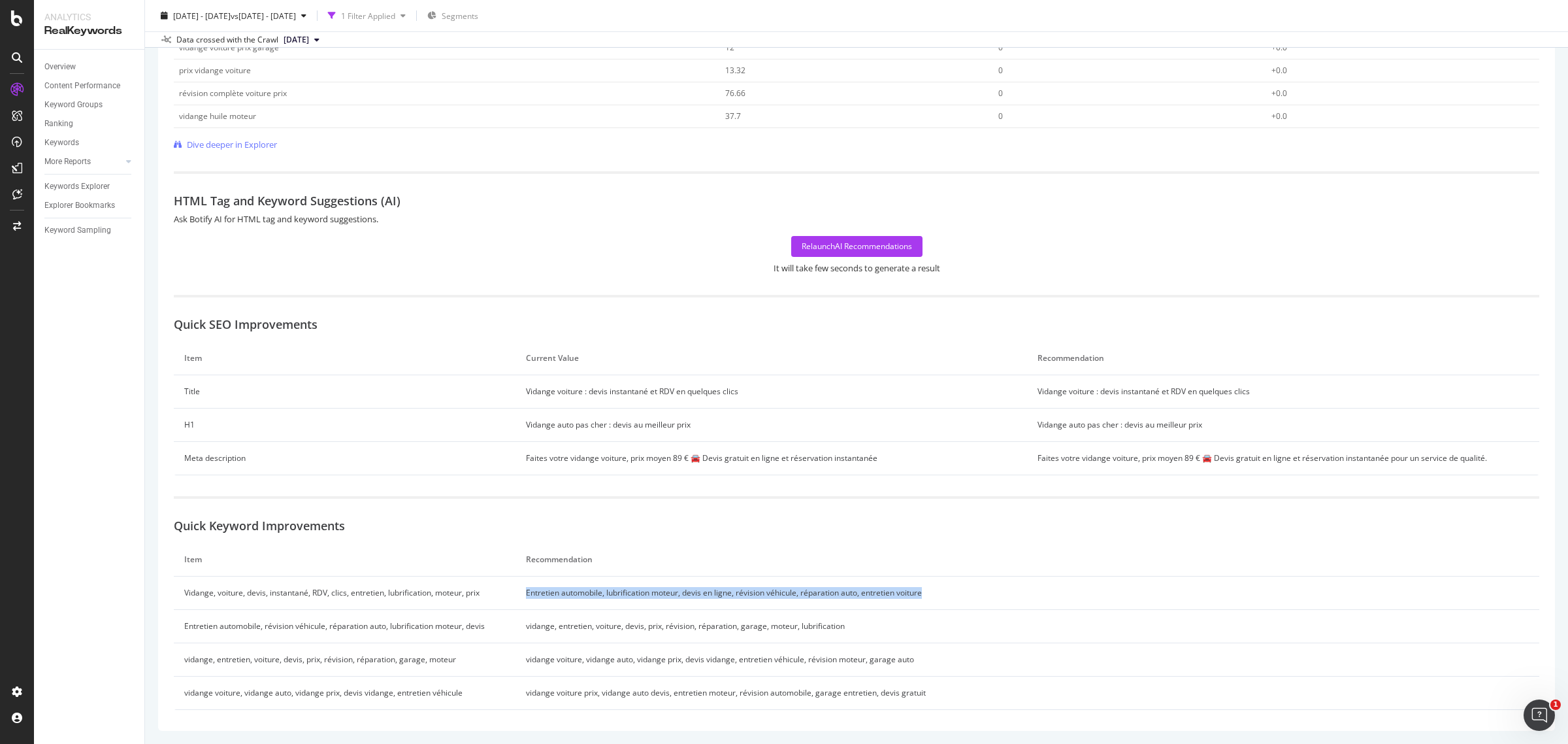
drag, startPoint x: 524, startPoint y: 592, endPoint x: 932, endPoint y: 602, distance: 408.1
click at [932, 595] on td "Entretien automobile, lubrification moteur, devis en ligne, révision véhicule, …" at bounding box center [1027, 593] width 1025 height 33
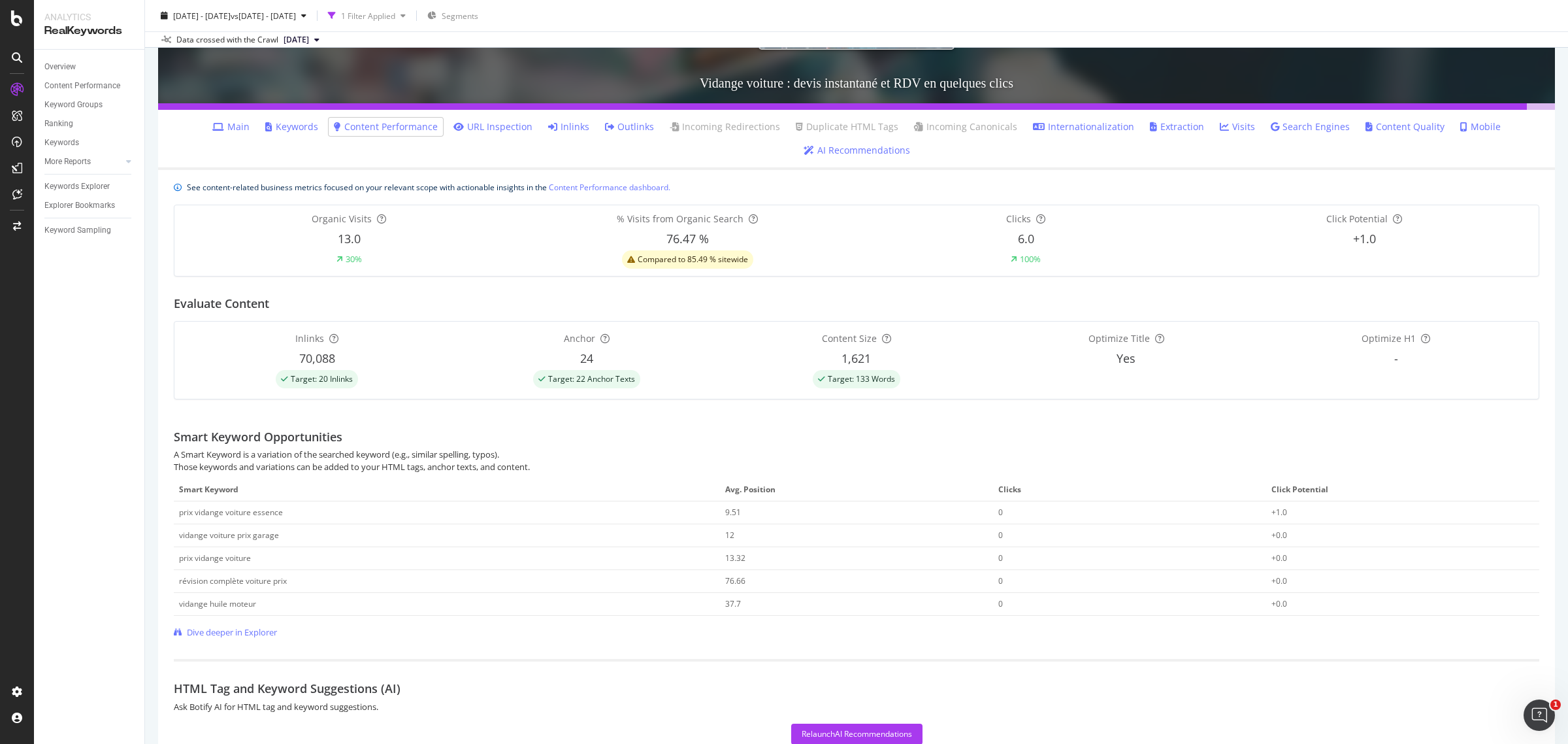
scroll to position [190, 0]
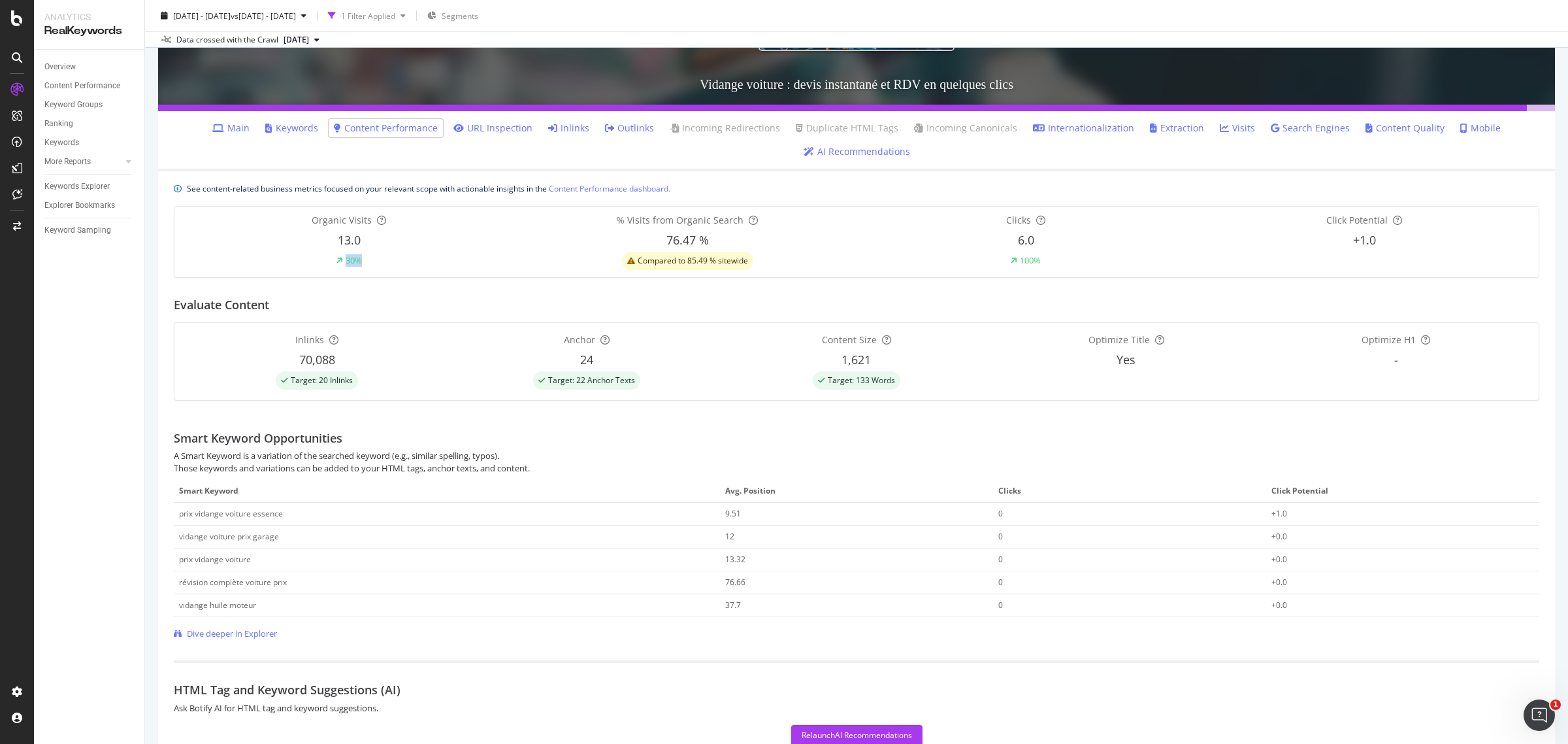
drag, startPoint x: 390, startPoint y: 265, endPoint x: 296, endPoint y: 263, distance: 94.0
click at [296, 263] on div "30%" at bounding box center [349, 260] width 339 height 13
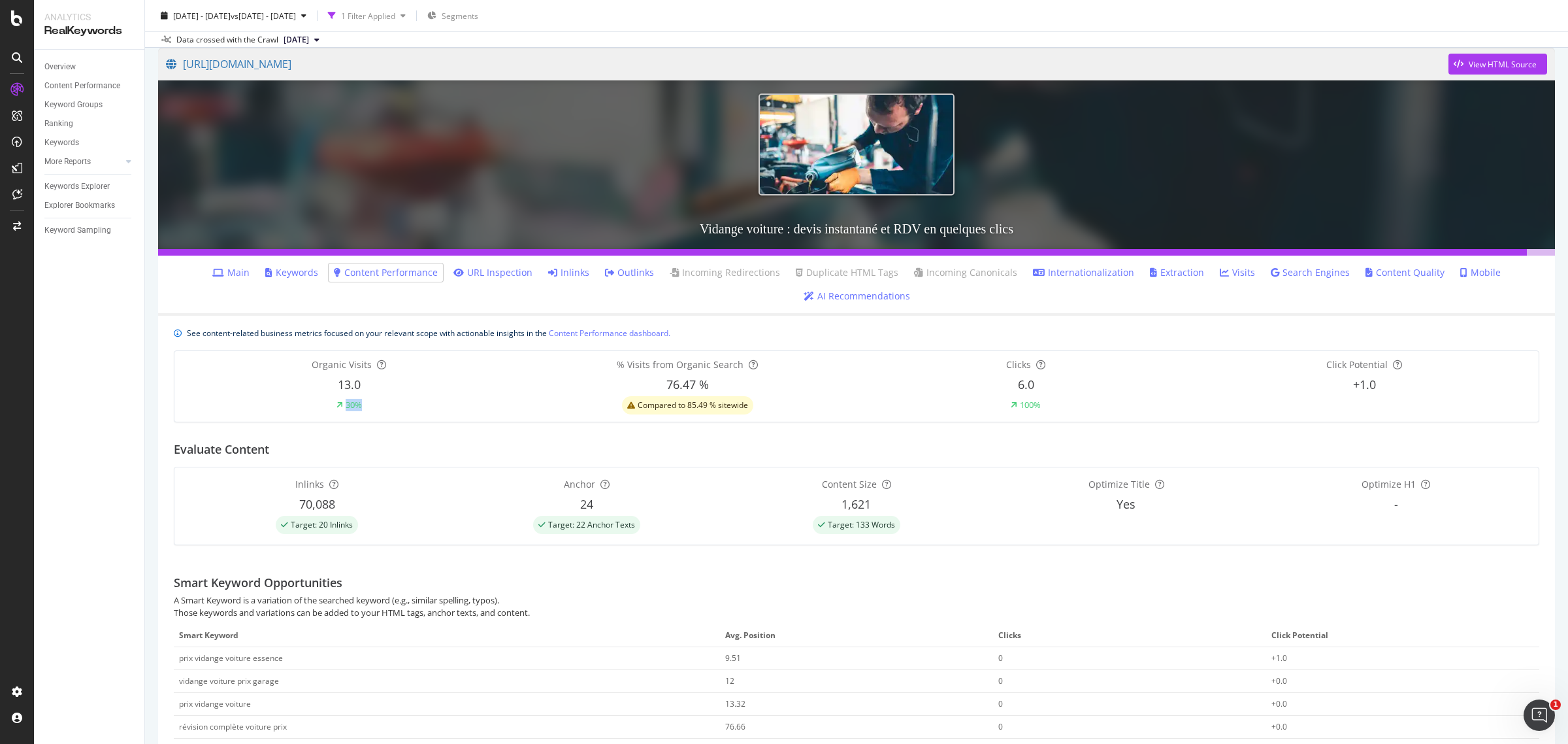
scroll to position [0, 0]
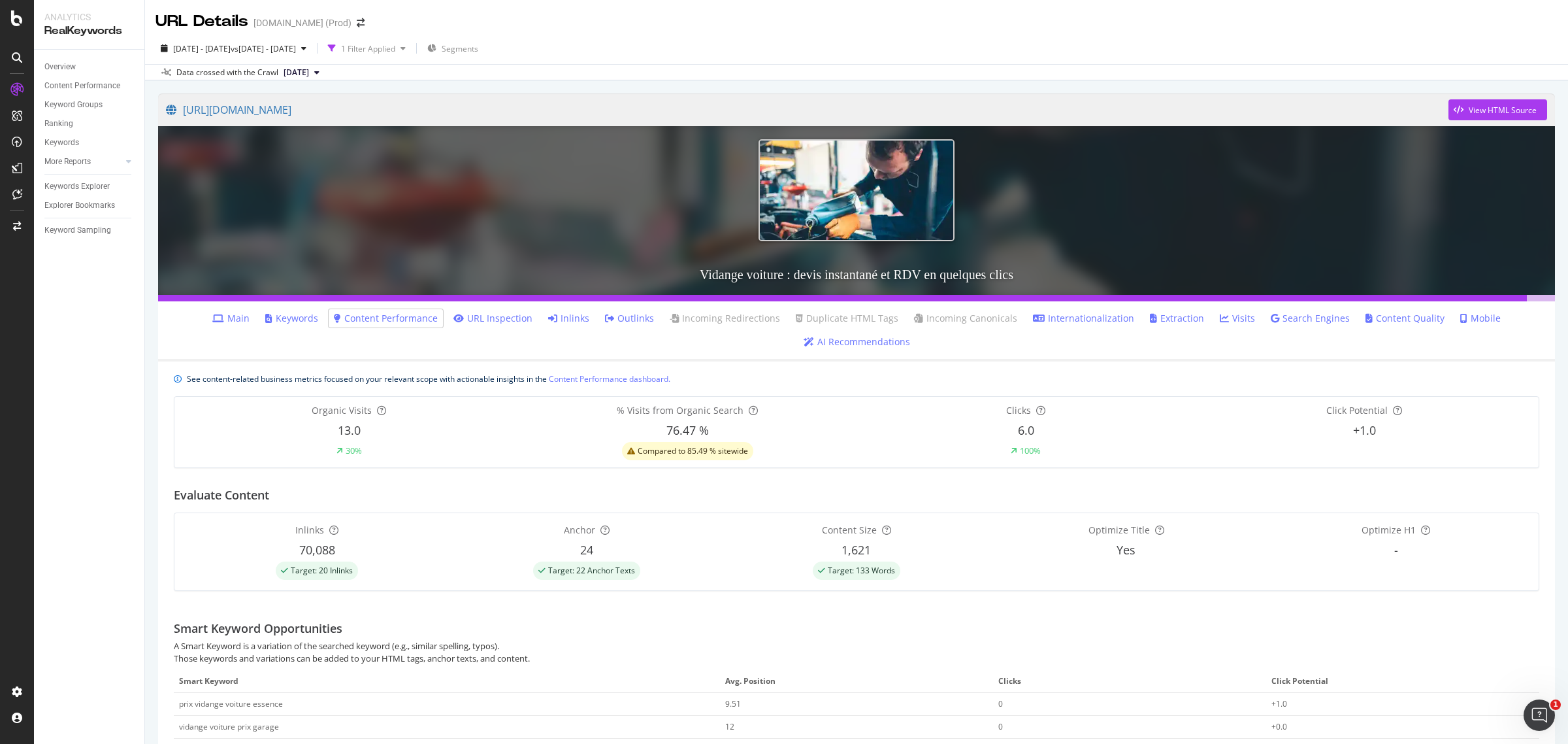
click at [243, 315] on link "Main" at bounding box center [231, 318] width 38 height 13
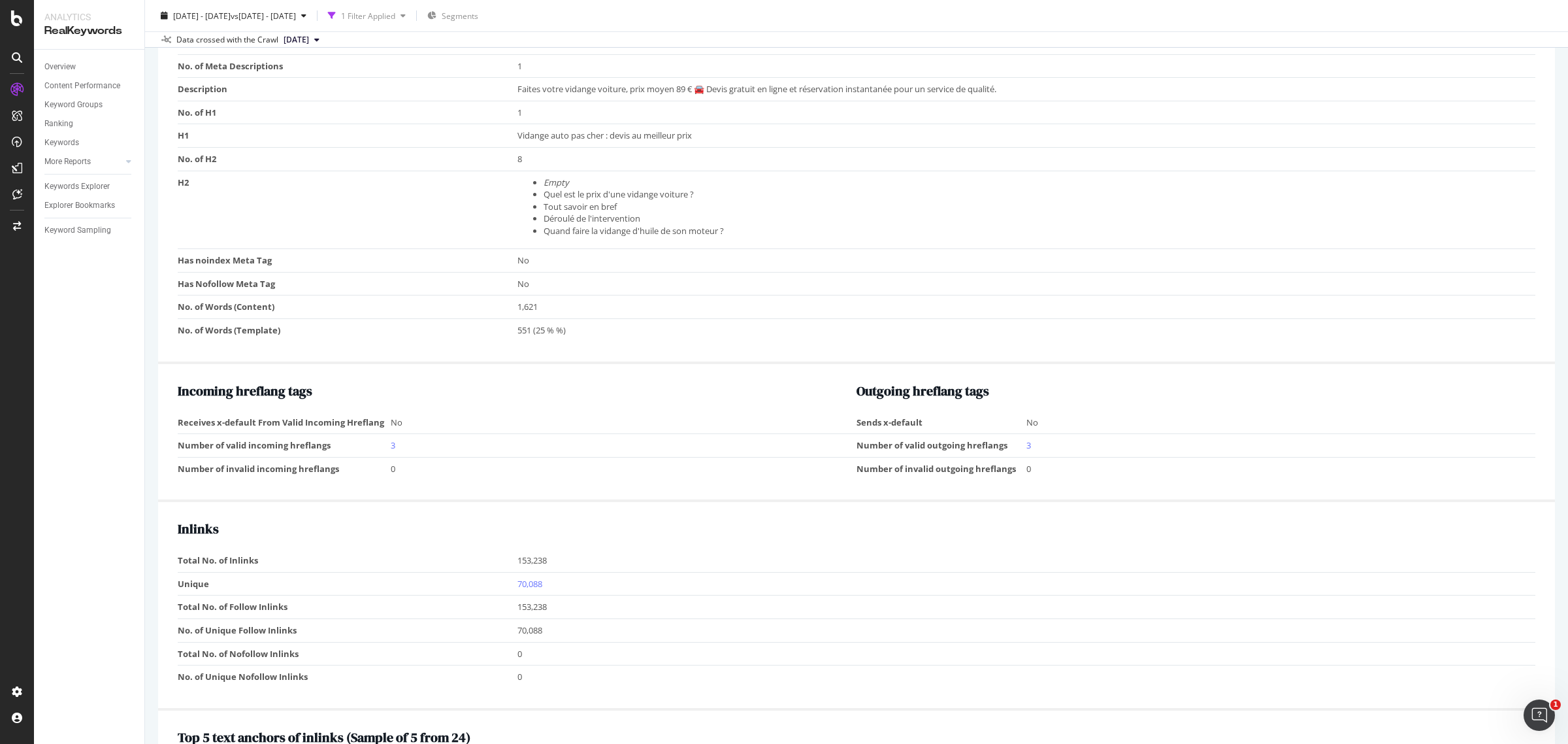
scroll to position [899, 0]
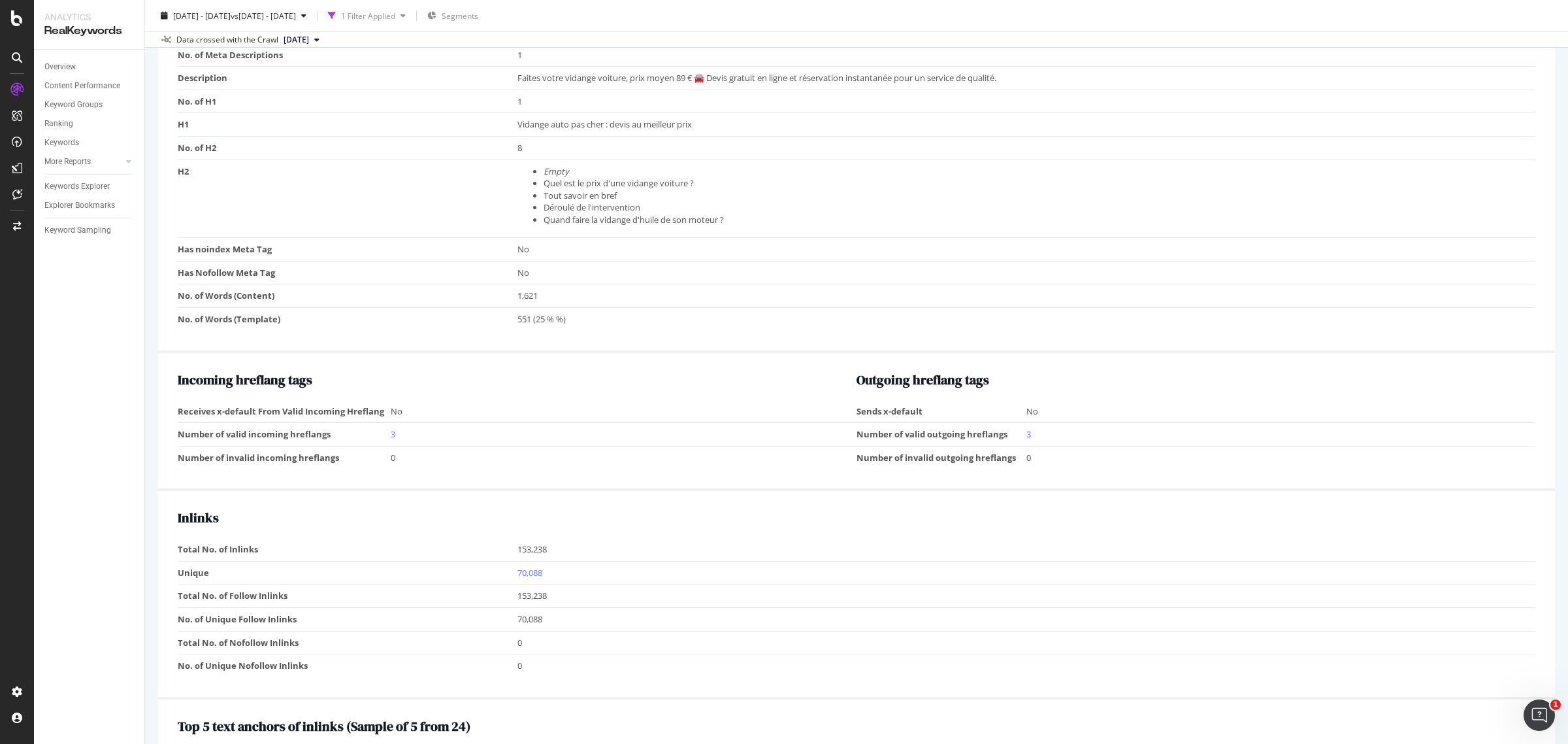
click at [678, 80] on span "Faites votre vidange voiture, prix moyen 89 € 🚘 Devis gratuit en ligne et réser…" at bounding box center [757, 77] width 479 height 12
drag, startPoint x: 691, startPoint y: 80, endPoint x: 626, endPoint y: 79, distance: 65.0
click at [626, 79] on span "Faites votre vidange voiture, prix moyen 89 € 🚘 Devis gratuit en ligne et réser…" at bounding box center [757, 77] width 479 height 12
click at [753, 193] on li "Tout savoir en bref" at bounding box center [1036, 196] width 986 height 13
drag, startPoint x: 588, startPoint y: 175, endPoint x: 191, endPoint y: 171, distance: 397.0
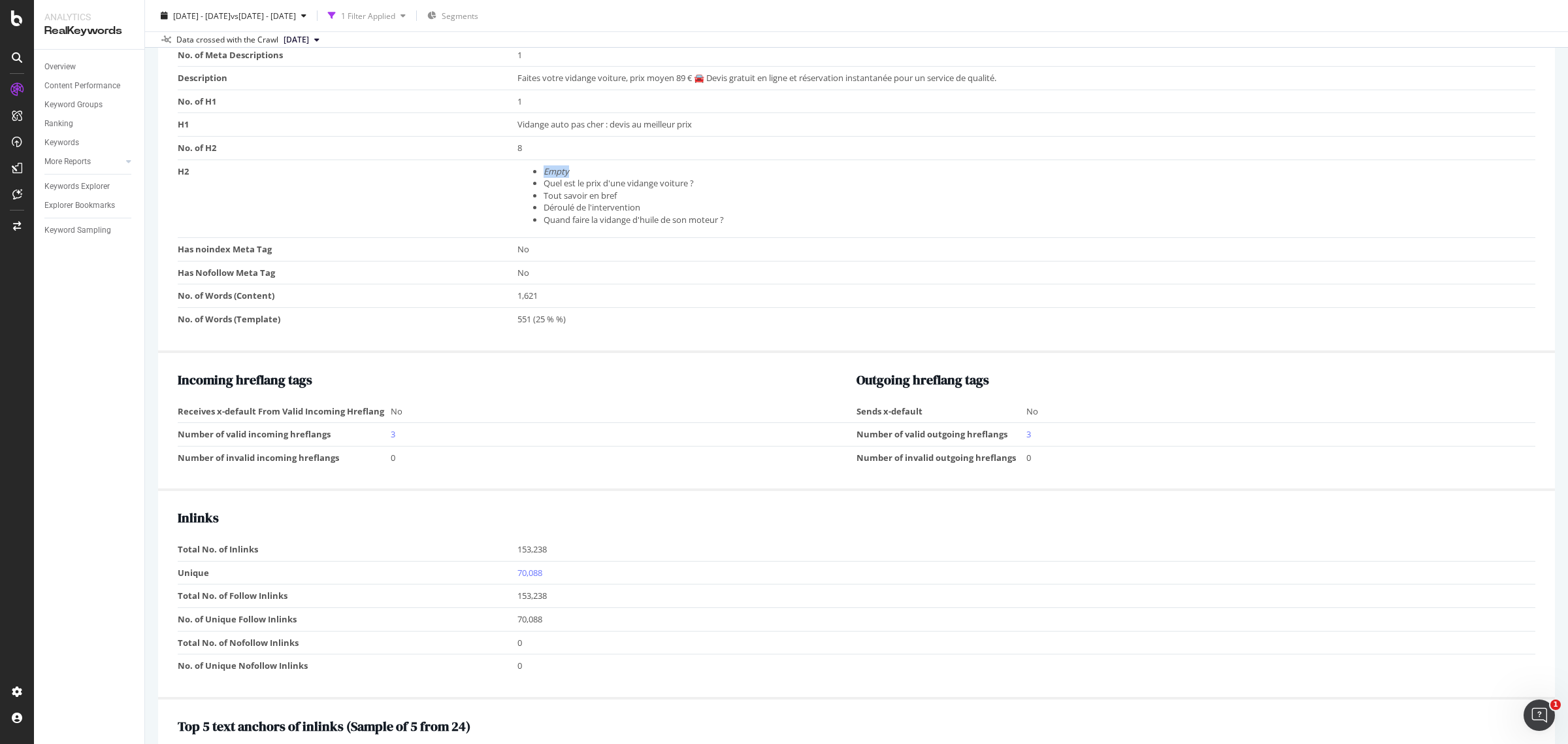
click at [191, 171] on tr "H2 Empty Quel est le prix d'une vidange voiture ? Tout savoir en bref Déroulé d…" at bounding box center [856, 198] width 1358 height 79
drag, startPoint x: 902, startPoint y: 209, endPoint x: 819, endPoint y: 207, distance: 83.0
click at [896, 207] on li "Déroulé de l'intervention" at bounding box center [1036, 207] width 986 height 13
drag, startPoint x: 577, startPoint y: 172, endPoint x: 480, endPoint y: 172, distance: 97.0
click at [480, 172] on tr "H2 Empty Quel est le prix d'une vidange voiture ? Tout savoir en bref Déroulé d…" at bounding box center [856, 198] width 1358 height 79
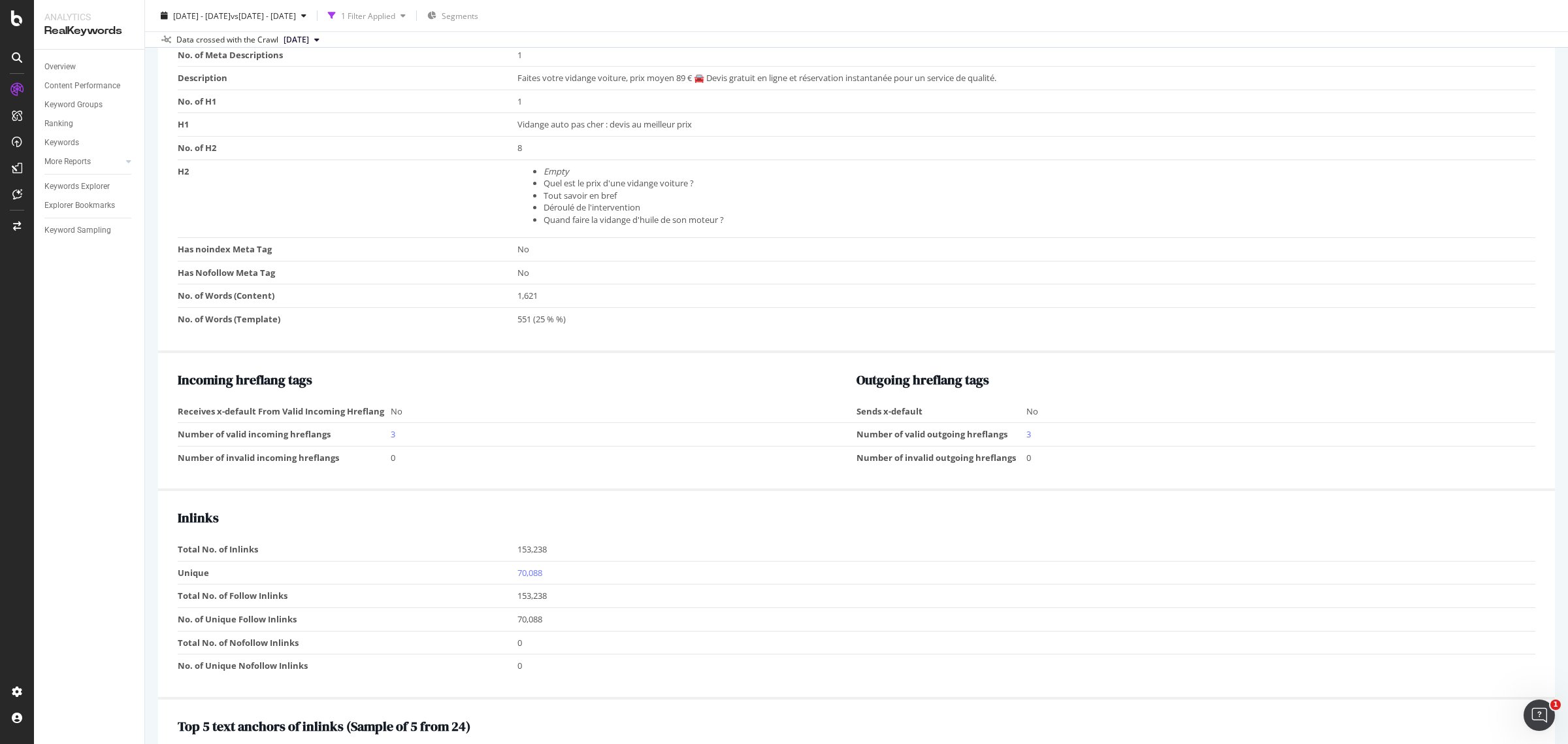
click at [970, 218] on li "Quand faire la vidange d'huile de son moteur ?" at bounding box center [1036, 220] width 986 height 13
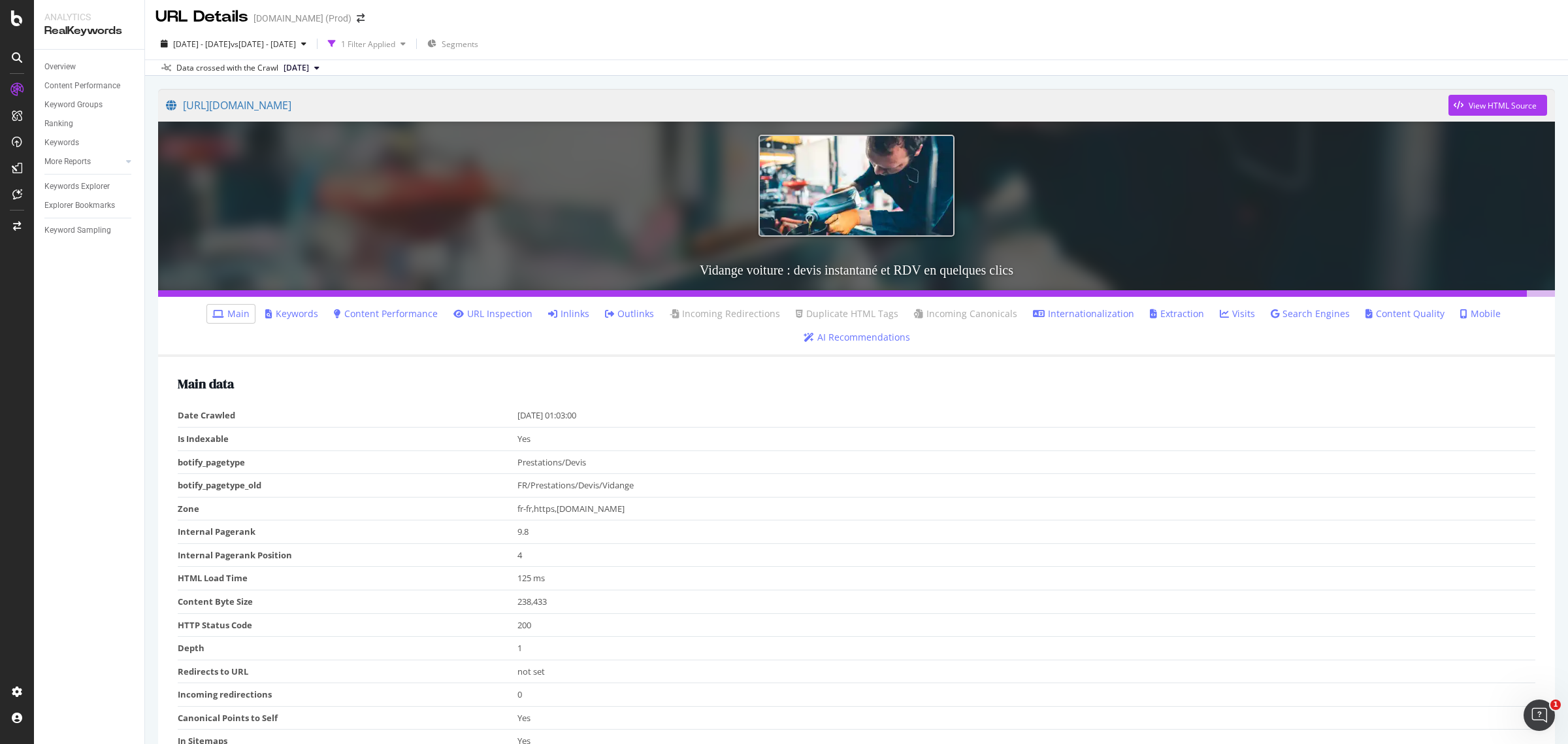
scroll to position [0, 0]
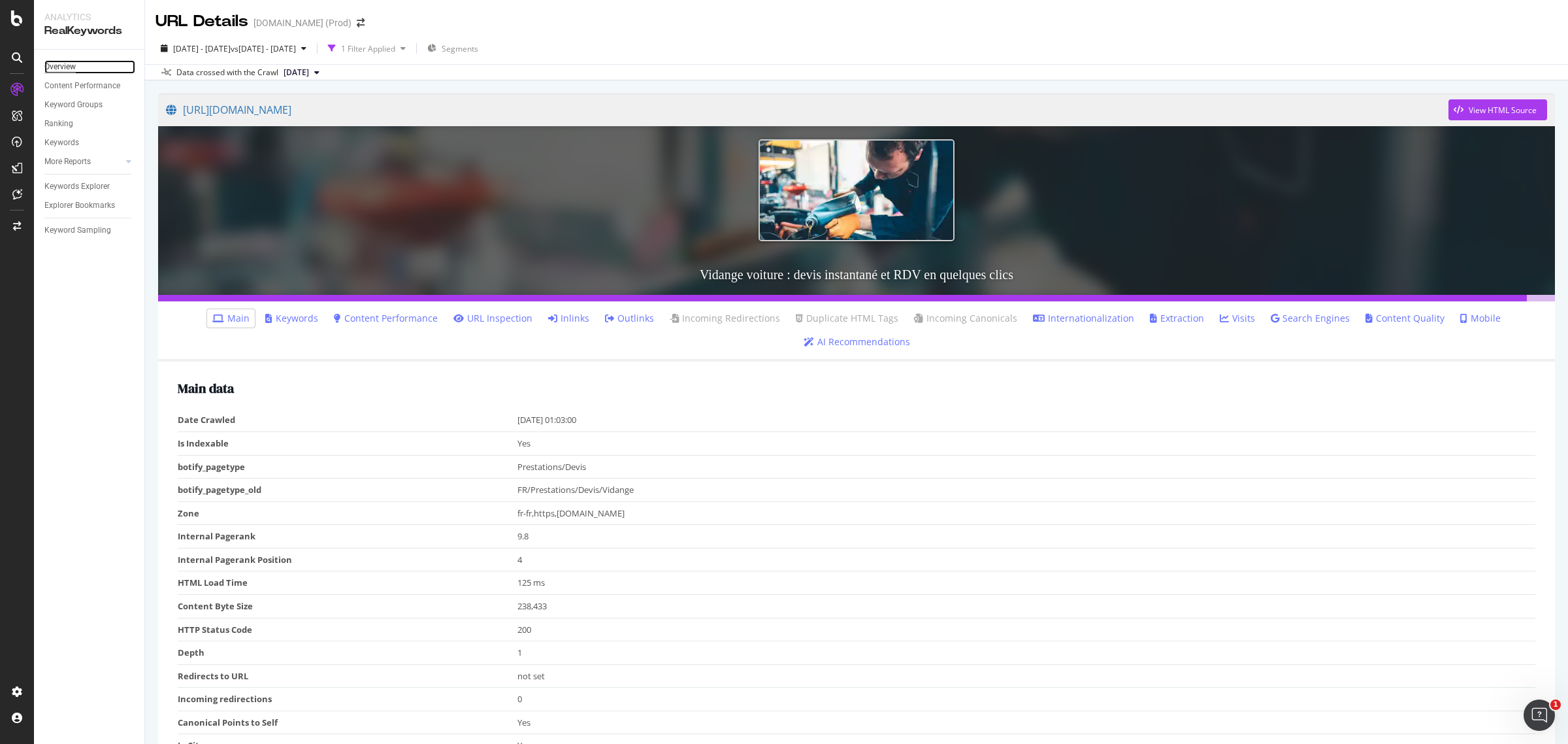
click at [67, 68] on div "Overview" at bounding box center [60, 67] width 31 height 14
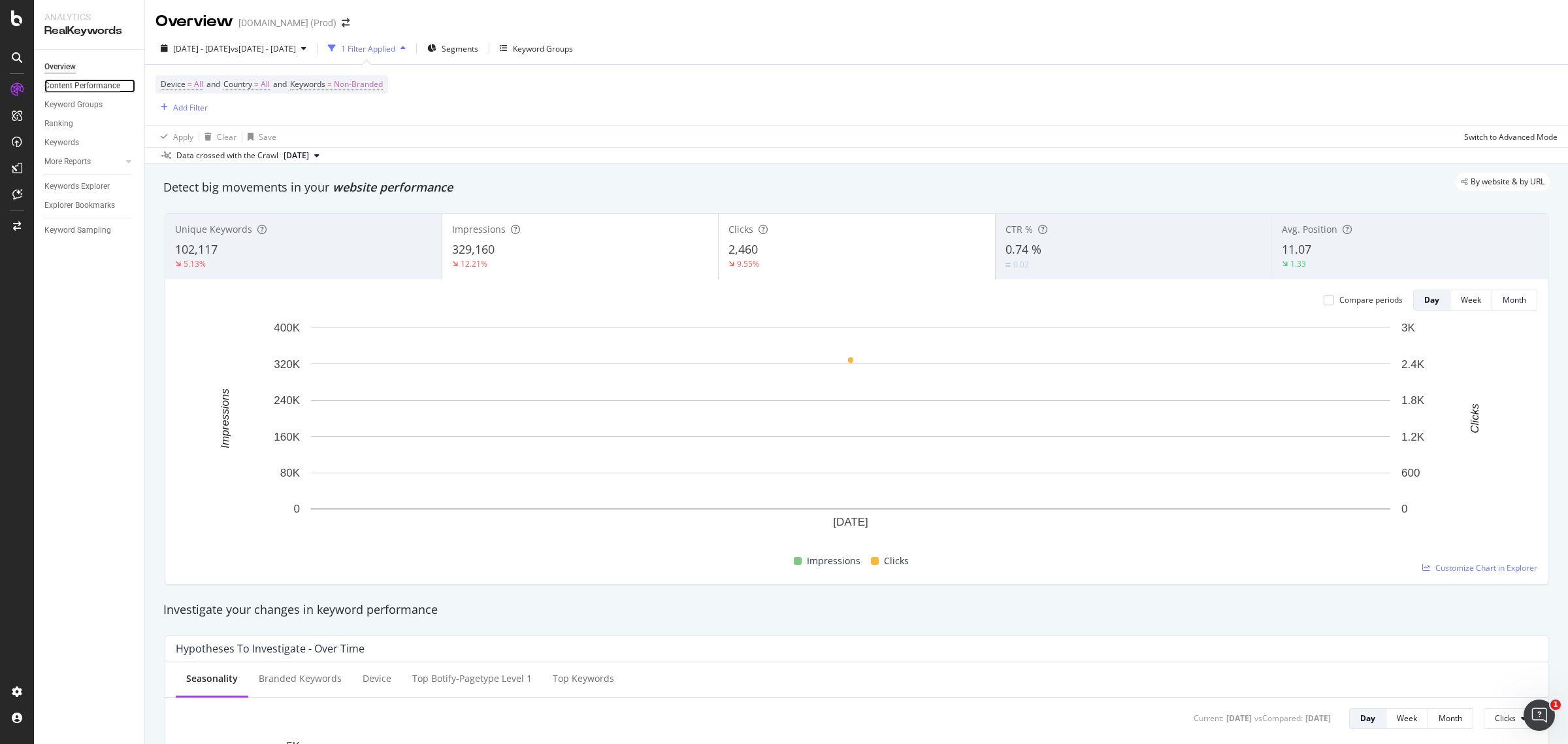
click at [102, 85] on div "Content Performance" at bounding box center [82, 86] width 76 height 14
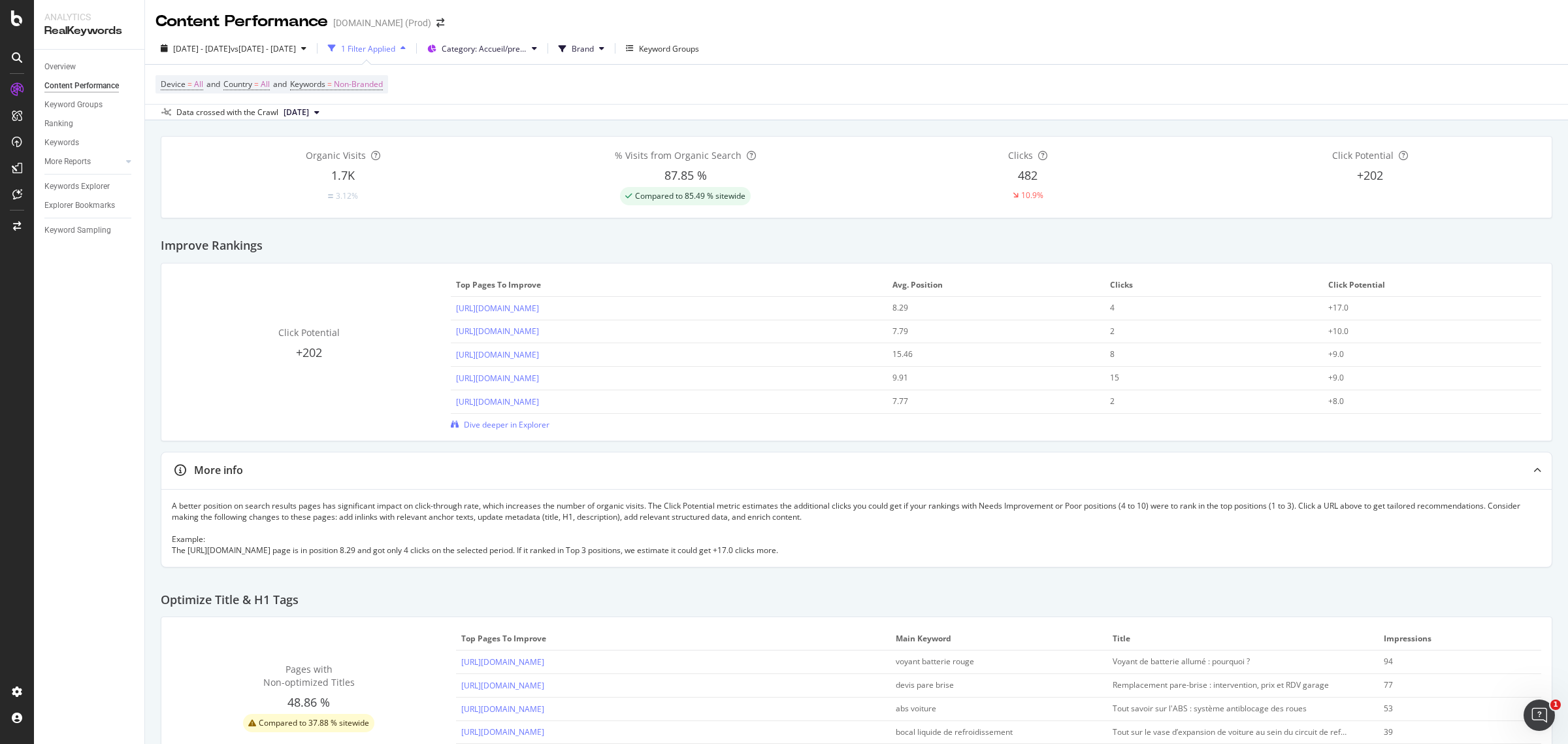
click at [1343, 351] on div "+9.0" at bounding box center [1421, 354] width 187 height 12
click at [543, 41] on button "Category: Accueil/prestations" at bounding box center [482, 48] width 120 height 21
click at [525, 142] on div "Edit" at bounding box center [522, 145] width 14 height 11
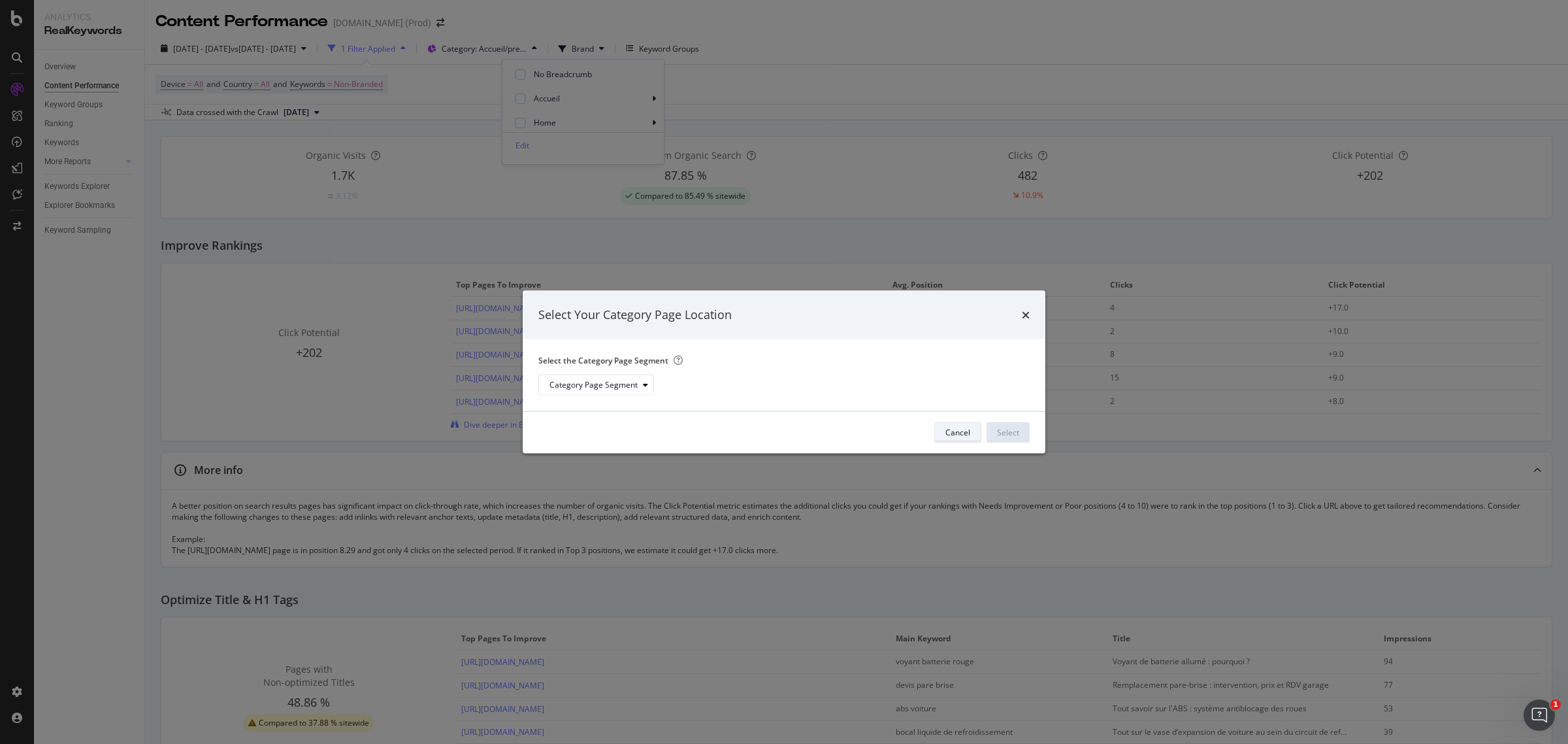
click at [963, 429] on div "Cancel" at bounding box center [958, 432] width 25 height 11
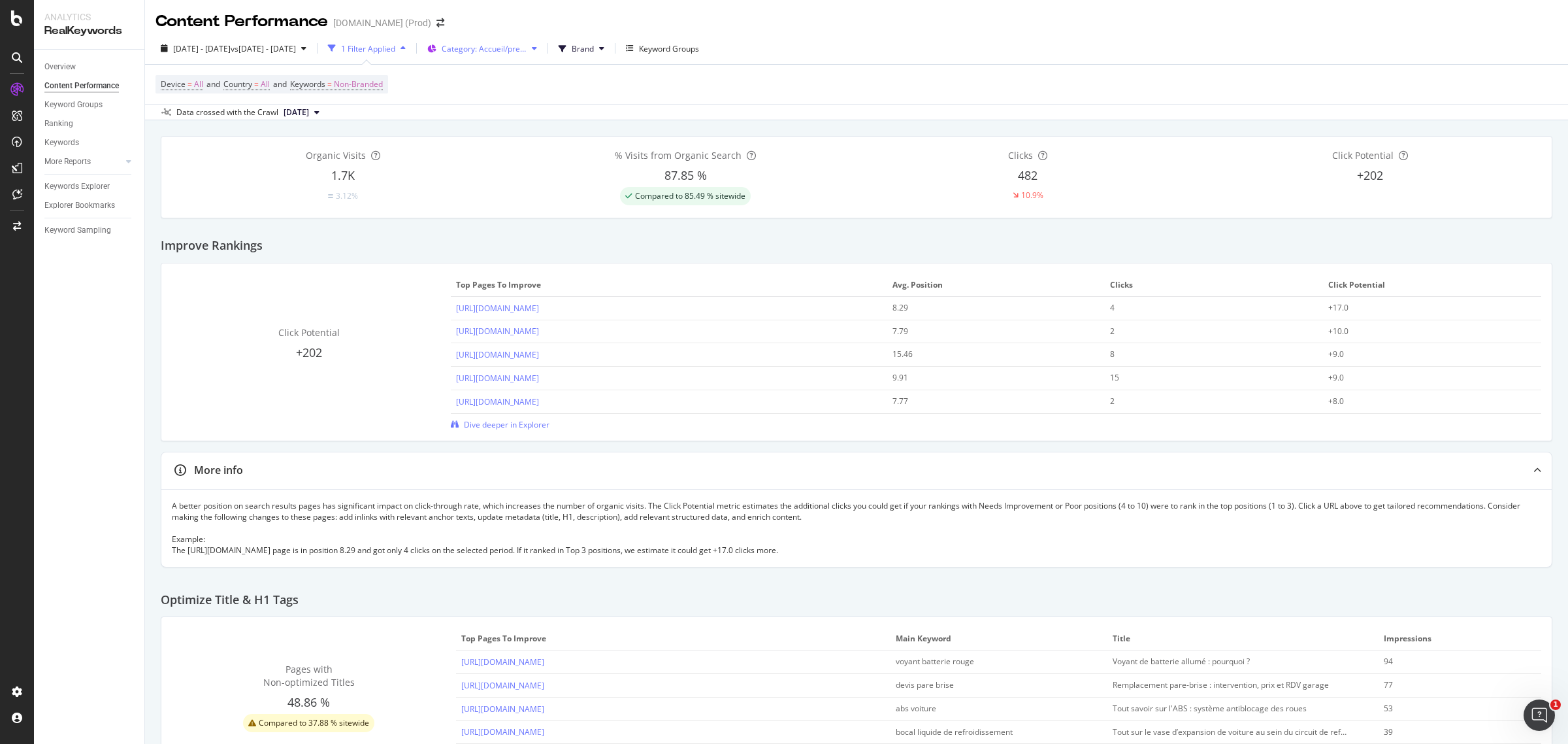
click at [436, 48] on icon at bounding box center [431, 49] width 9 height 8
click at [406, 49] on icon "button" at bounding box center [403, 48] width 6 height 8
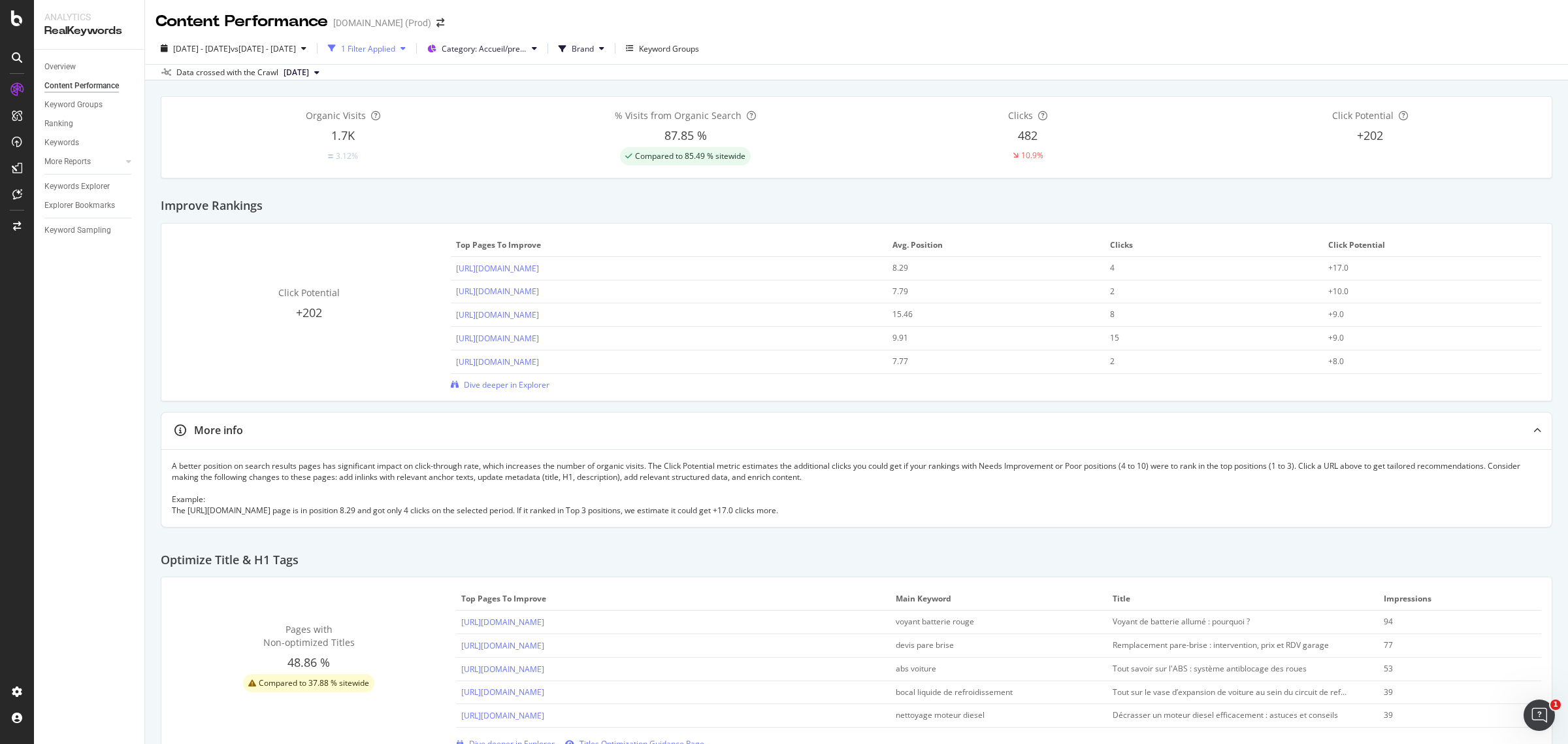
click at [406, 49] on icon "button" at bounding box center [403, 48] width 6 height 8
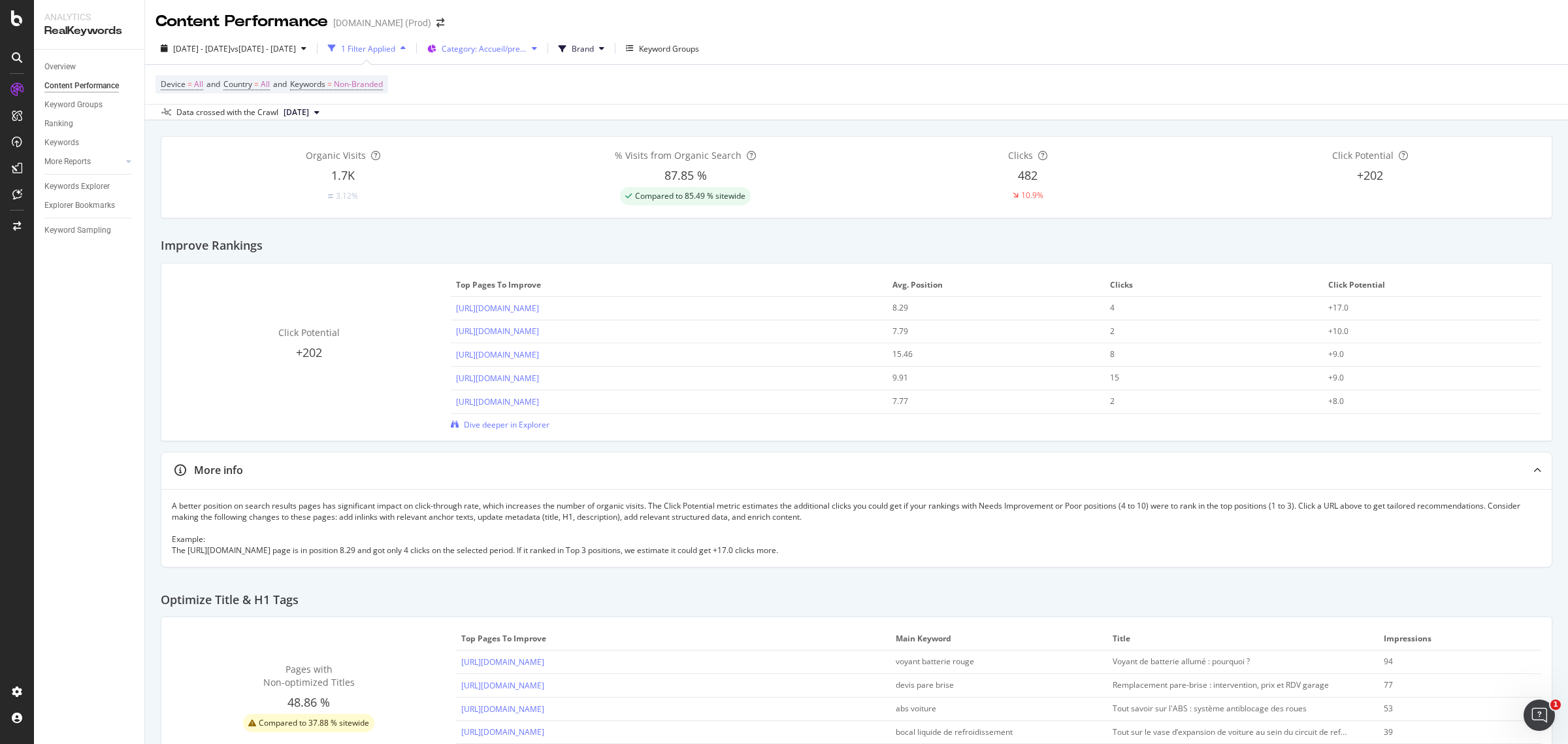
click at [527, 46] on span "Category: Accueil/prestations" at bounding box center [484, 49] width 85 height 11
click at [523, 147] on div "Edit" at bounding box center [522, 145] width 14 height 11
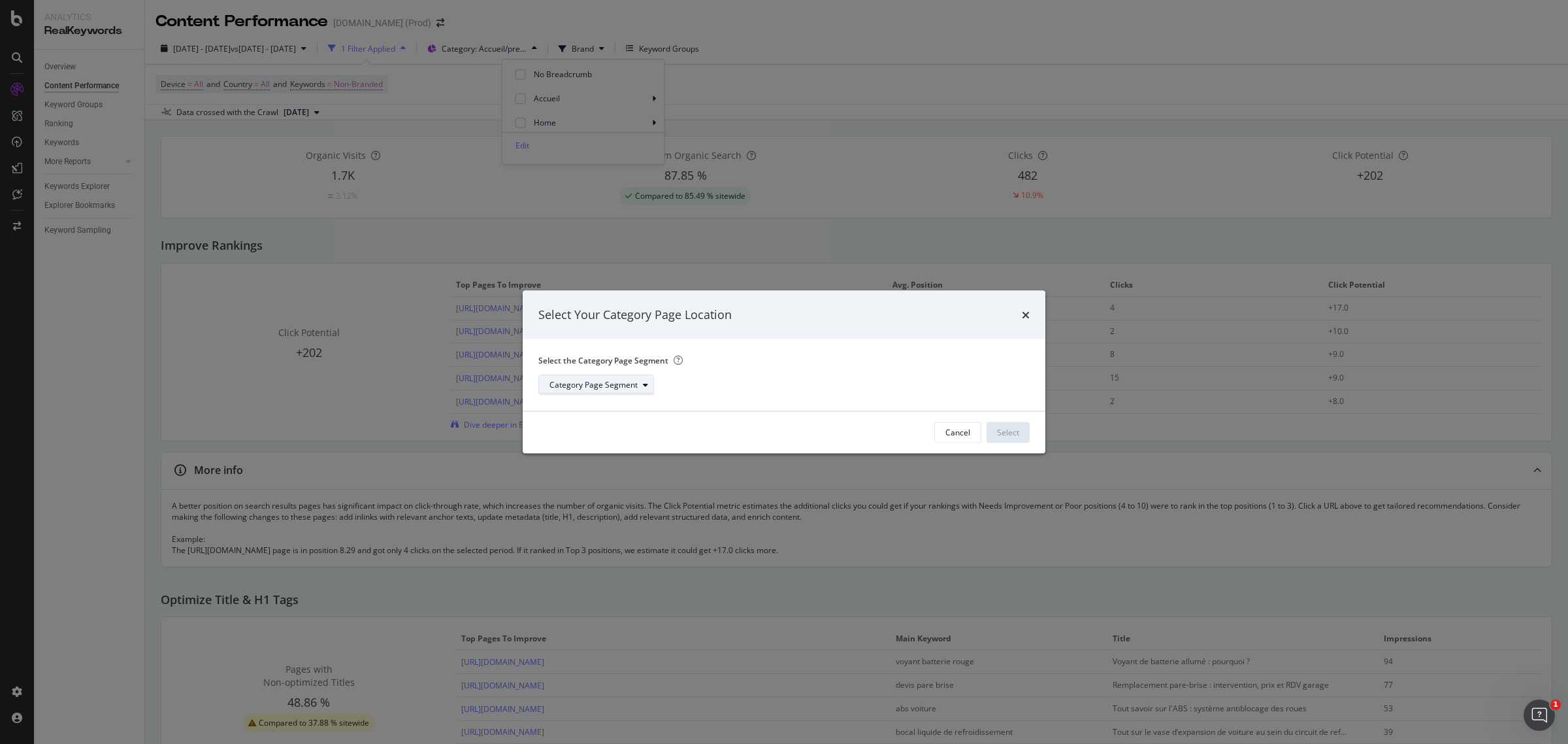
click at [627, 386] on div "Category Page Segment" at bounding box center [593, 384] width 88 height 8
click at [883, 367] on div "Select the Category Page Segment Category Page Segment" at bounding box center [778, 374] width 481 height 40
click at [965, 436] on div "Cancel" at bounding box center [958, 432] width 25 height 11
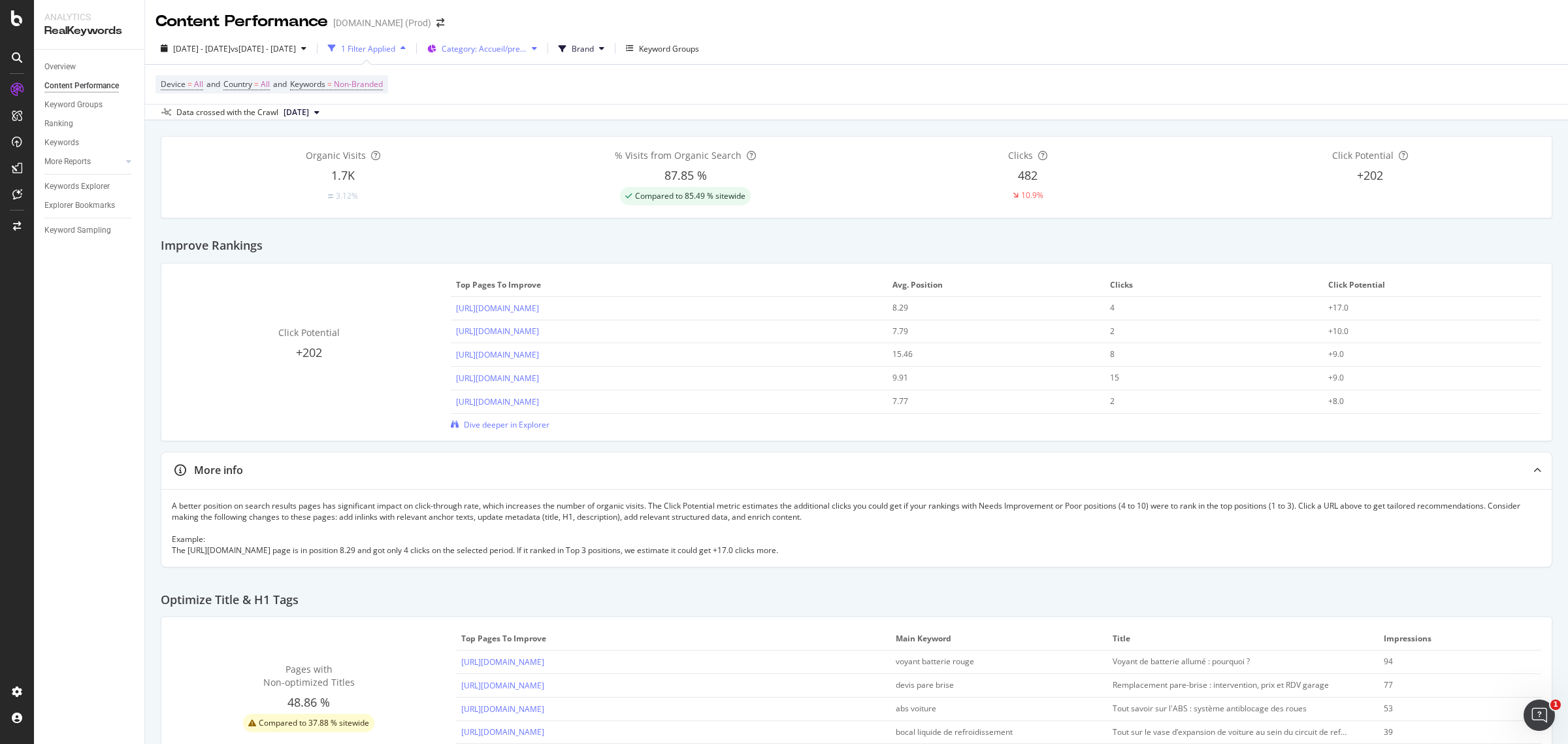
click at [543, 45] on button "Category: Accueil/prestations" at bounding box center [482, 48] width 120 height 21
click at [630, 96] on span "Accueil" at bounding box center [591, 98] width 115 height 12
click at [696, 156] on div at bounding box center [694, 152] width 10 height 10
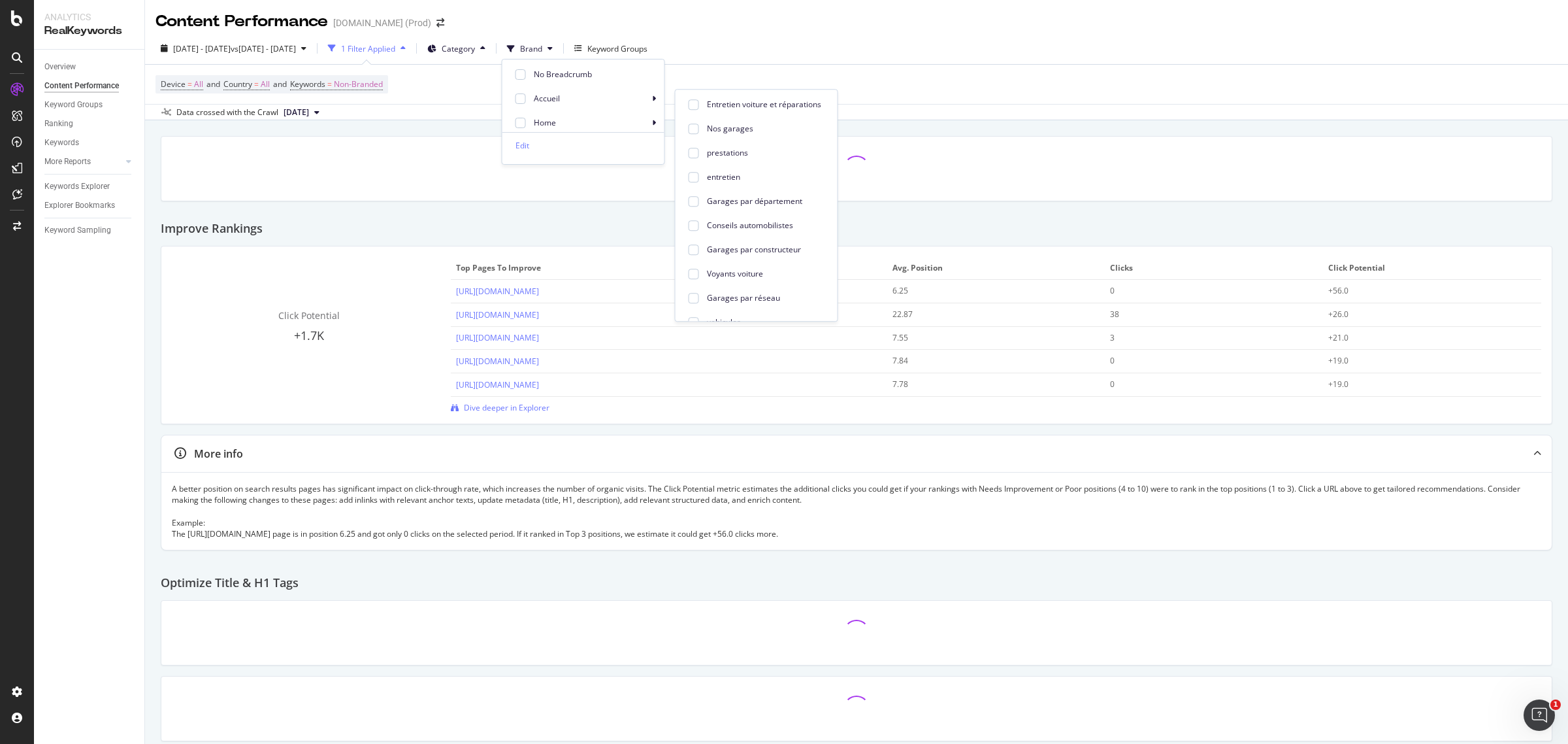
click at [1026, 45] on div "2025 Sep. 11th - Sep. 11th vs 2025 Aug. 28th - Aug. 28th 1 Filter Applied Categ…" at bounding box center [857, 51] width 1423 height 26
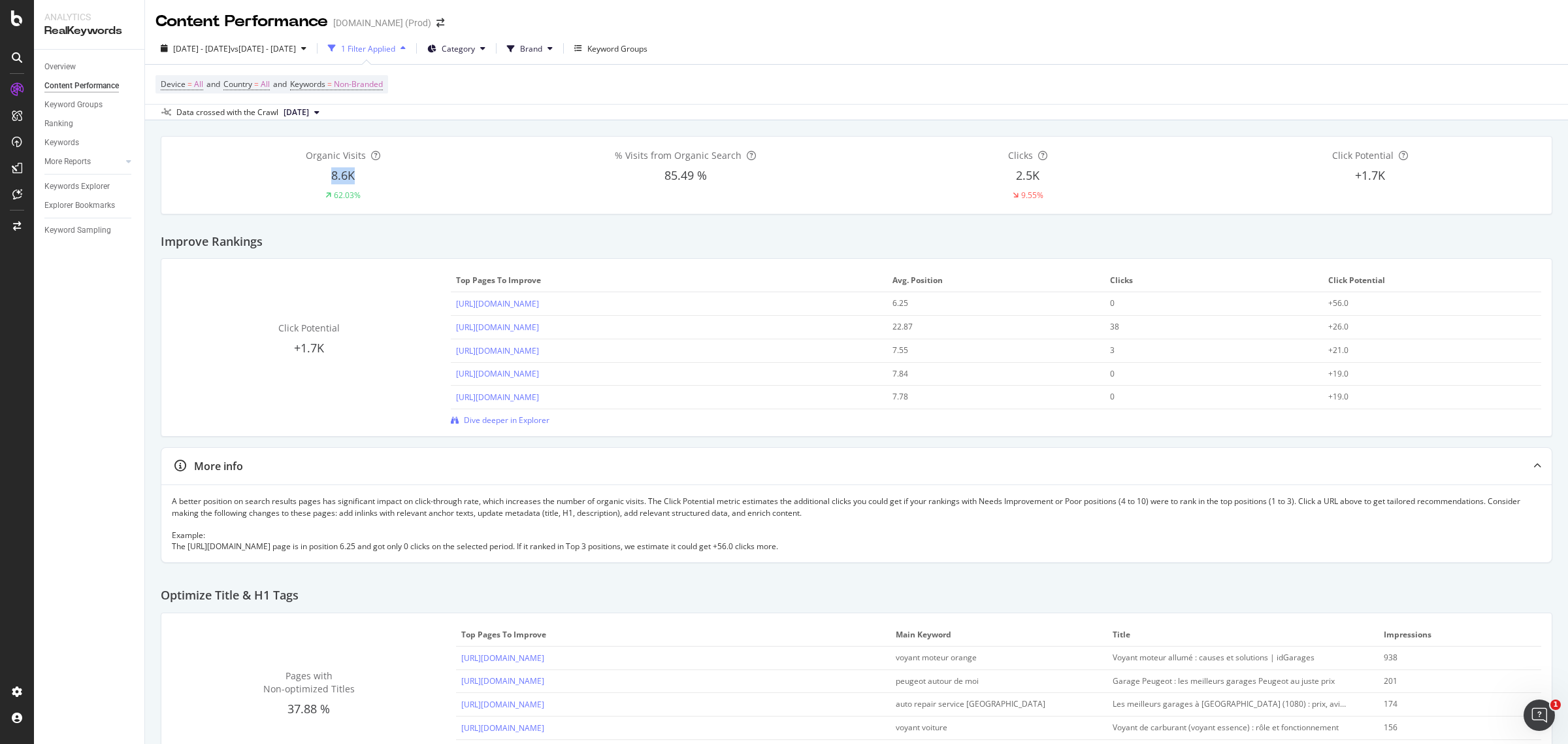
drag, startPoint x: 301, startPoint y: 171, endPoint x: 390, endPoint y: 171, distance: 89.0
click at [390, 171] on div "8.6K" at bounding box center [343, 175] width 342 height 17
drag, startPoint x: 1348, startPoint y: 327, endPoint x: 1299, endPoint y: 327, distance: 49.0
click at [1299, 327] on tr "https://www.idgarages.com/ 22.87 38 +26.0" at bounding box center [996, 328] width 1091 height 24
click at [189, 84] on span "=" at bounding box center [190, 84] width 5 height 11
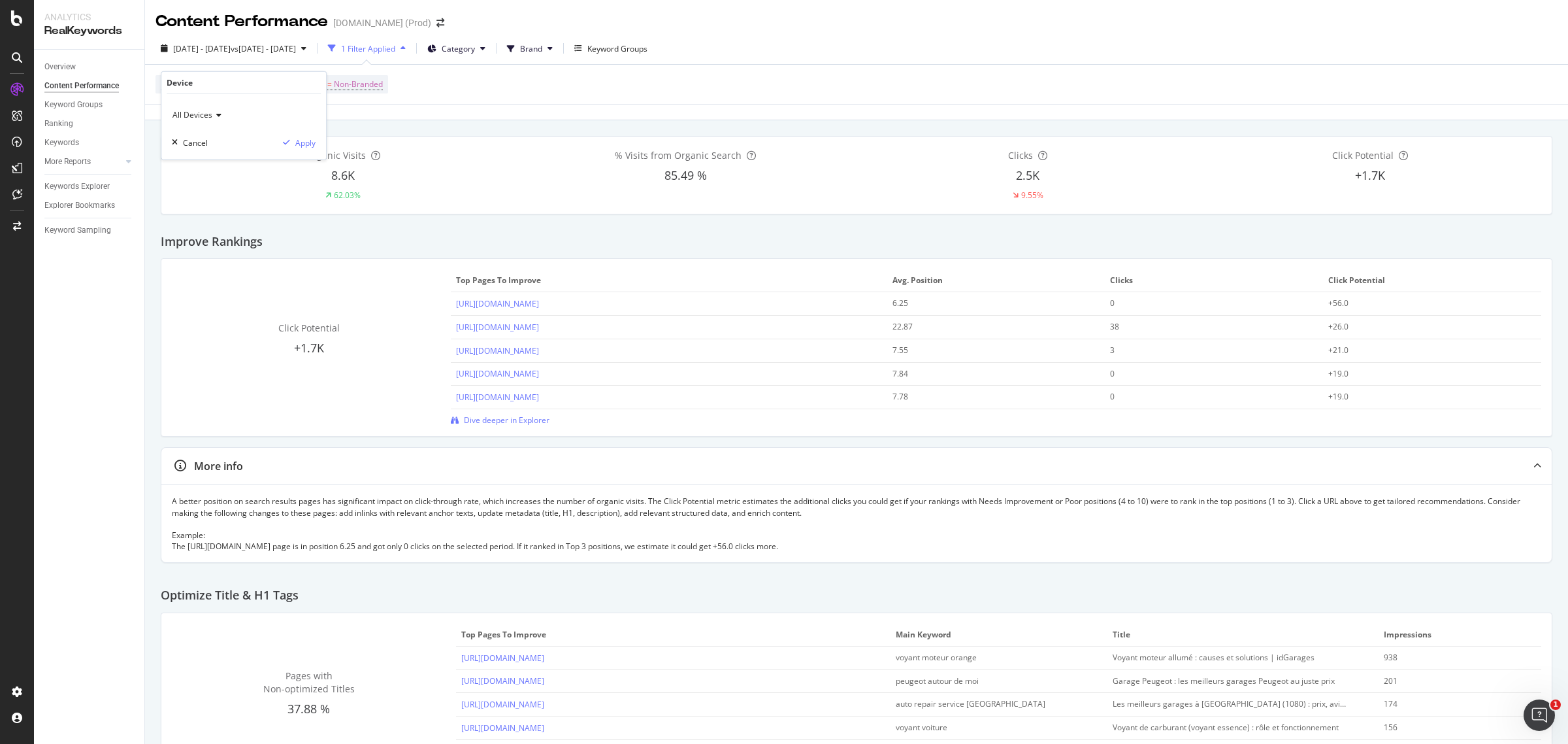
click at [222, 113] on div "All Devices" at bounding box center [243, 115] width 144 height 21
click at [184, 175] on span "Mobile" at bounding box center [191, 175] width 25 height 11
click at [302, 138] on div "Apply" at bounding box center [305, 142] width 20 height 11
drag, startPoint x: 310, startPoint y: 180, endPoint x: 367, endPoint y: 177, distance: 57.1
click at [367, 177] on div "5.3K" at bounding box center [343, 175] width 342 height 17
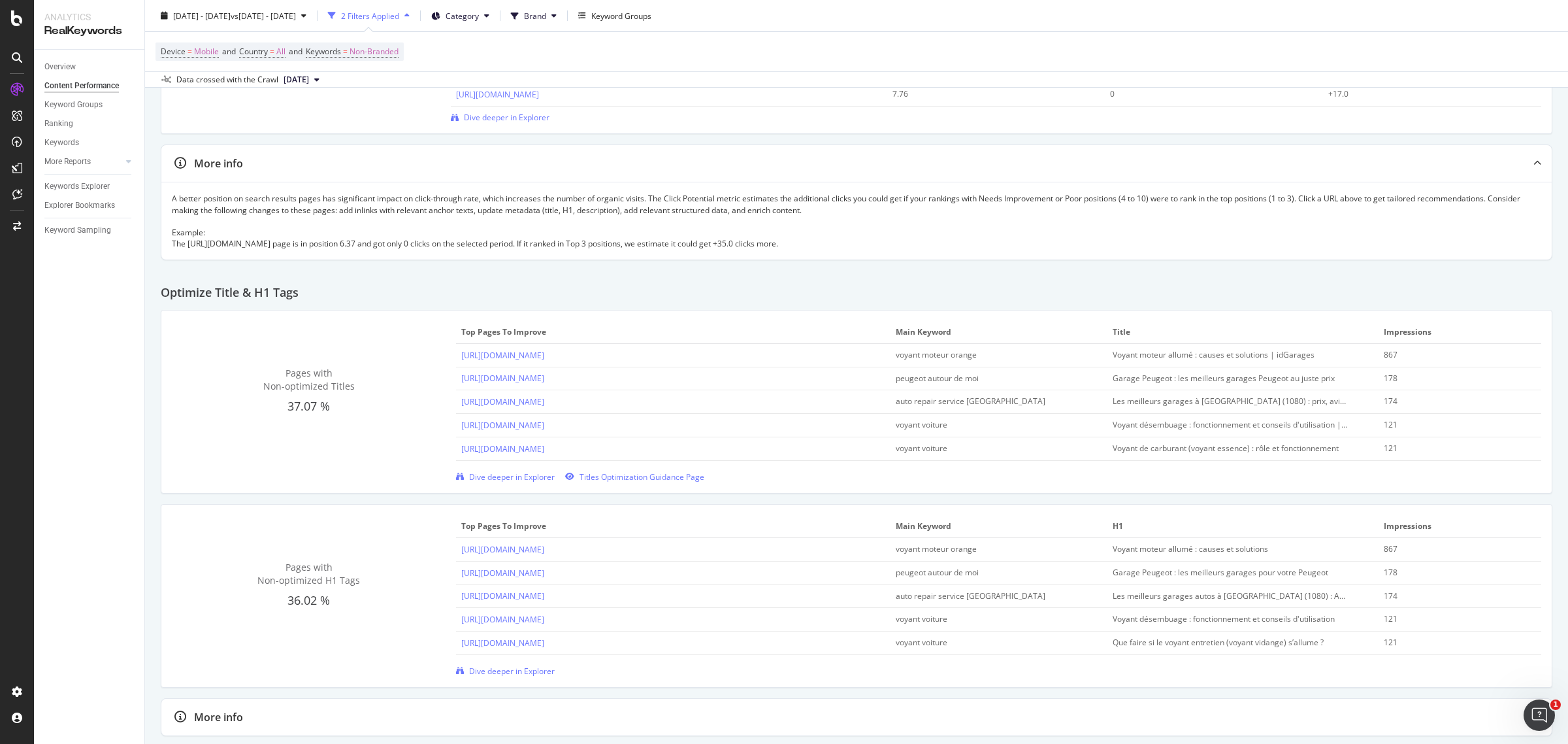
scroll to position [345, 0]
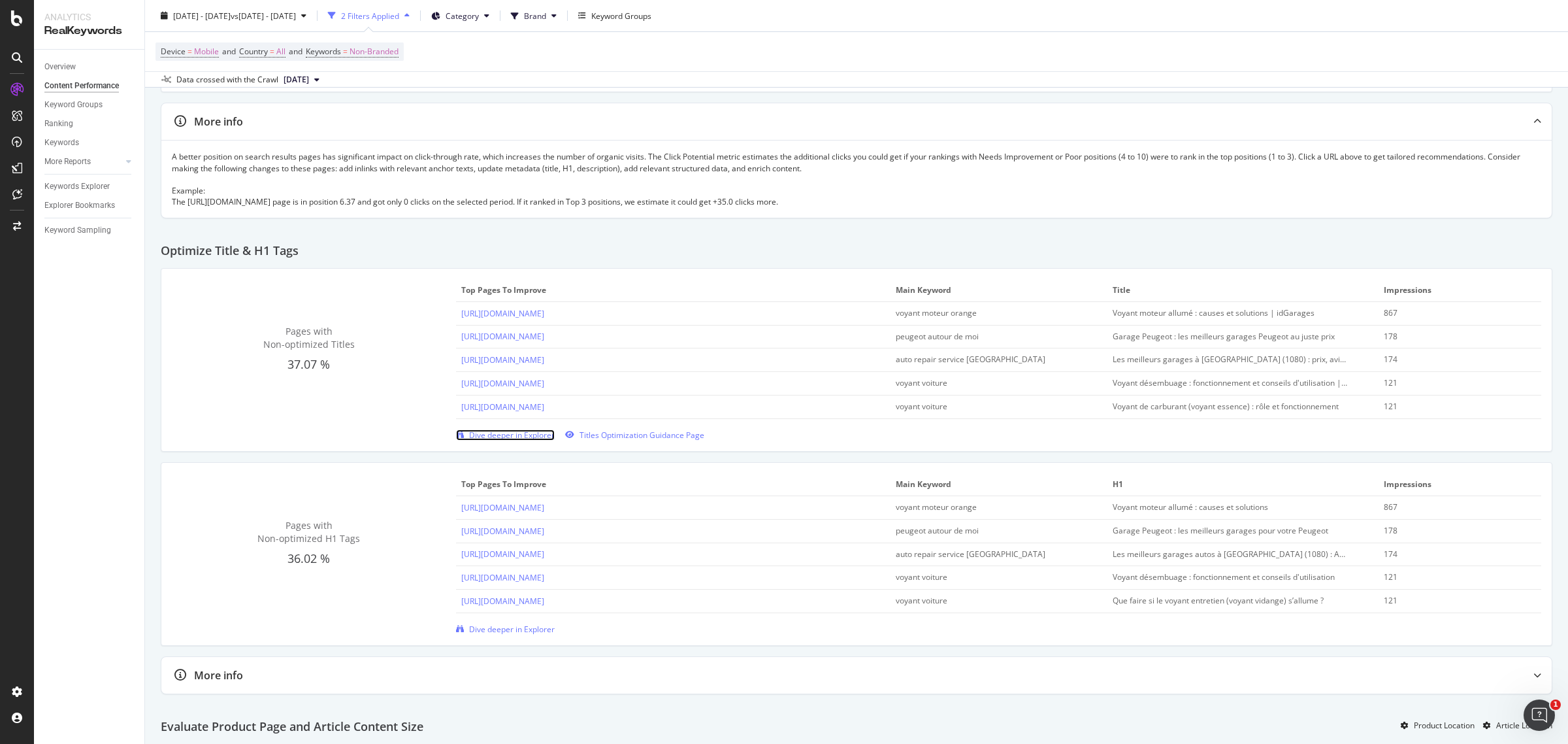
click at [528, 435] on span "Dive deeper in Explorer" at bounding box center [511, 435] width 86 height 11
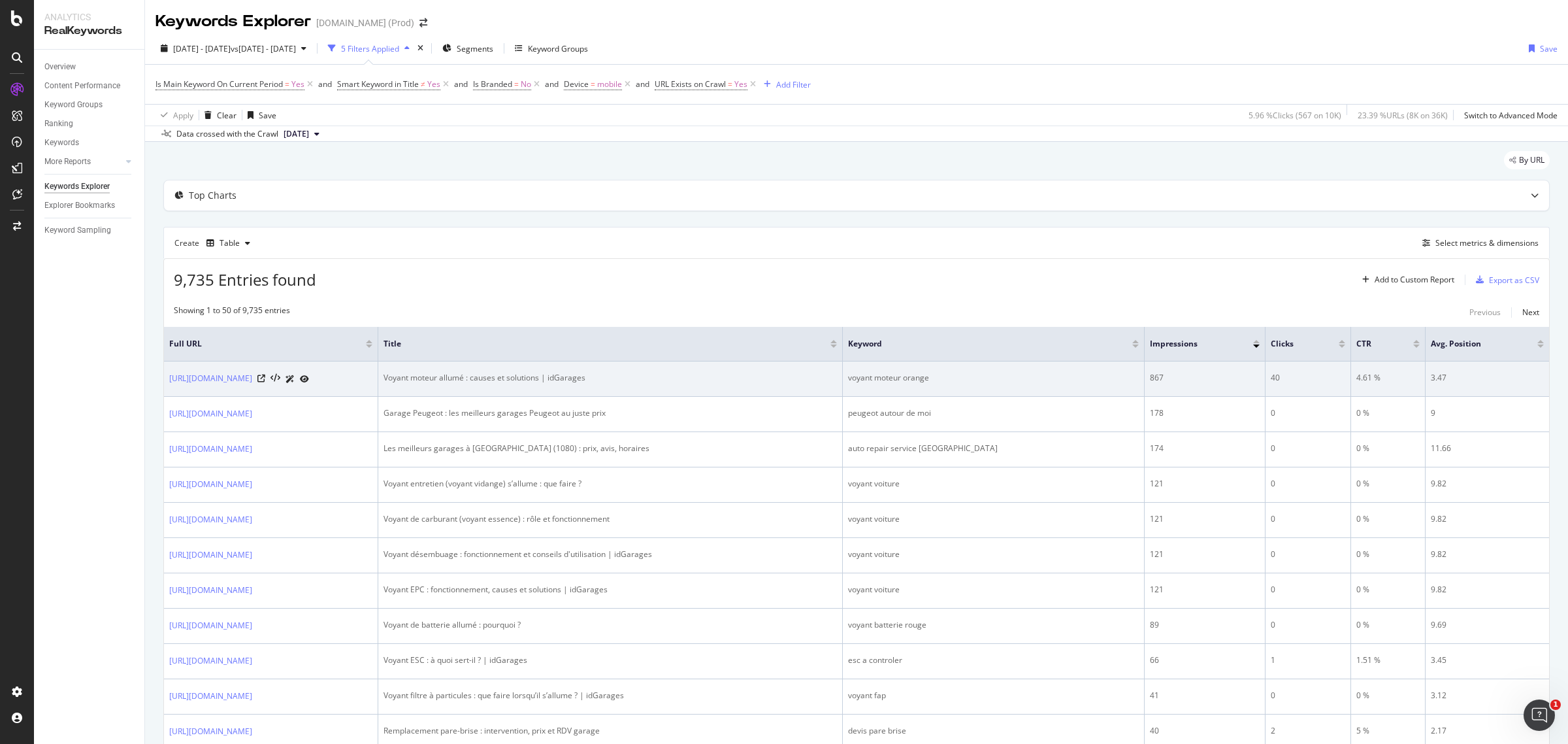
click at [295, 377] on icon at bounding box center [289, 379] width 9 height 8
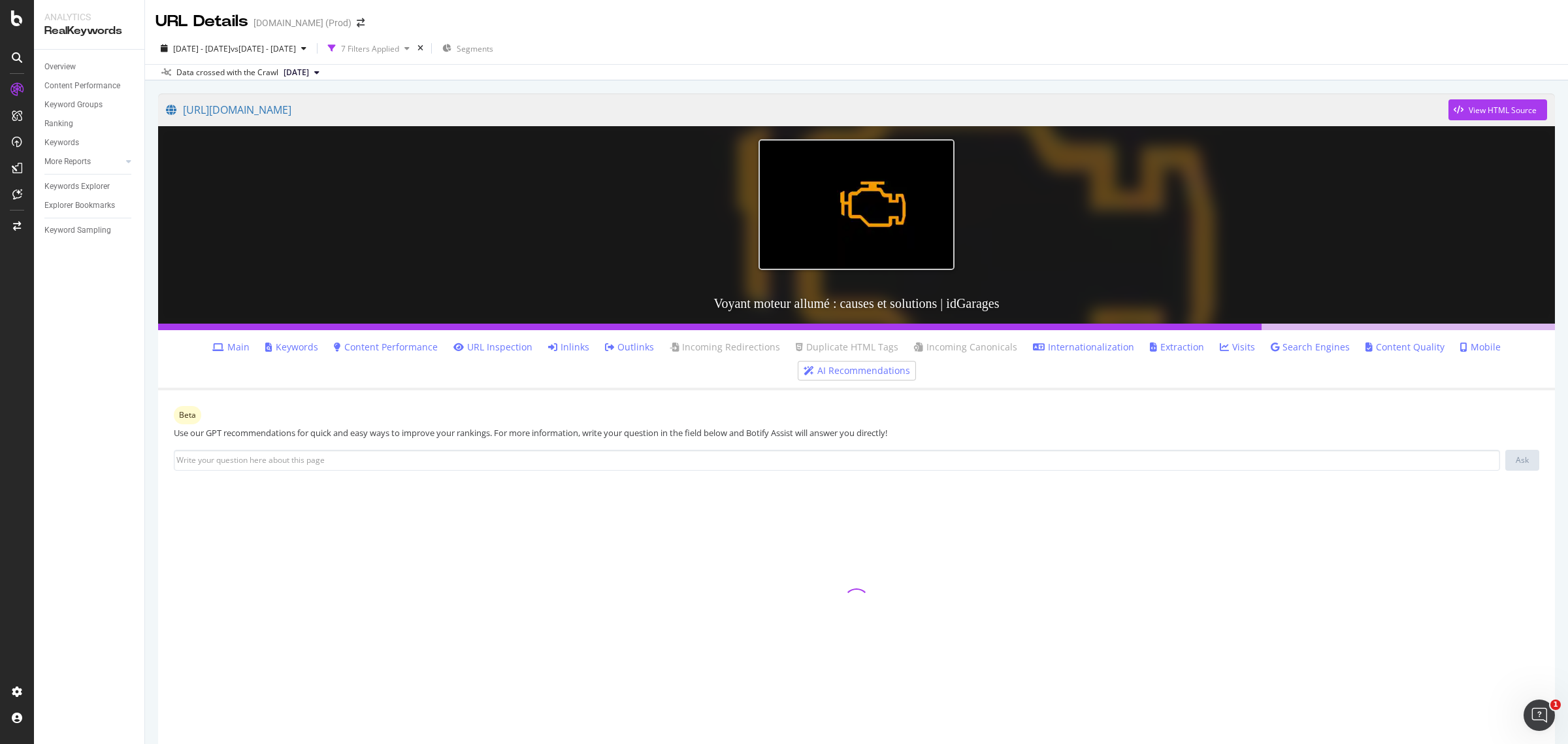
click at [910, 364] on link "AI Recommendations" at bounding box center [856, 370] width 106 height 13
click at [231, 47] on span "2025 Sep. 11th - Sep. 11th" at bounding box center [202, 49] width 58 height 11
click at [14, 189] on icon at bounding box center [17, 193] width 10 height 10
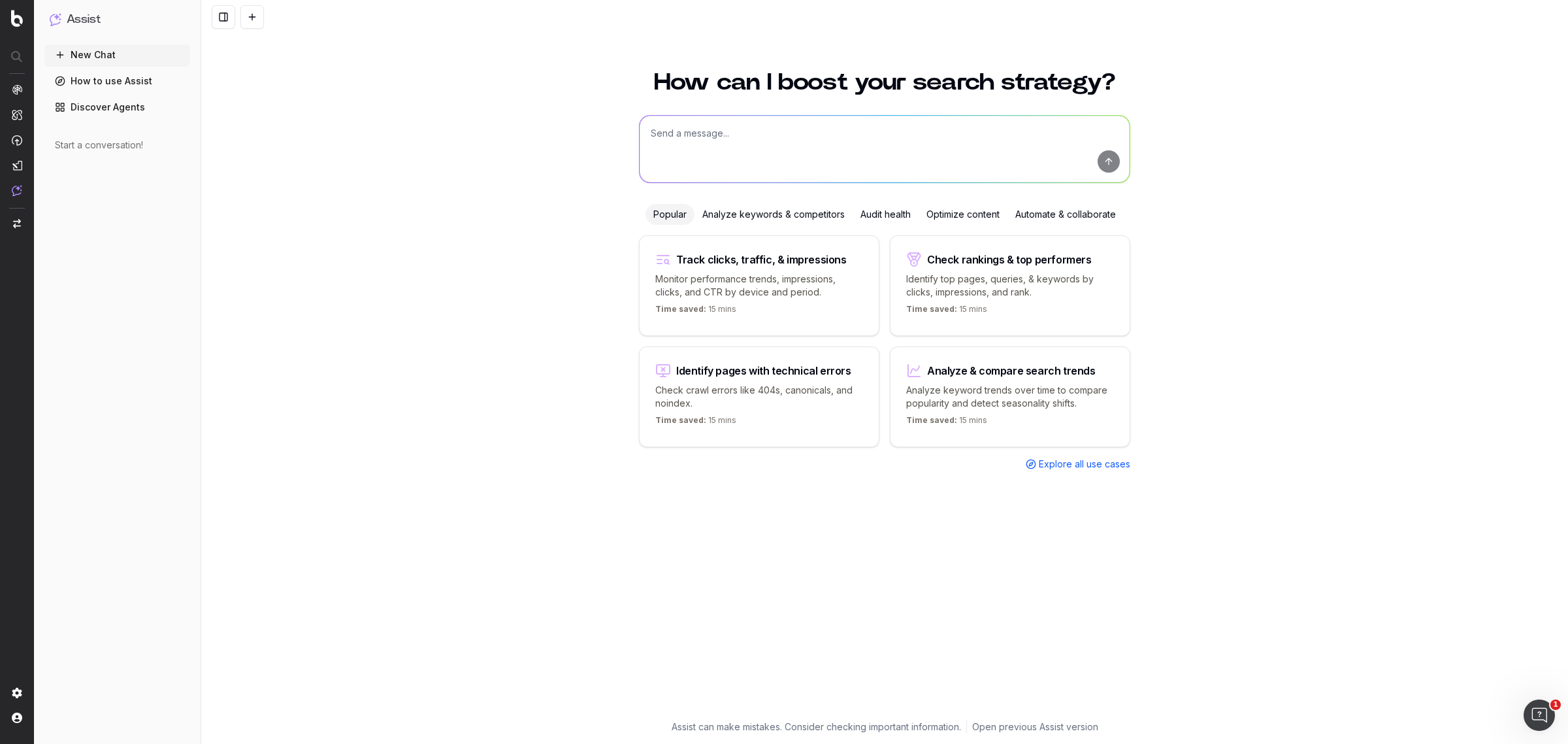
click at [975, 212] on div "Optimize content" at bounding box center [963, 214] width 89 height 21
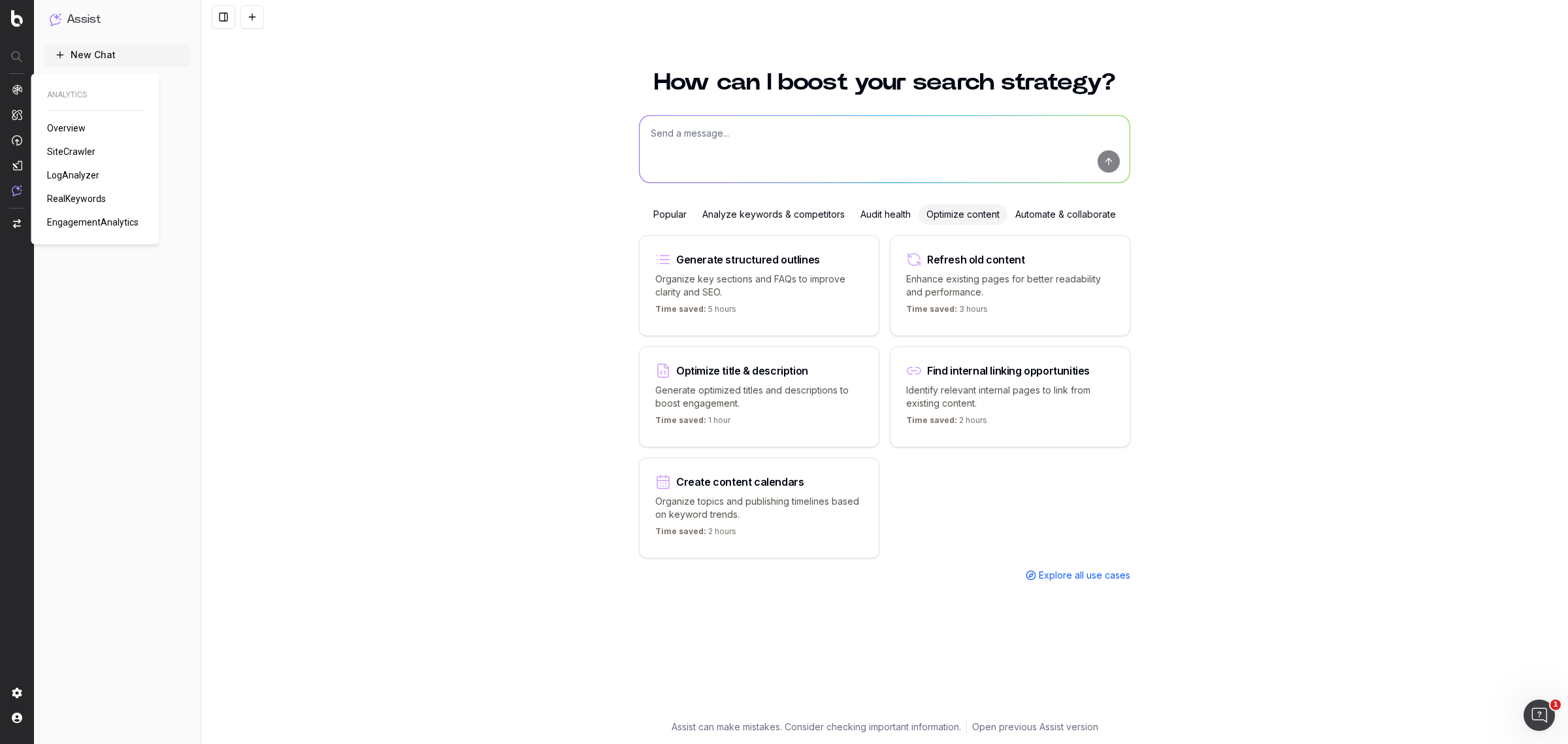
click at [61, 126] on span "Overview" at bounding box center [66, 128] width 38 height 10
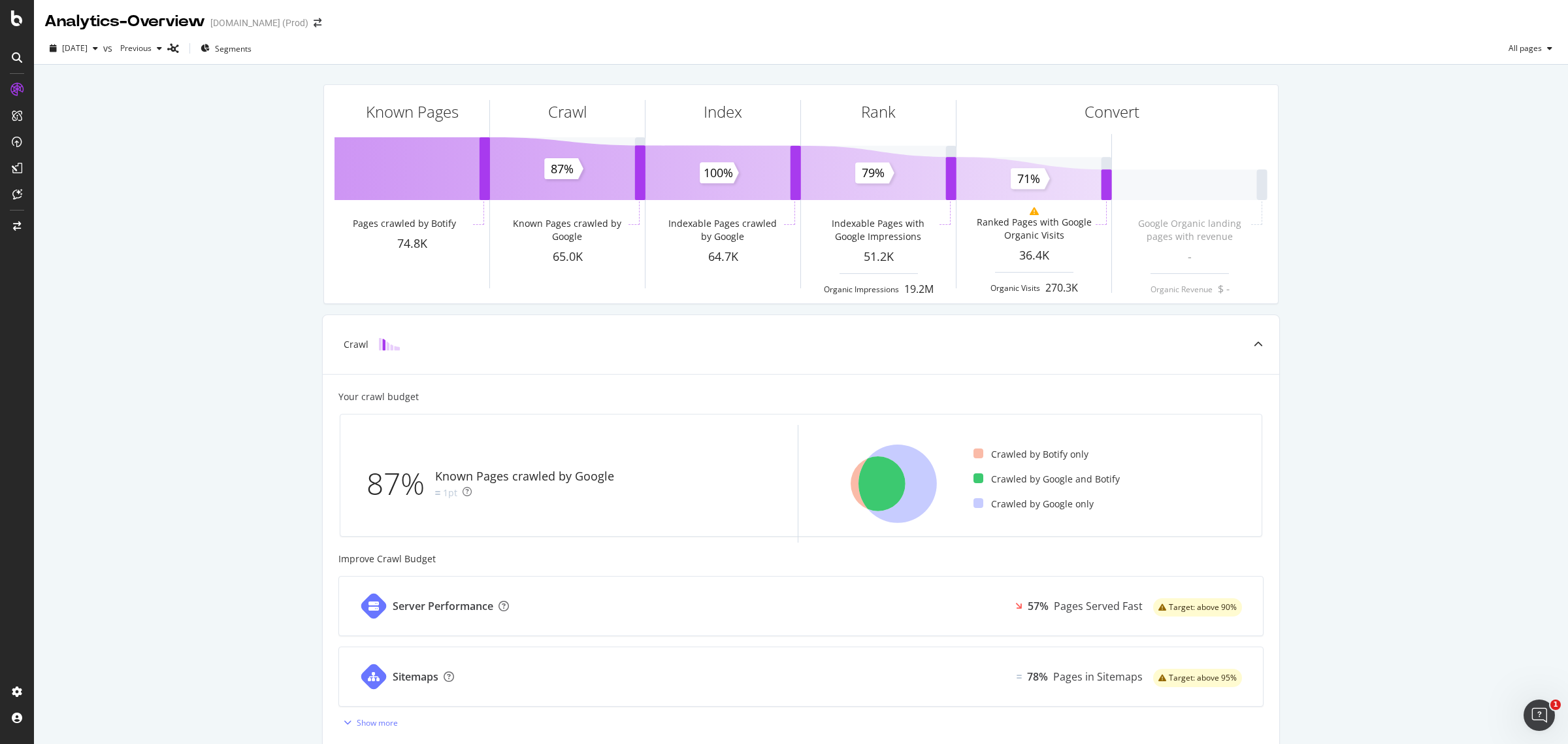
drag, startPoint x: 1416, startPoint y: 262, endPoint x: 1406, endPoint y: 262, distance: 10.0
click at [1416, 262] on div "Known Pages Pages crawled by Botify 74.8K Crawl Known Pages crawled by Google 6…" at bounding box center [801, 541] width 1534 height 952
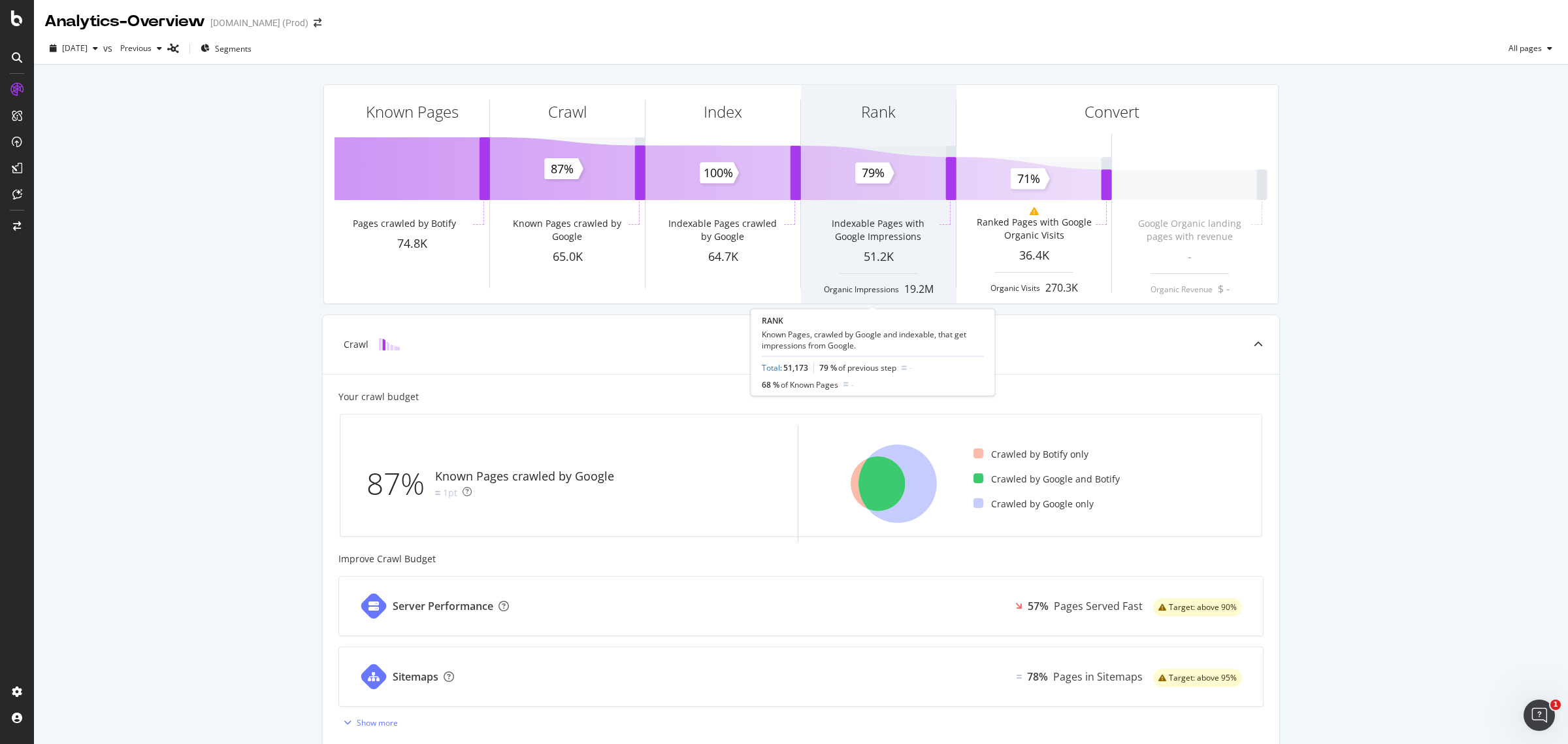
click at [872, 180] on div "Rank" at bounding box center [878, 135] width 155 height 101
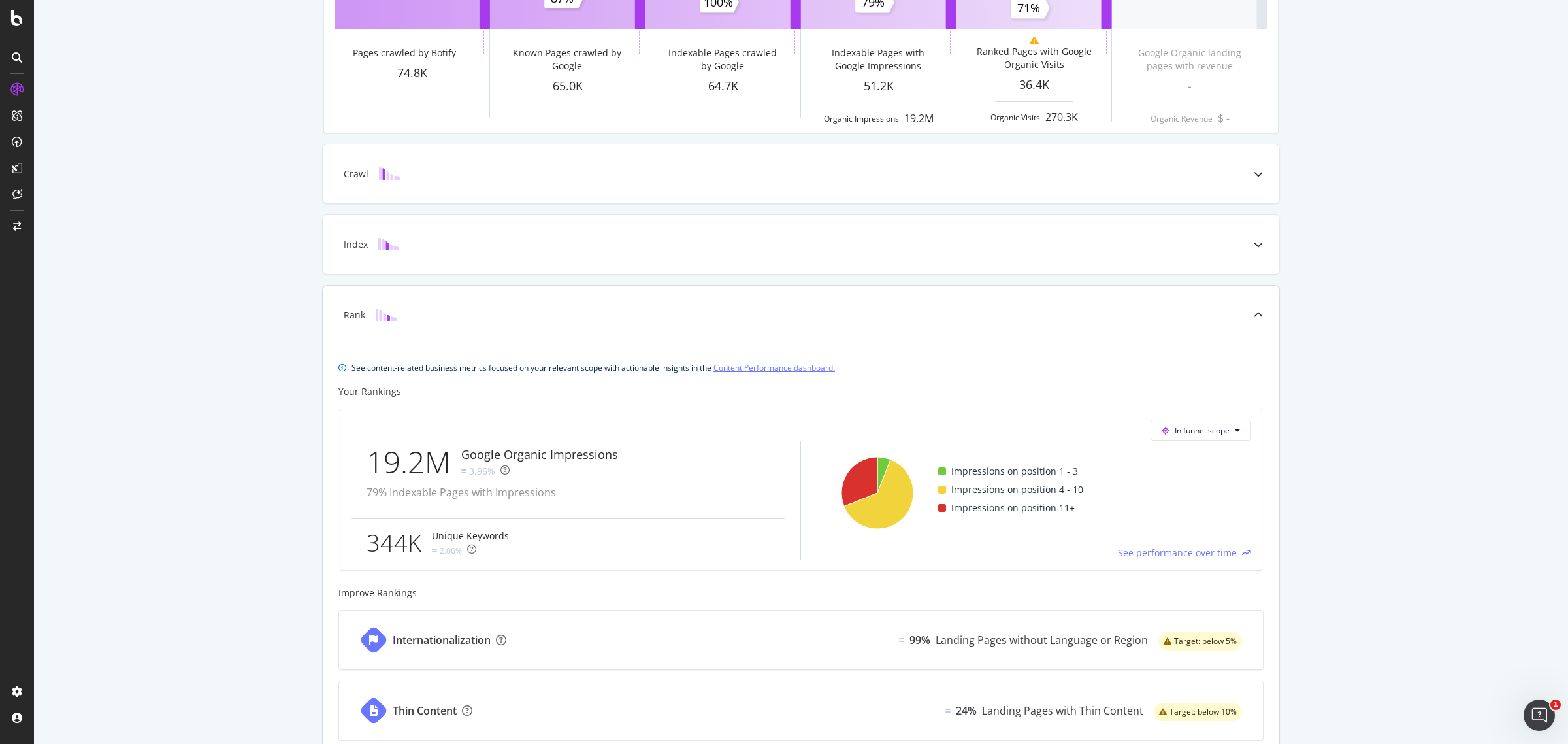
scroll to position [289, 0]
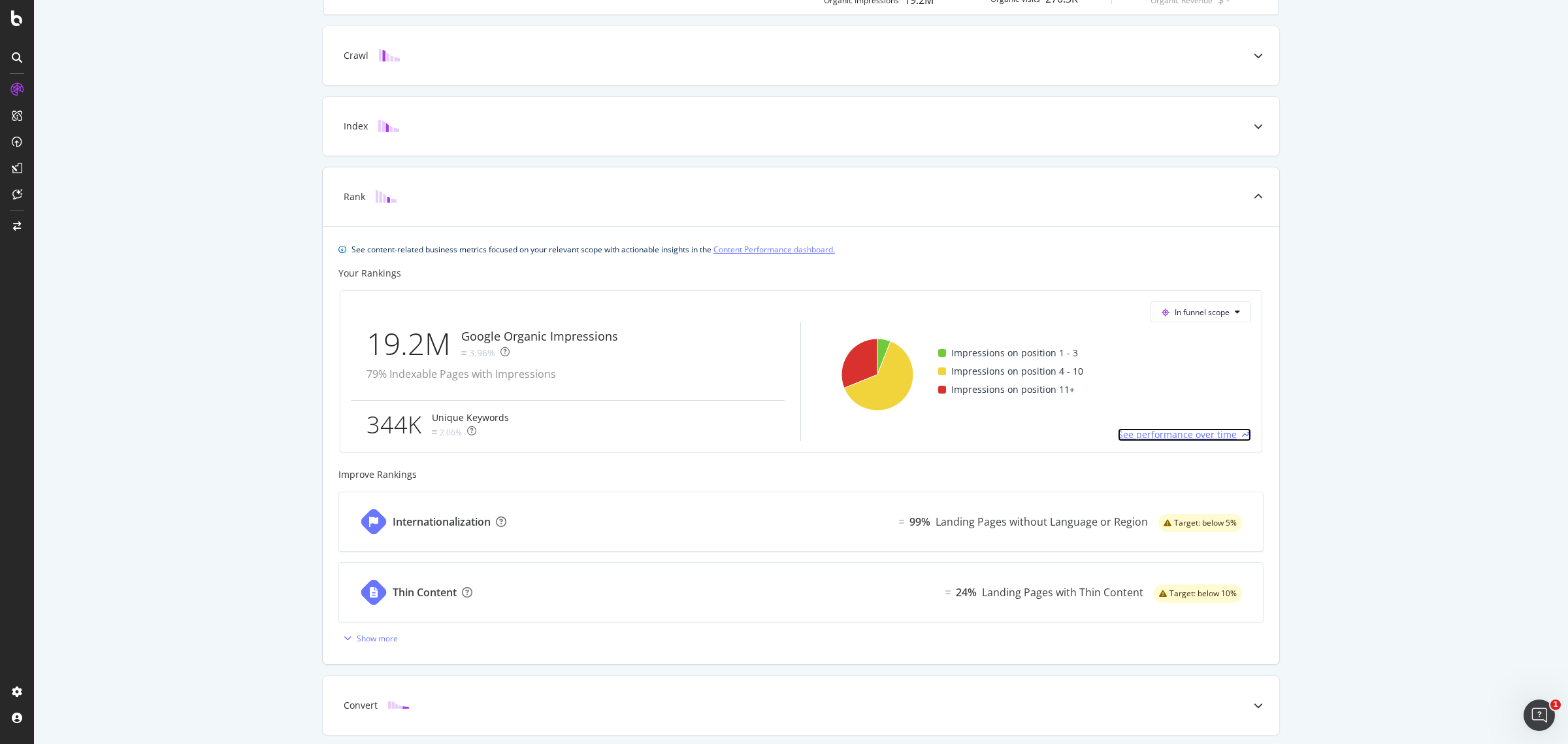
click at [1184, 436] on span "See performance over time" at bounding box center [1177, 434] width 119 height 13
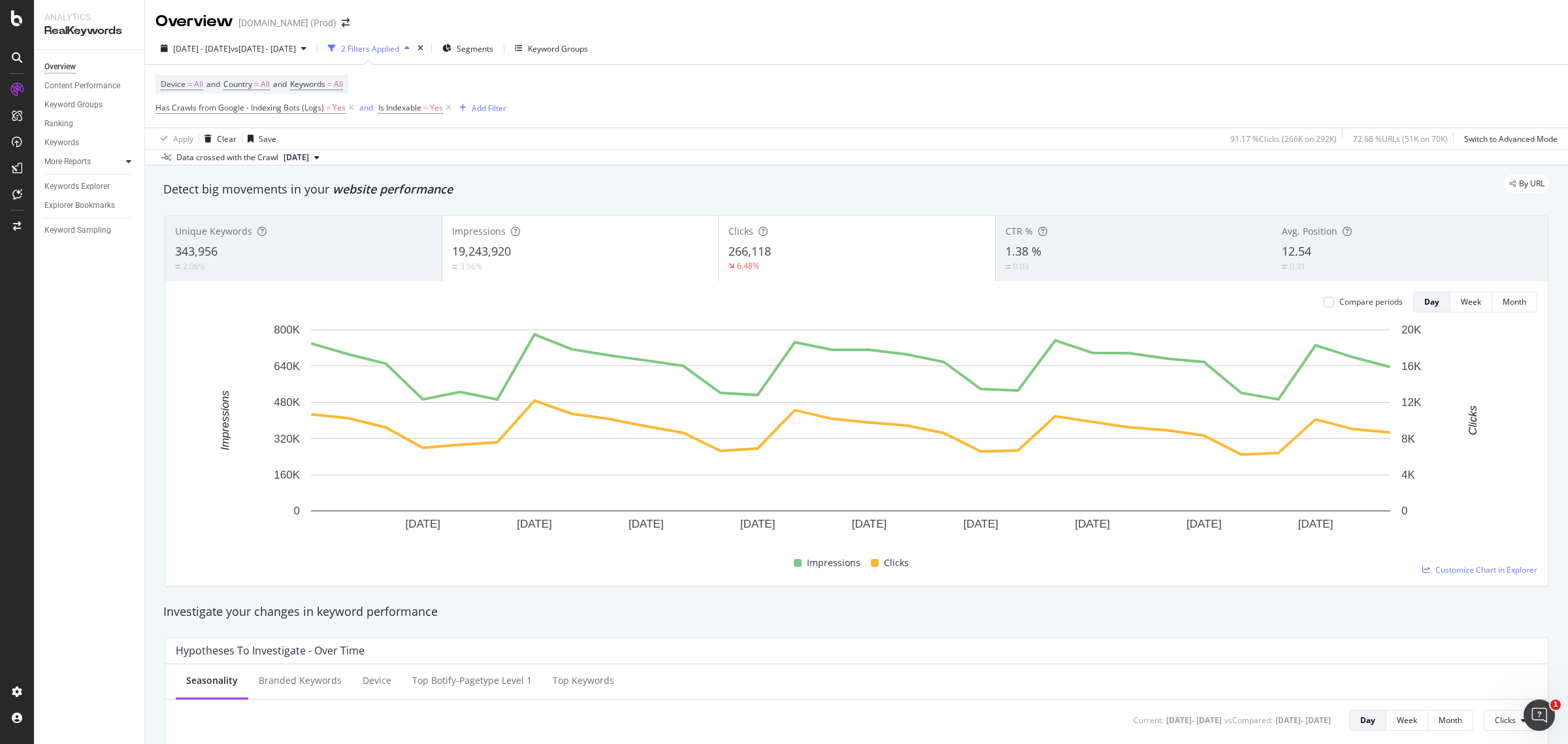
click at [131, 157] on icon at bounding box center [129, 161] width 6 height 8
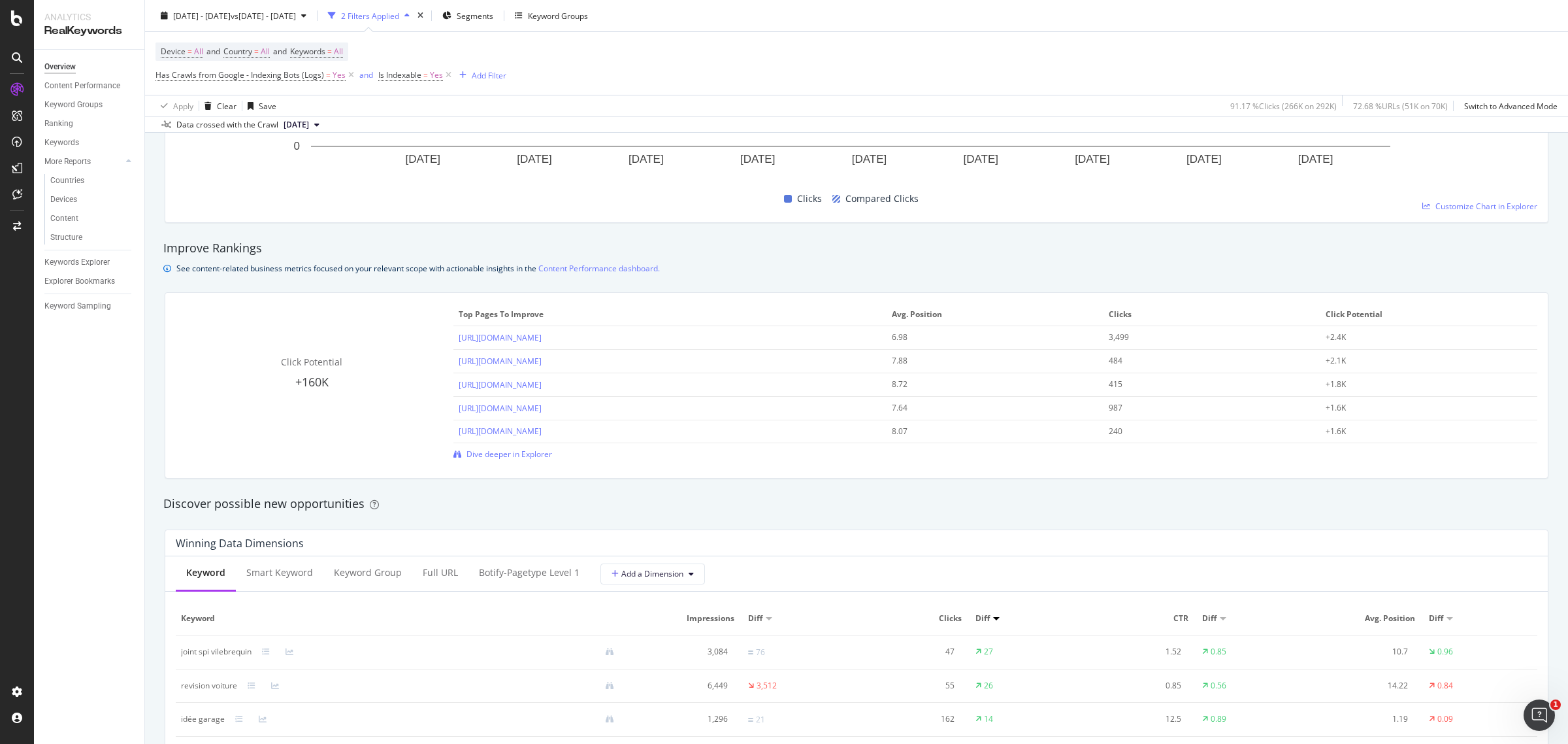
scroll to position [1146, 0]
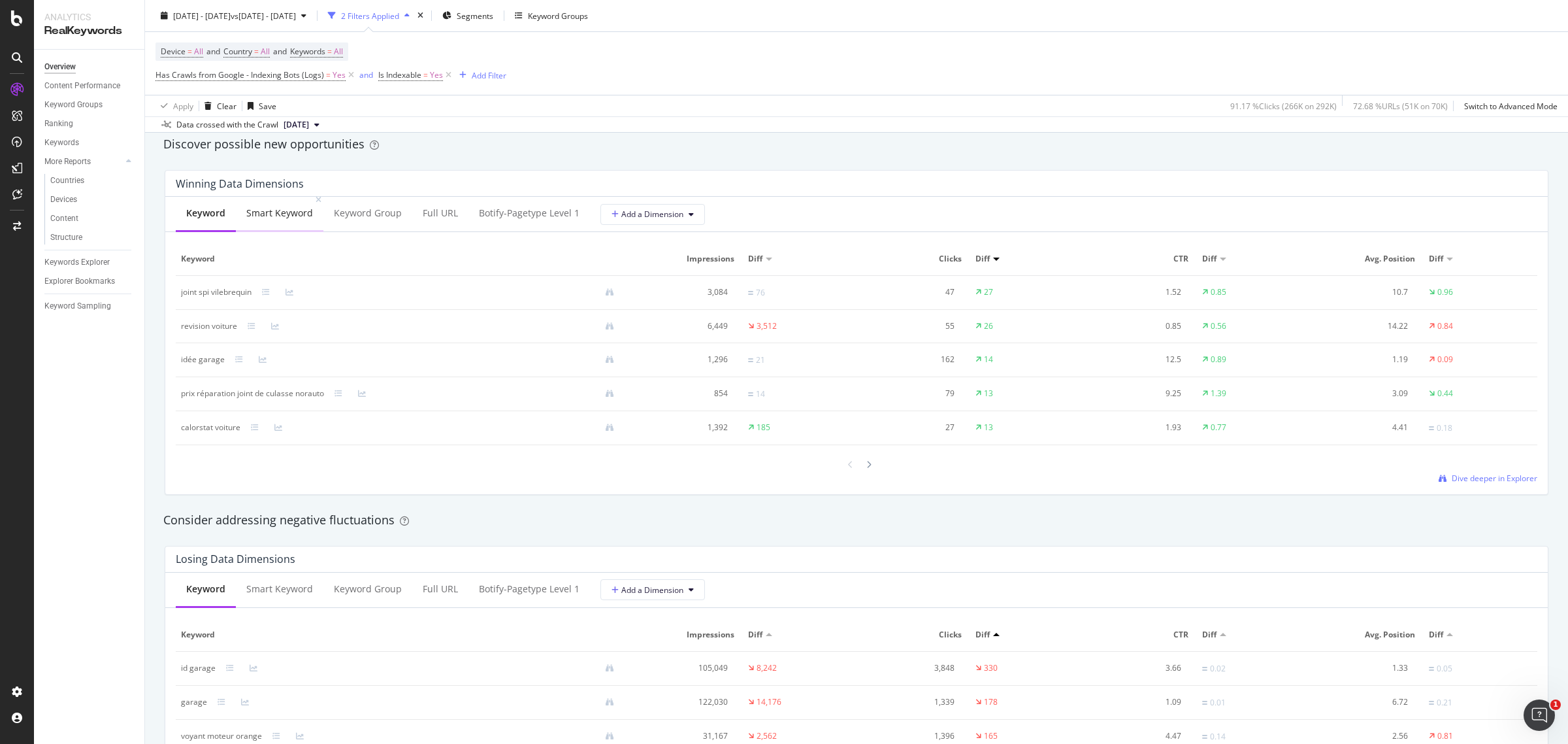
click at [278, 216] on div "Smart Keyword" at bounding box center [280, 213] width 67 height 13
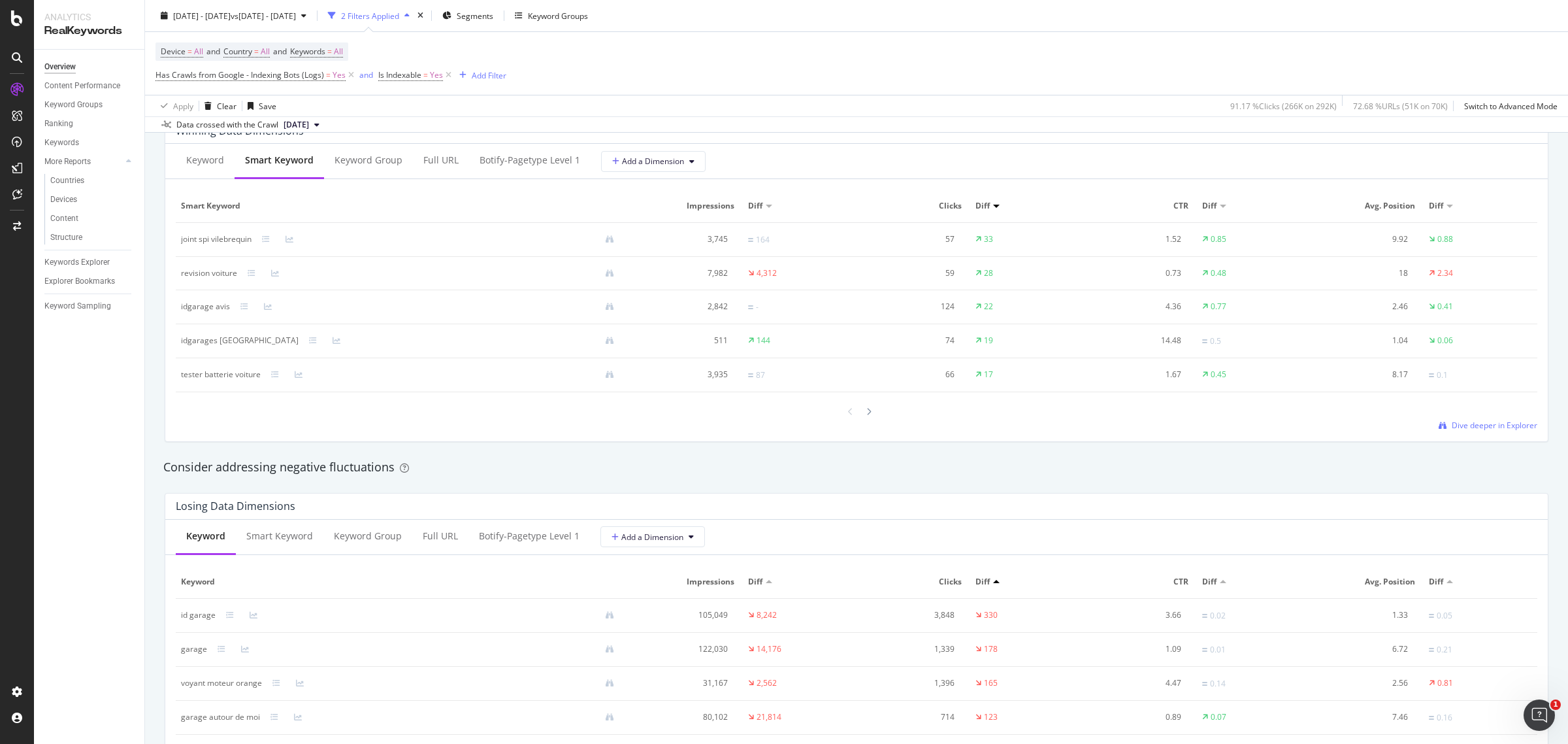
scroll to position [1227, 0]
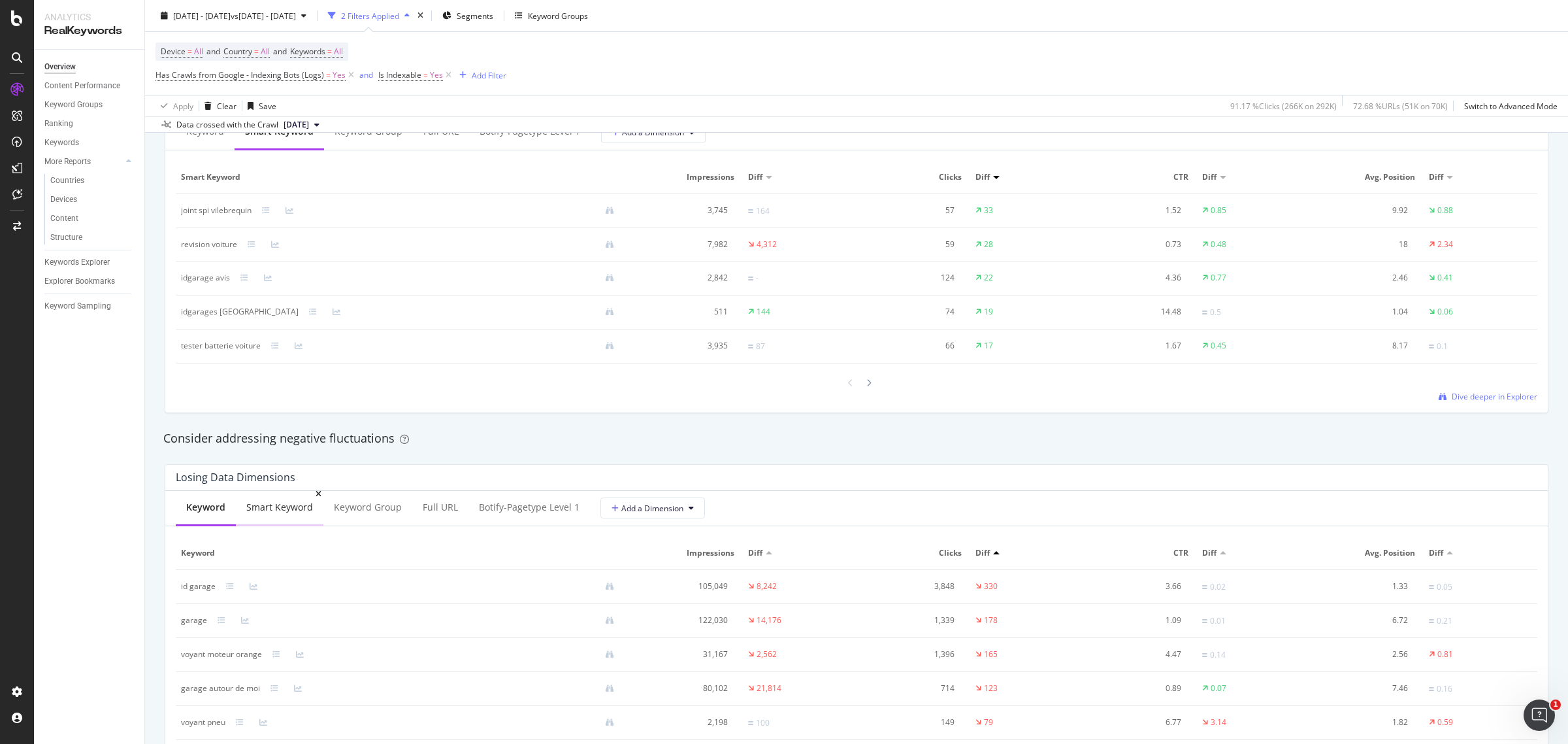
click at [281, 507] on div "Smart Keyword" at bounding box center [280, 507] width 67 height 13
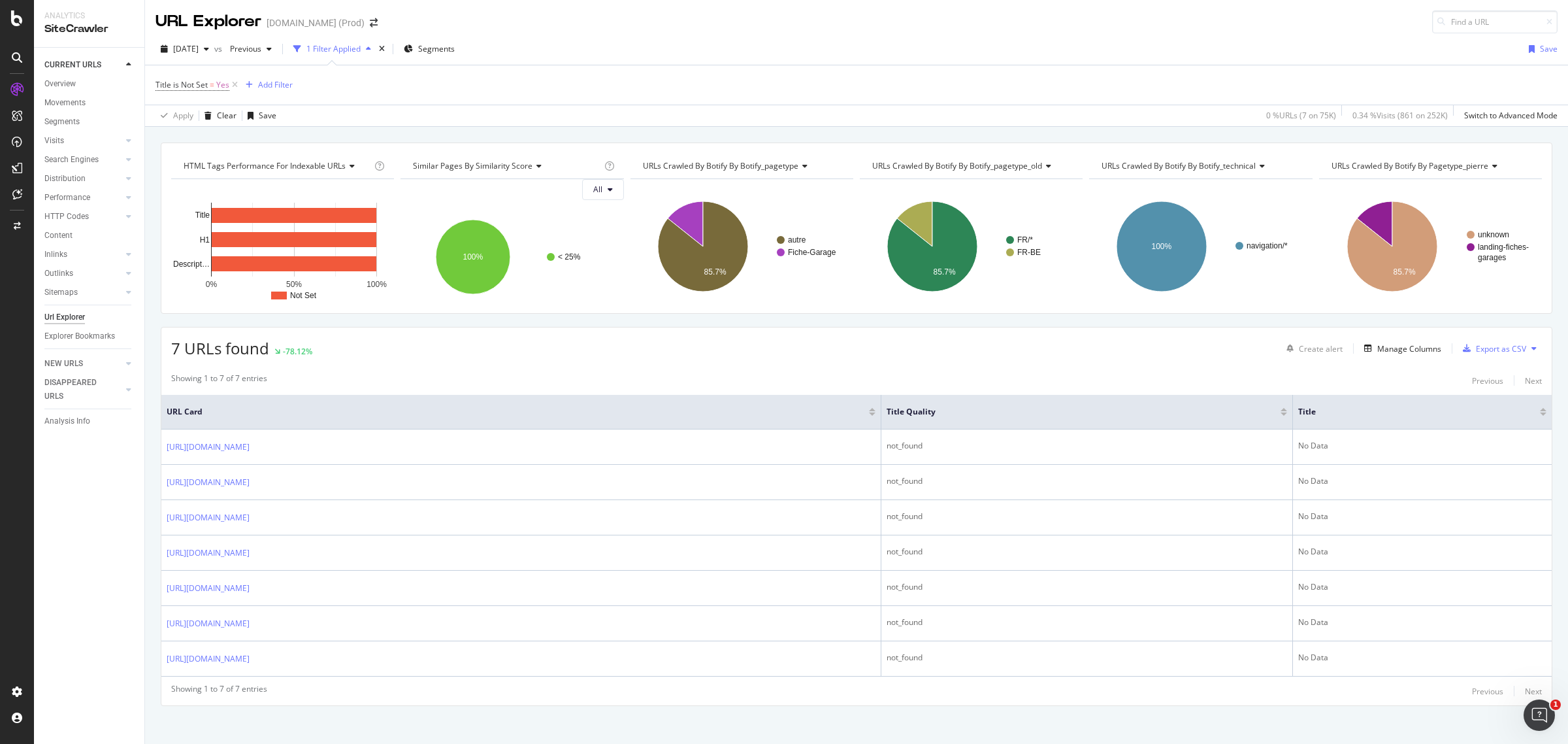
scroll to position [10, 0]
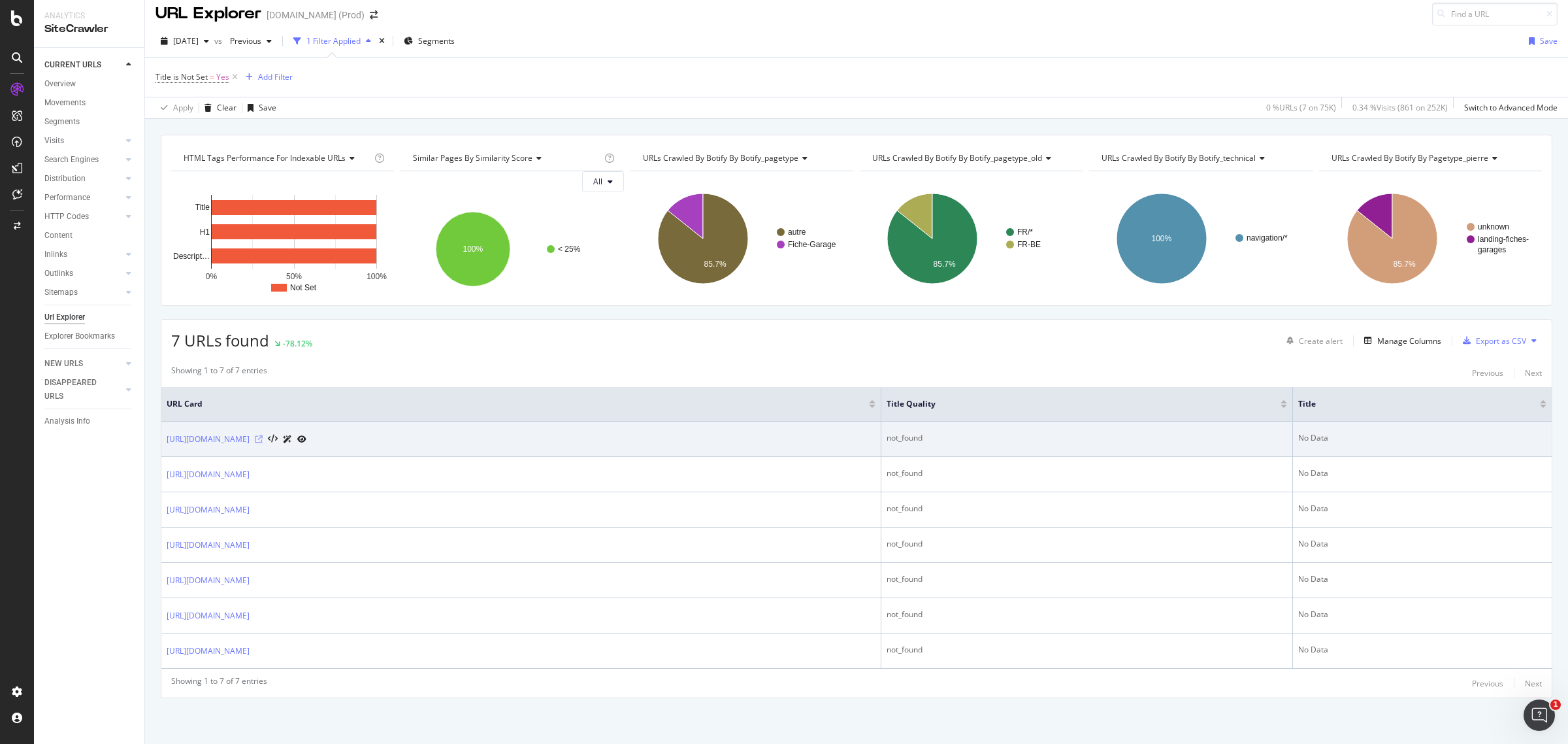
click at [263, 438] on icon at bounding box center [258, 439] width 8 height 8
